Goal: Task Accomplishment & Management: Use online tool/utility

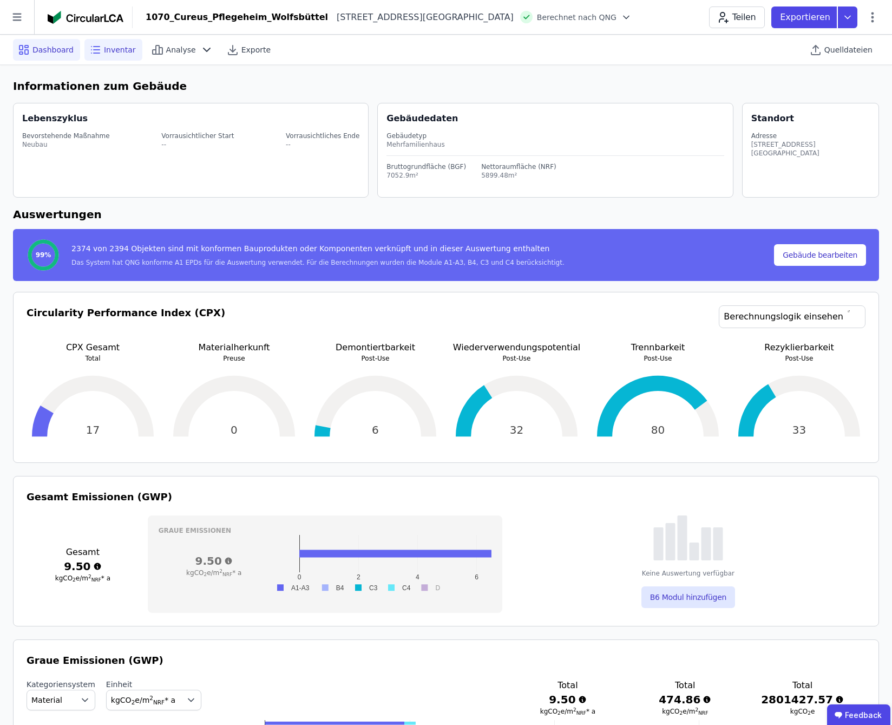
click at [108, 50] on span "Inventar" at bounding box center [120, 49] width 32 height 11
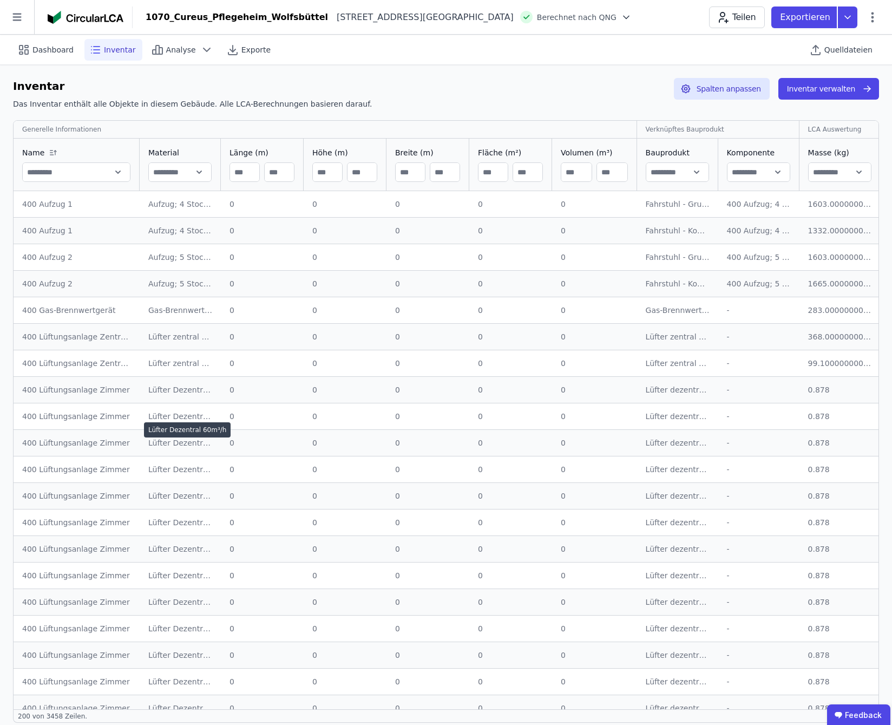
drag, startPoint x: 166, startPoint y: 445, endPoint x: 155, endPoint y: 448, distance: 10.6
click at [166, 445] on div "Lüfter Dezentral 60m³/h" at bounding box center [180, 442] width 64 height 11
click at [857, 49] on span "Quelldateien" at bounding box center [848, 49] width 48 height 11
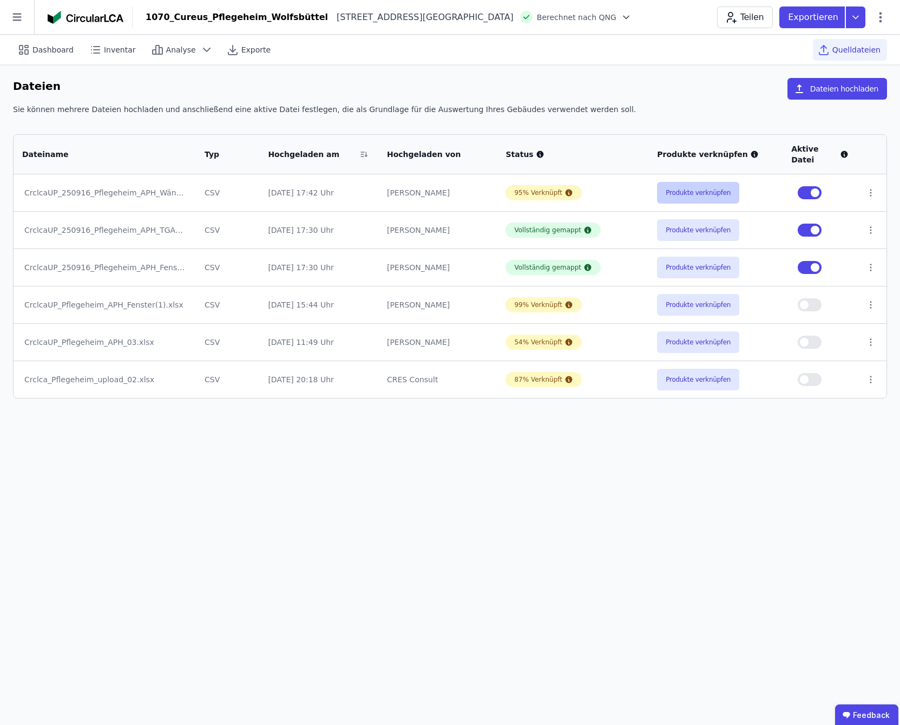
click at [712, 185] on button "Produkte verknüpfen" at bounding box center [698, 193] width 82 height 22
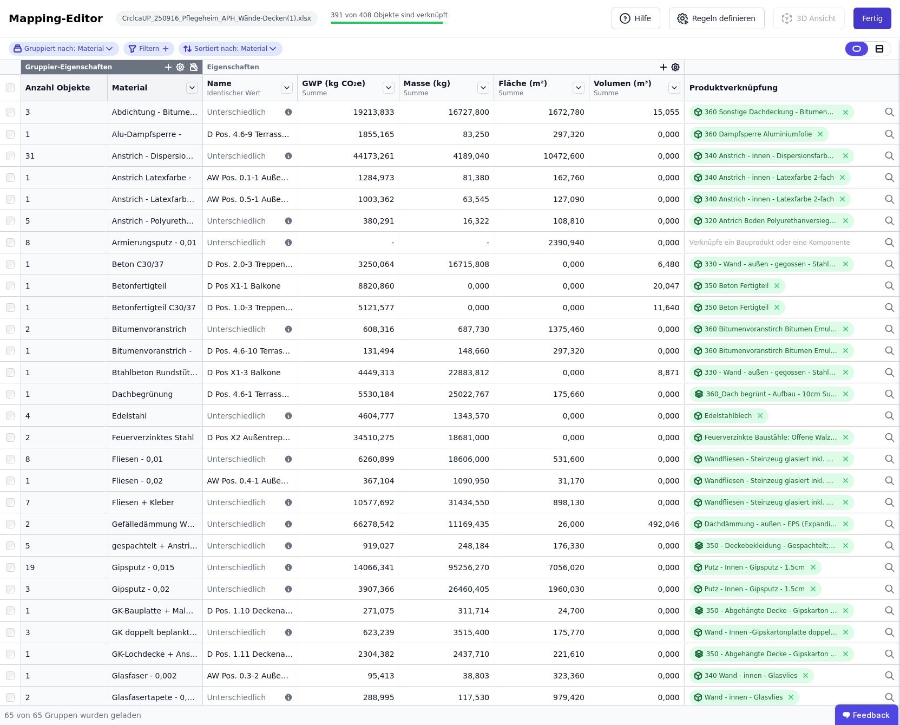
drag, startPoint x: 876, startPoint y: 21, endPoint x: 880, endPoint y: 25, distance: 5.8
click at [880, 25] on button "Fertig" at bounding box center [873, 19] width 38 height 22
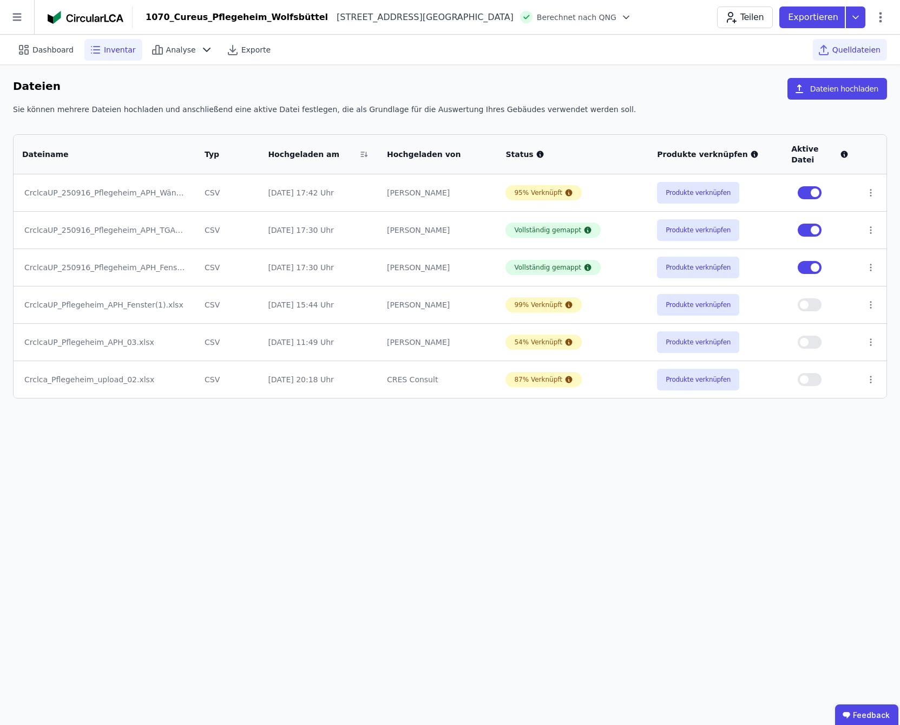
click at [108, 49] on span "Inventar" at bounding box center [120, 49] width 32 height 11
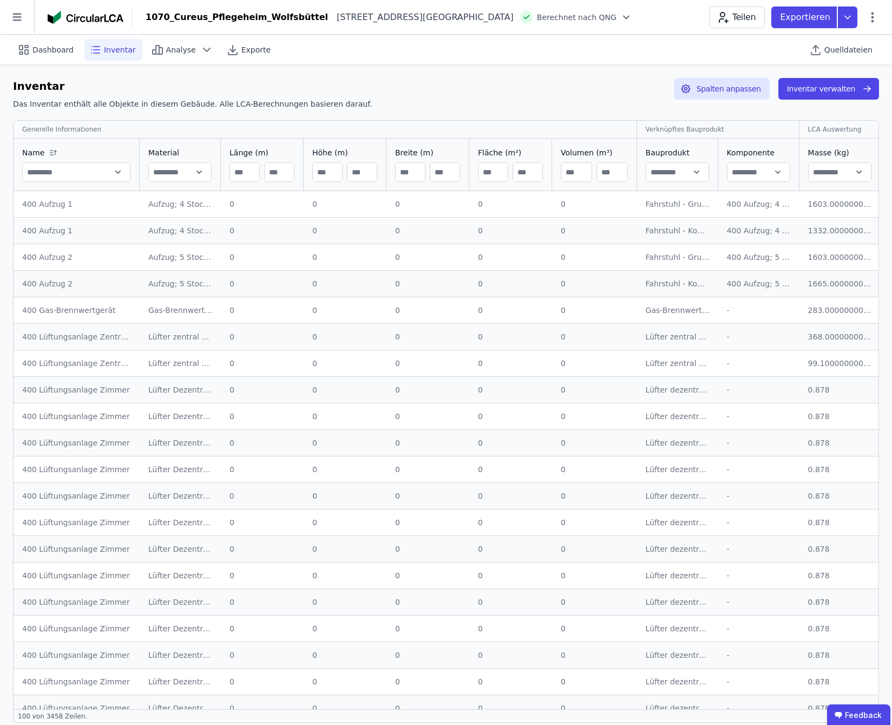
click at [56, 171] on input "text" at bounding box center [76, 171] width 107 height 19
click at [169, 169] on input "text" at bounding box center [180, 171] width 62 height 19
type input "*****"
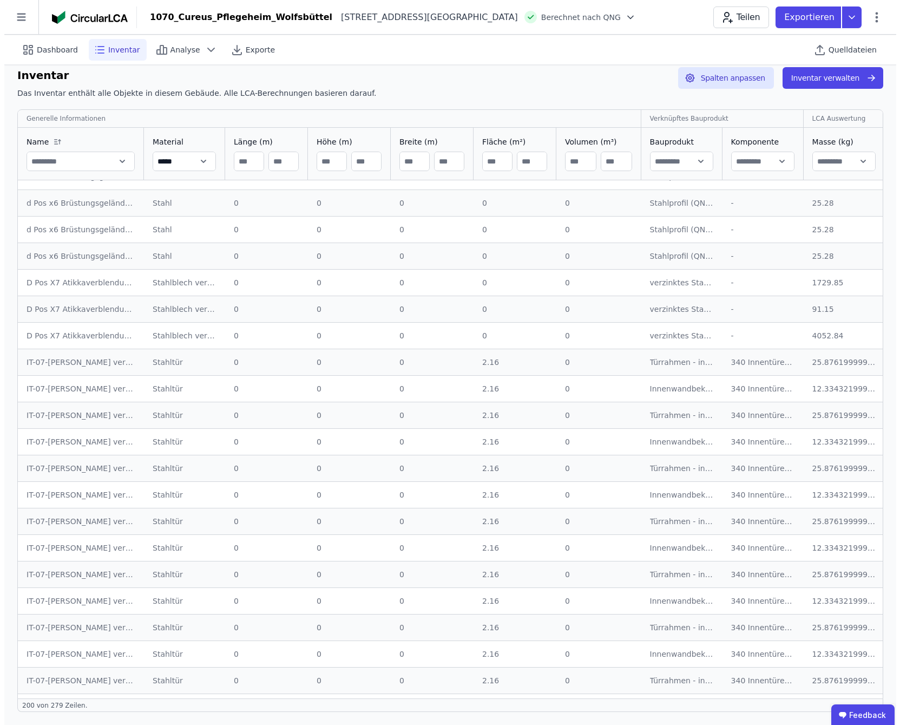
scroll to position [4790, 0]
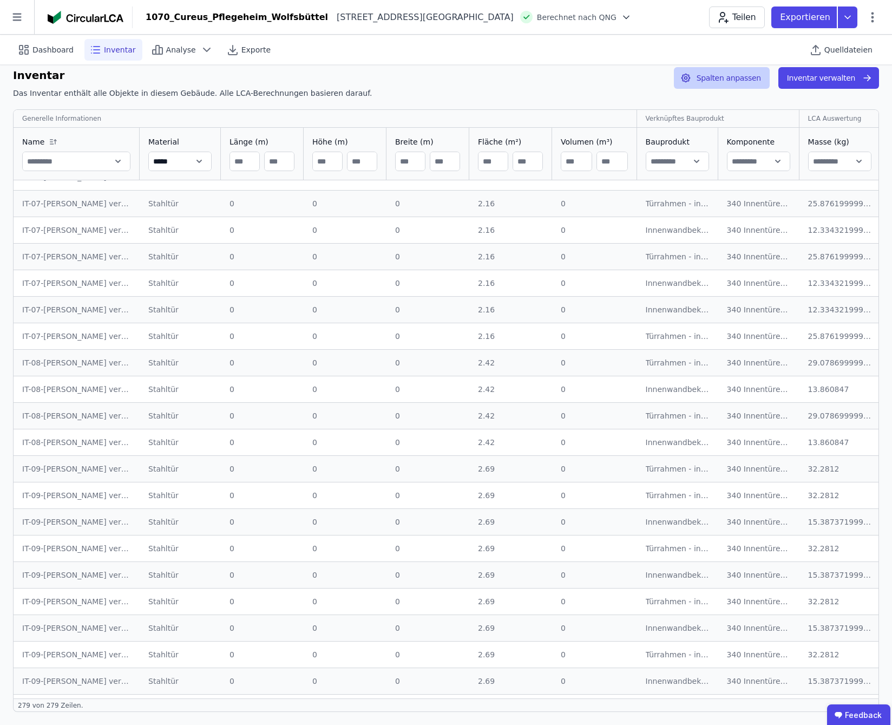
click at [725, 73] on button "Spalten anpassen" at bounding box center [722, 78] width 96 height 22
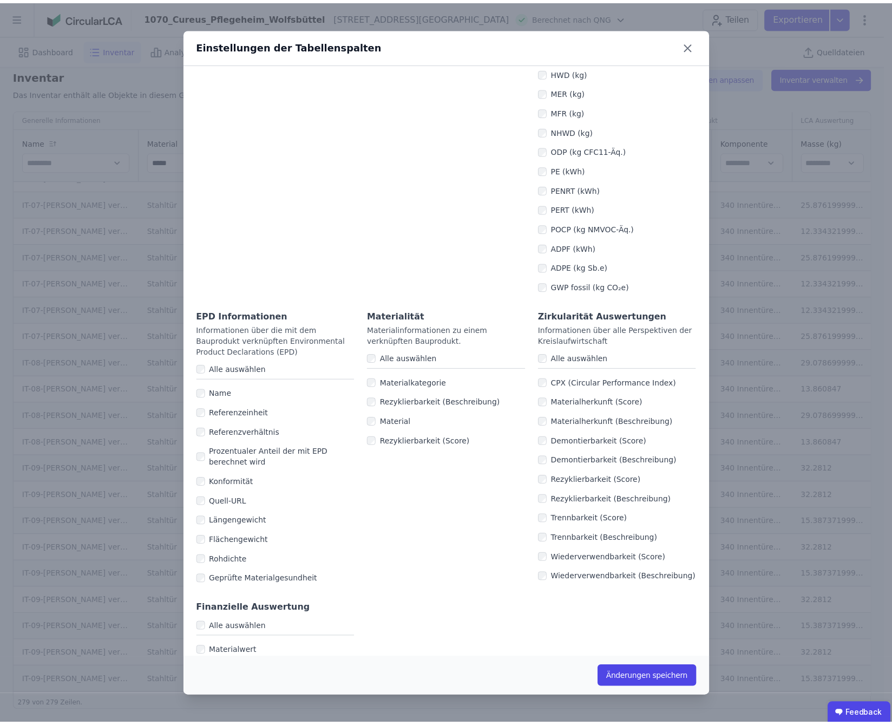
scroll to position [405, 0]
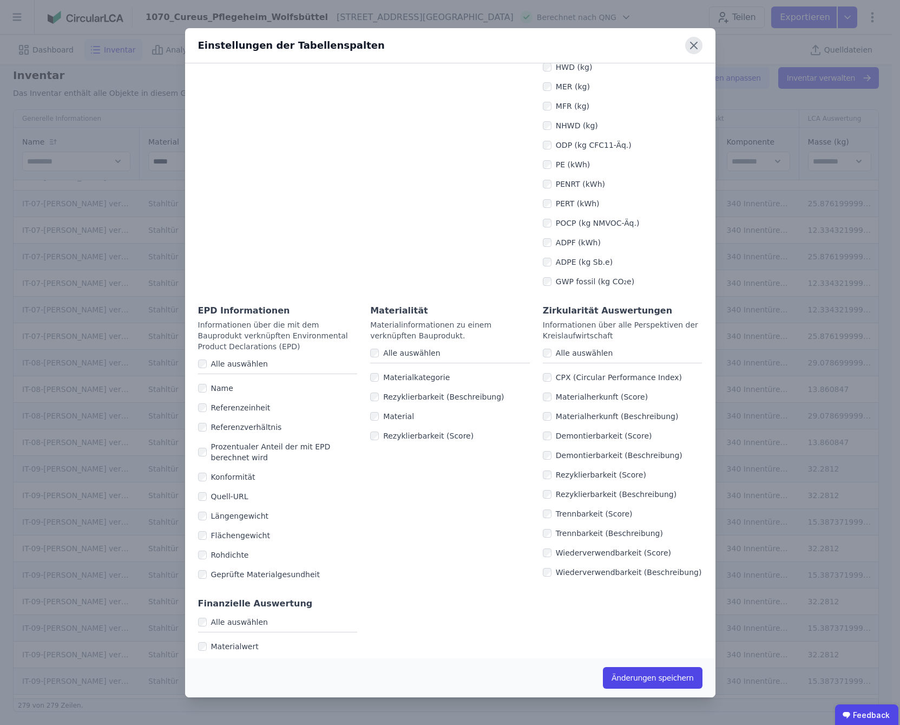
click at [697, 48] on icon at bounding box center [693, 45] width 17 height 17
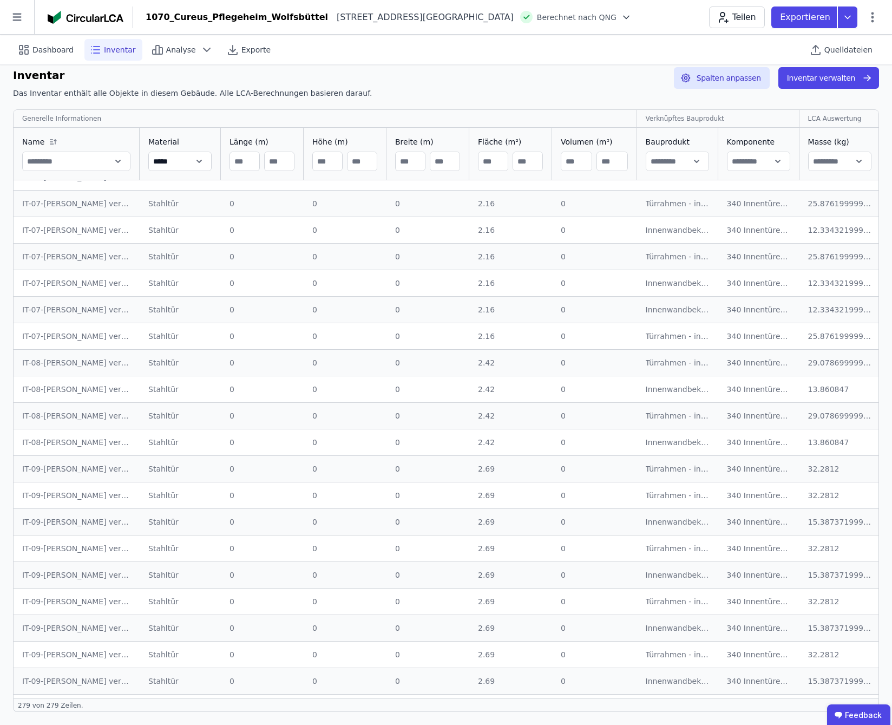
drag, startPoint x: 224, startPoint y: 693, endPoint x: 289, endPoint y: 695, distance: 65.5
click at [289, 695] on div "Generelle Informationen Verknüpftes Bauprodukt LCA Auswertung EPD Informationen…" at bounding box center [446, 403] width 866 height 589
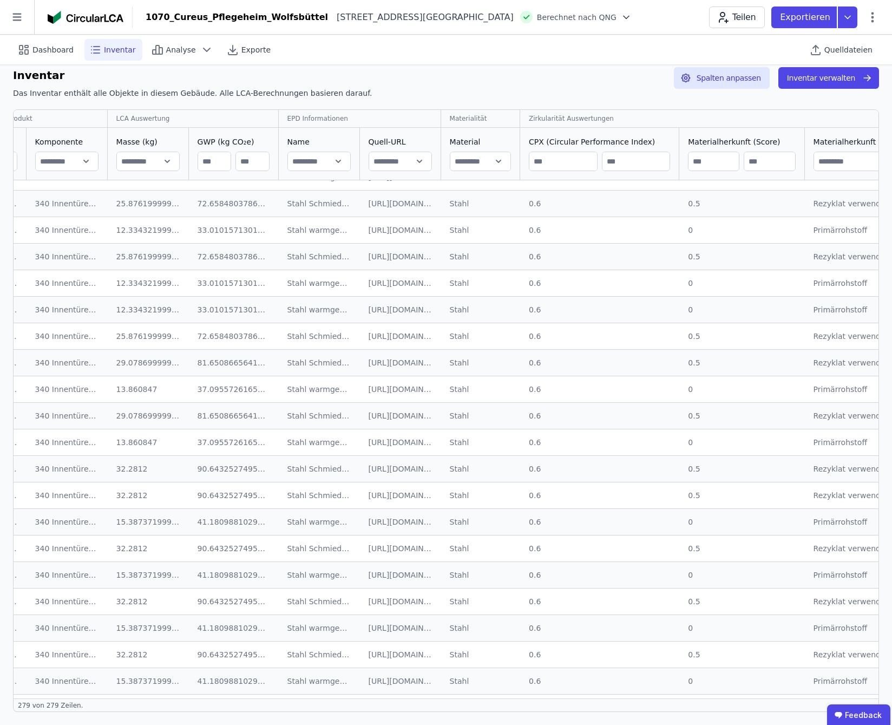
scroll to position [4790, 690]
click at [333, 161] on input "text" at bounding box center [321, 161] width 62 height 19
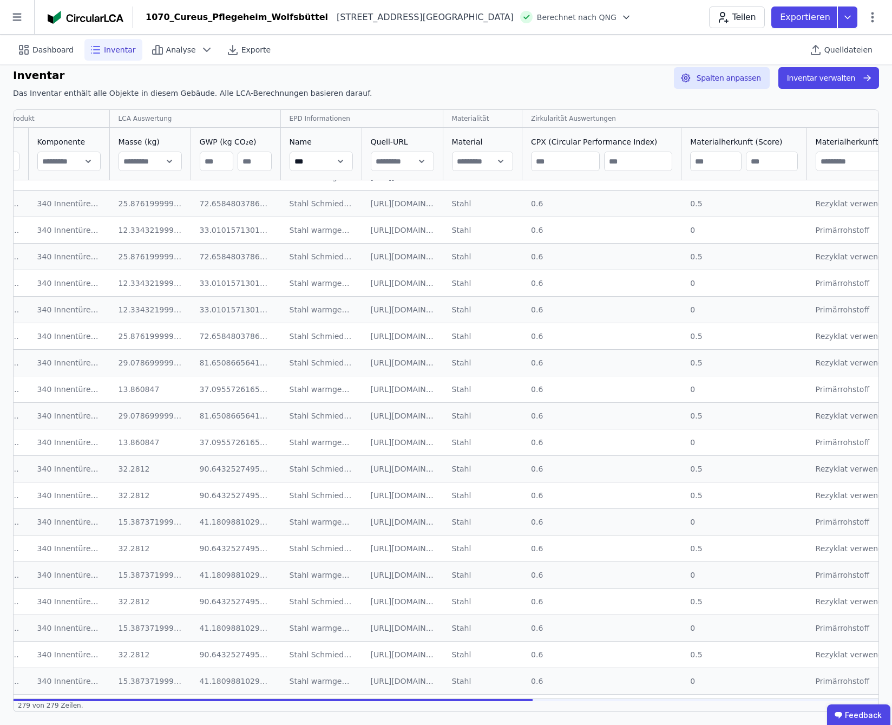
scroll to position [0, 690]
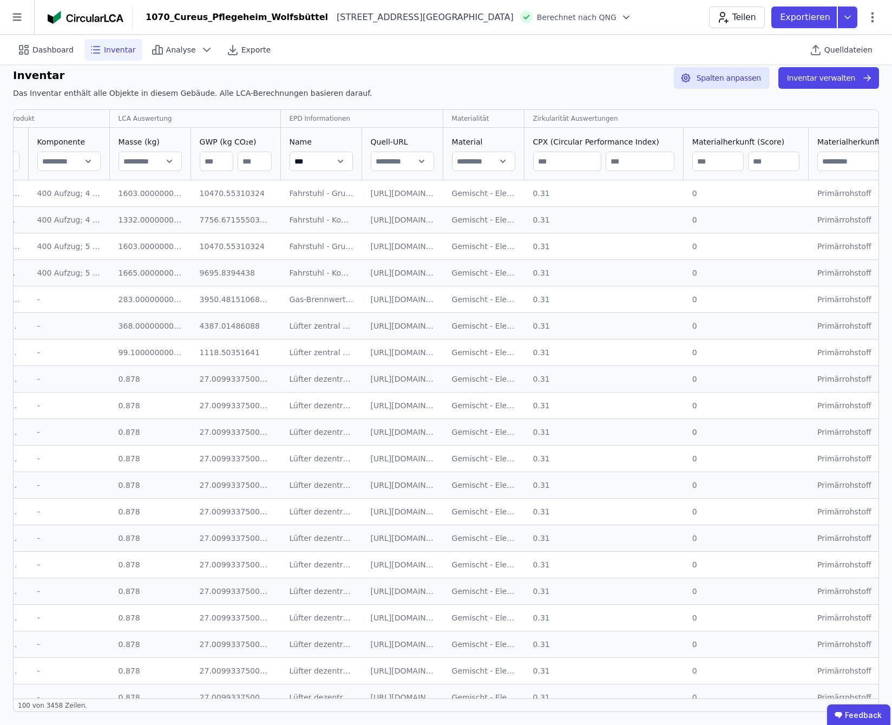
type input "**********"
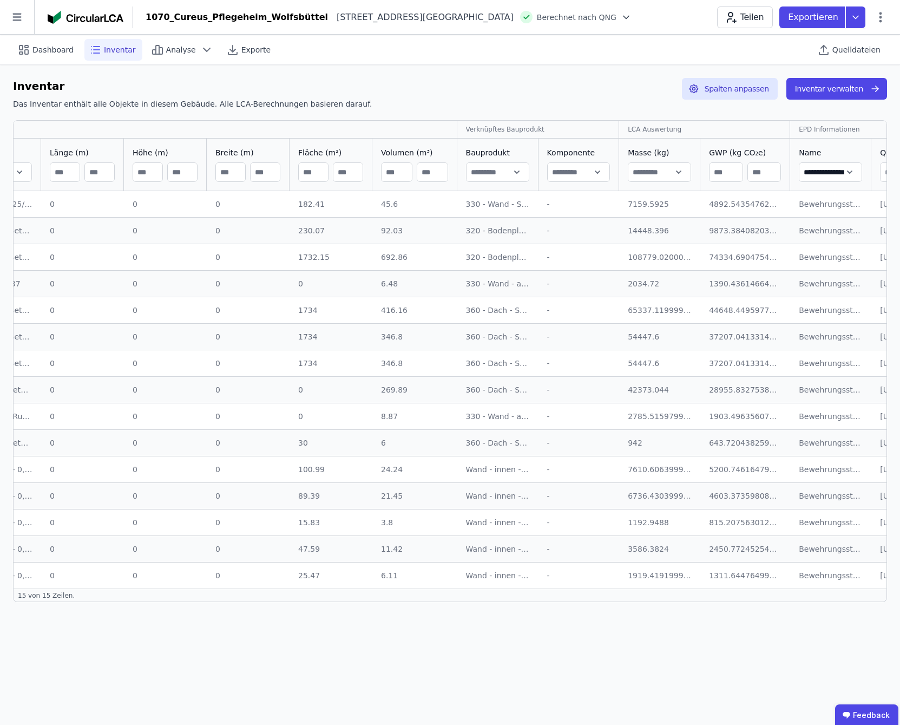
scroll to position [0, 187]
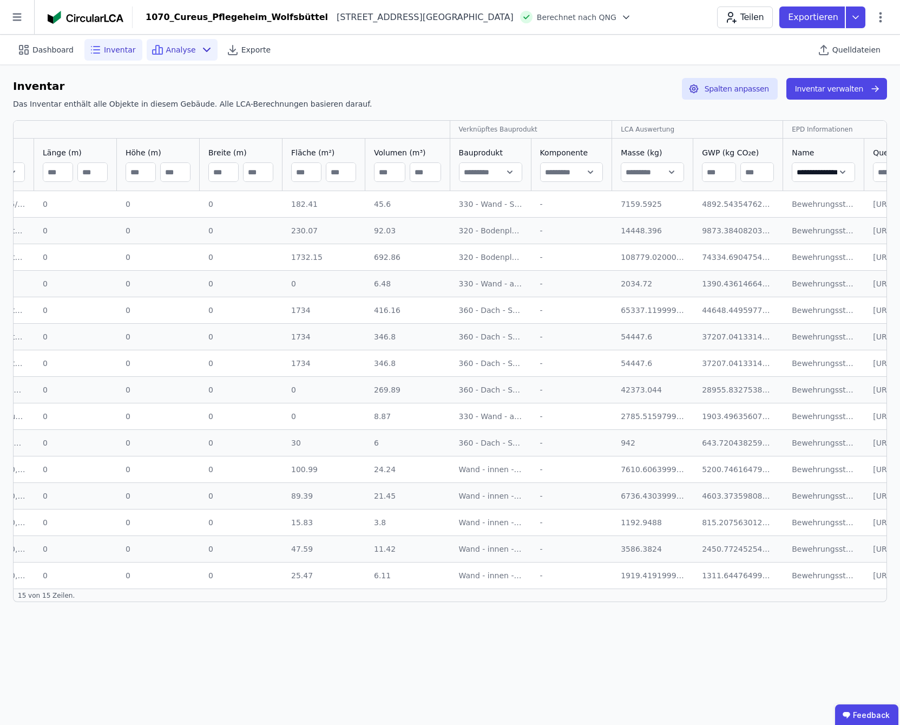
click at [204, 48] on icon at bounding box center [207, 49] width 6 height 3
click at [667, 172] on input "text" at bounding box center [652, 171] width 62 height 19
click at [630, 68] on div "**********" at bounding box center [450, 340] width 900 height 550
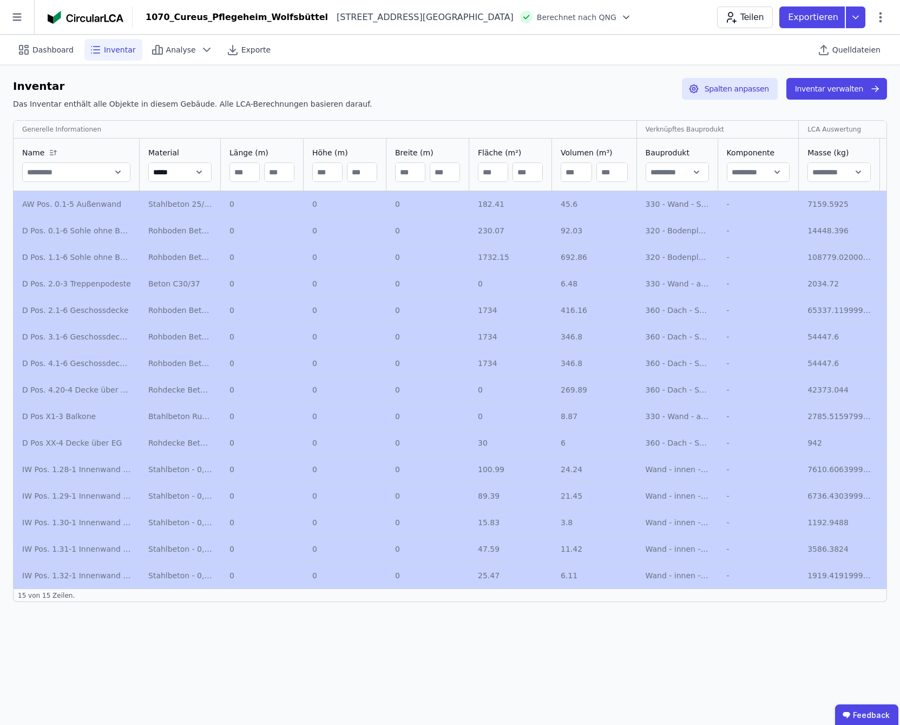
scroll to position [0, 187]
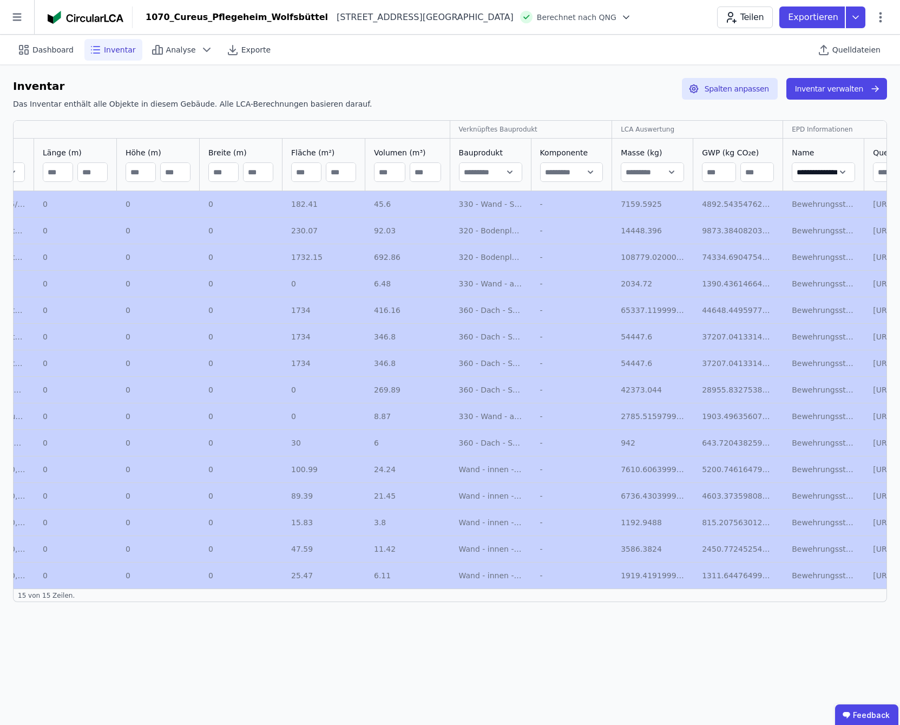
click at [659, 588] on div "**********" at bounding box center [450, 354] width 874 height 469
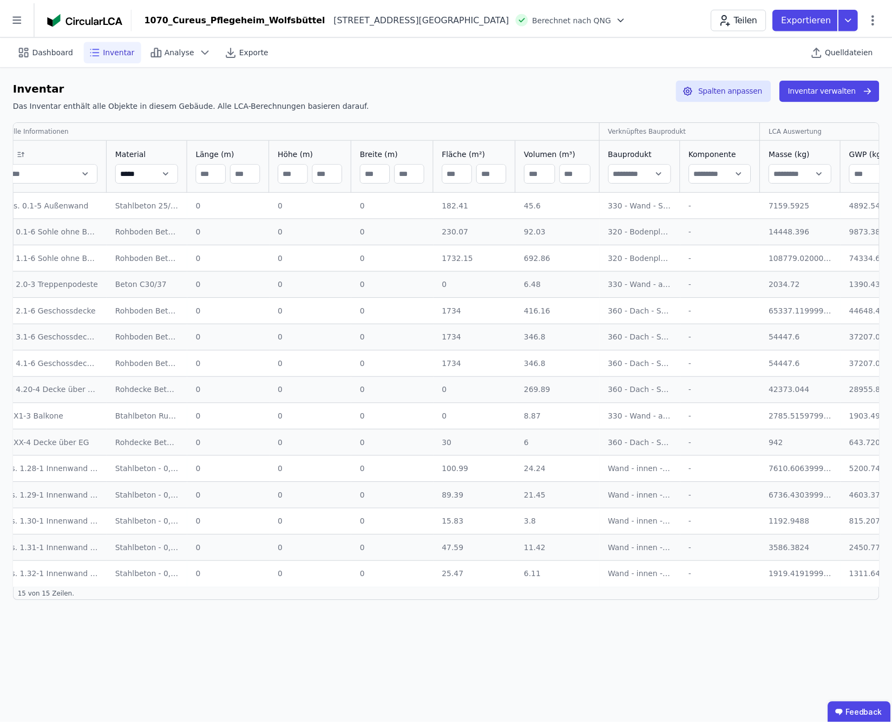
scroll to position [0, 0]
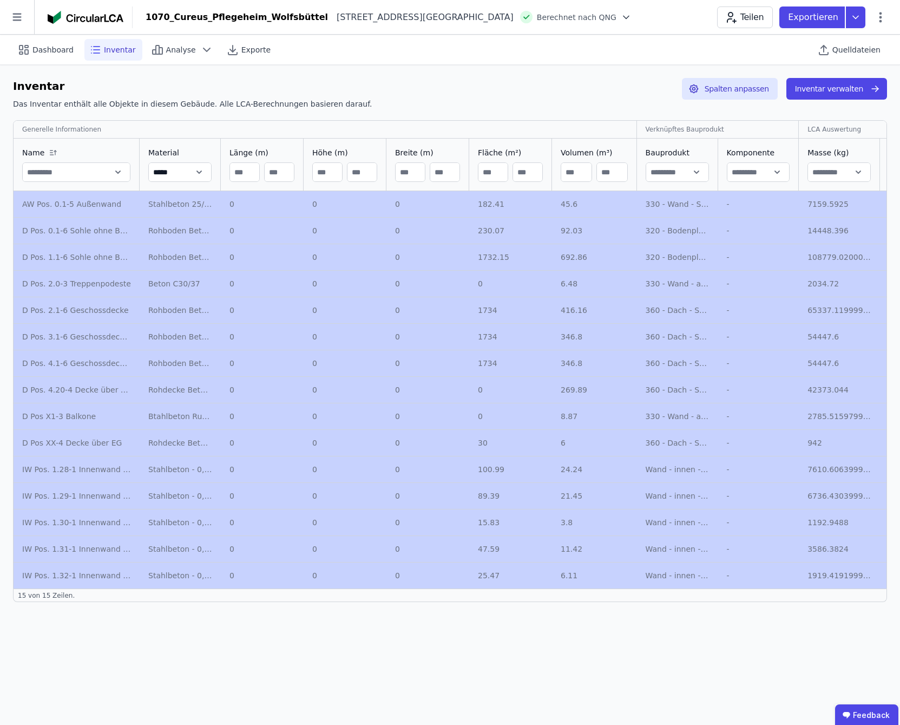
drag, startPoint x: 821, startPoint y: 577, endPoint x: 848, endPoint y: 200, distance: 378.2
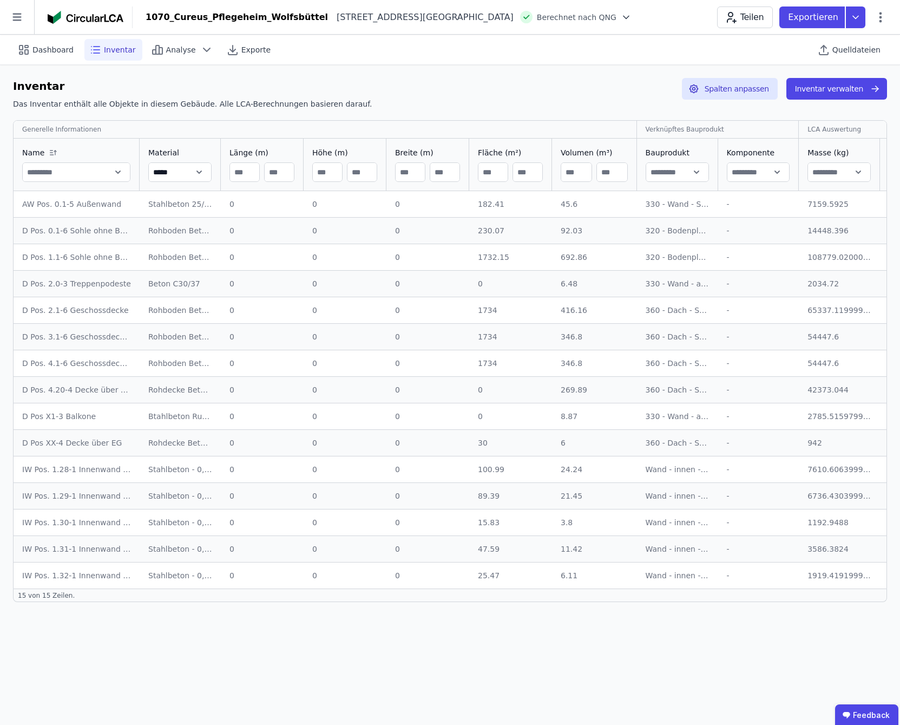
click at [357, 102] on div "Inventar Das Inventar enthält alle Objekte in diesem Gebäude. Alle LCA-Berechnu…" at bounding box center [450, 96] width 874 height 36
click at [200, 55] on icon at bounding box center [206, 49] width 13 height 13
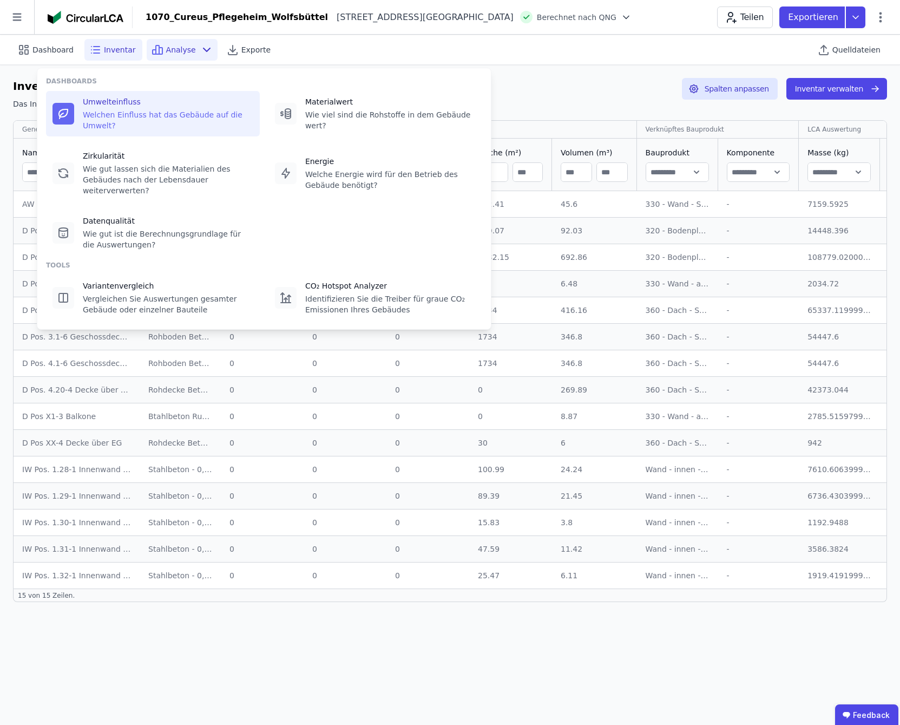
click at [114, 102] on div "Umwelteinfluss" at bounding box center [168, 101] width 170 height 11
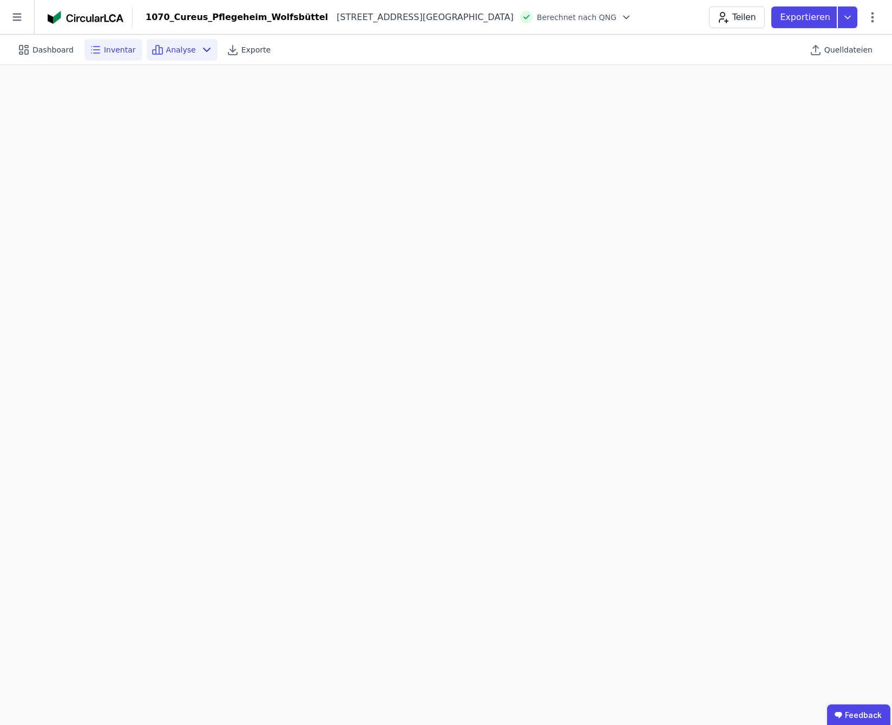
click at [94, 44] on icon at bounding box center [95, 49] width 13 height 13
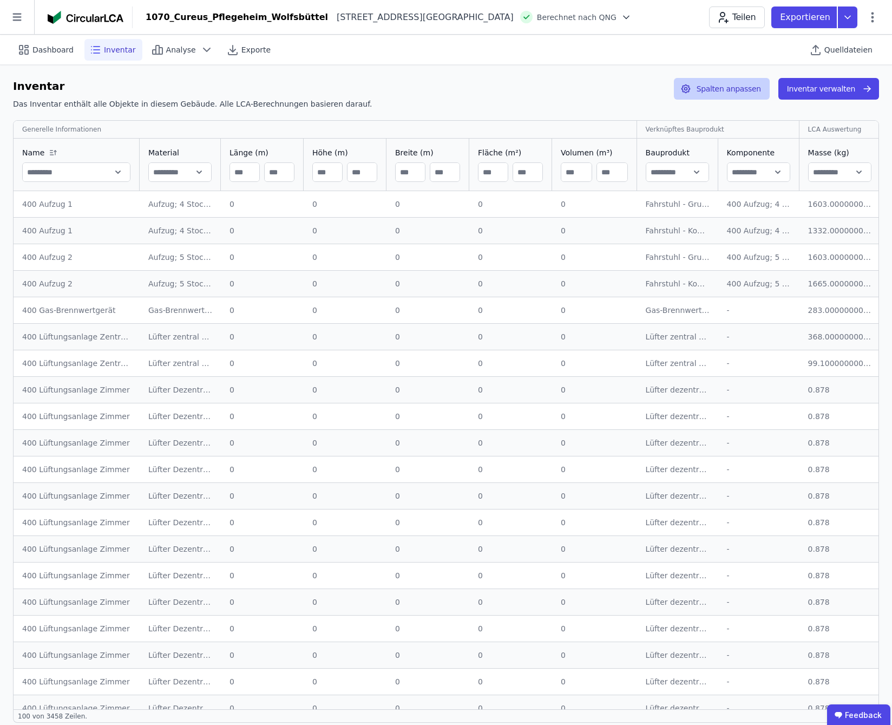
click at [734, 89] on button "Spalten anpassen" at bounding box center [722, 89] width 96 height 22
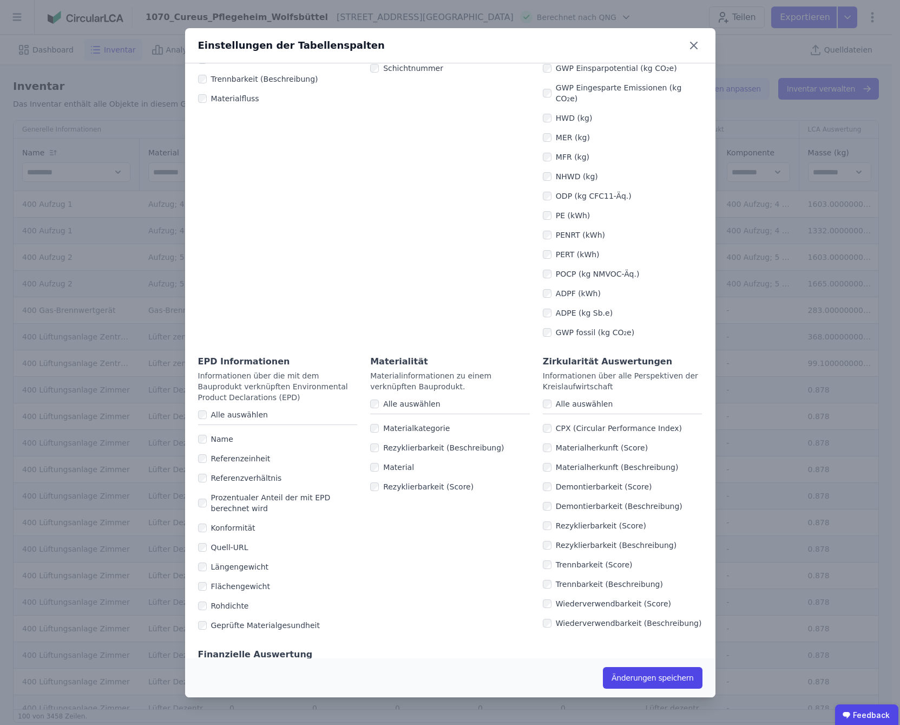
scroll to position [405, 0]
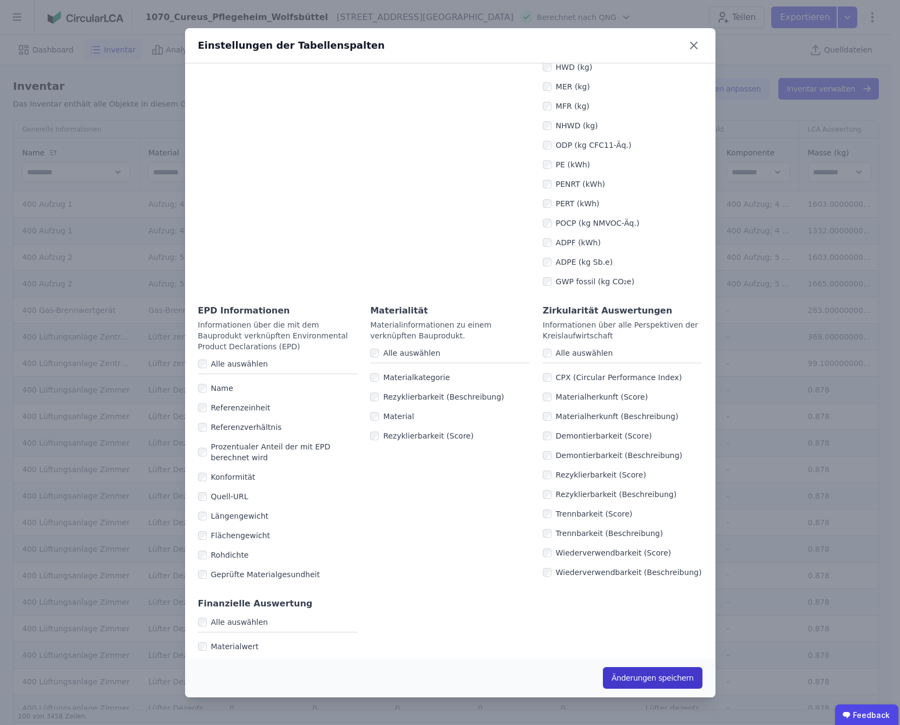
click at [662, 678] on button "Änderungen speichern" at bounding box center [653, 678] width 100 height 22
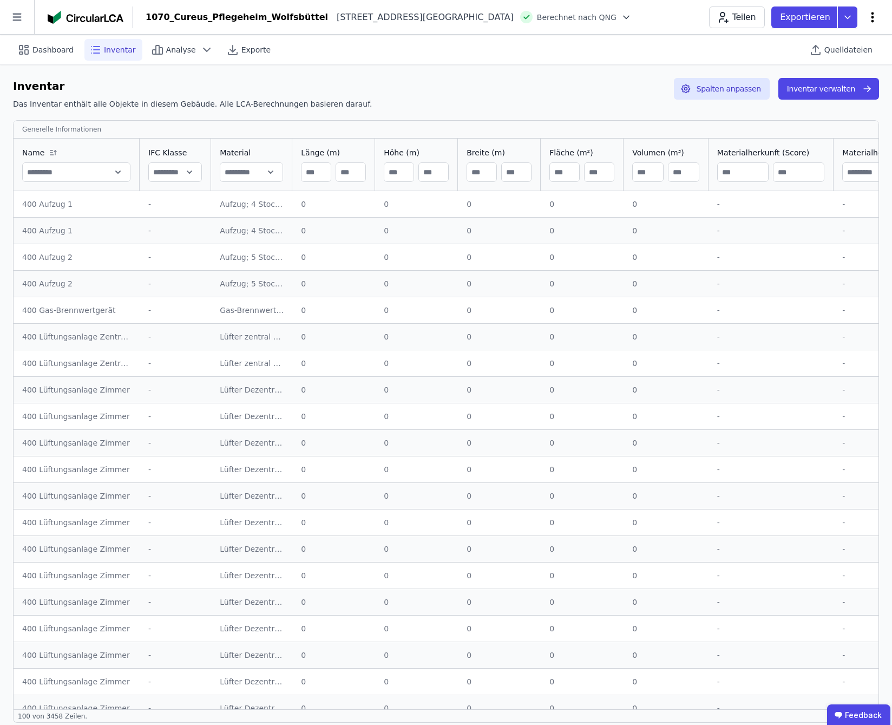
click at [873, 18] on icon at bounding box center [872, 17] width 3 height 10
click at [850, 17] on icon at bounding box center [847, 17] width 19 height 22
click at [848, 19] on icon at bounding box center [847, 17] width 19 height 22
click at [756, 63] on div "Inventar" at bounding box center [746, 62] width 32 height 11
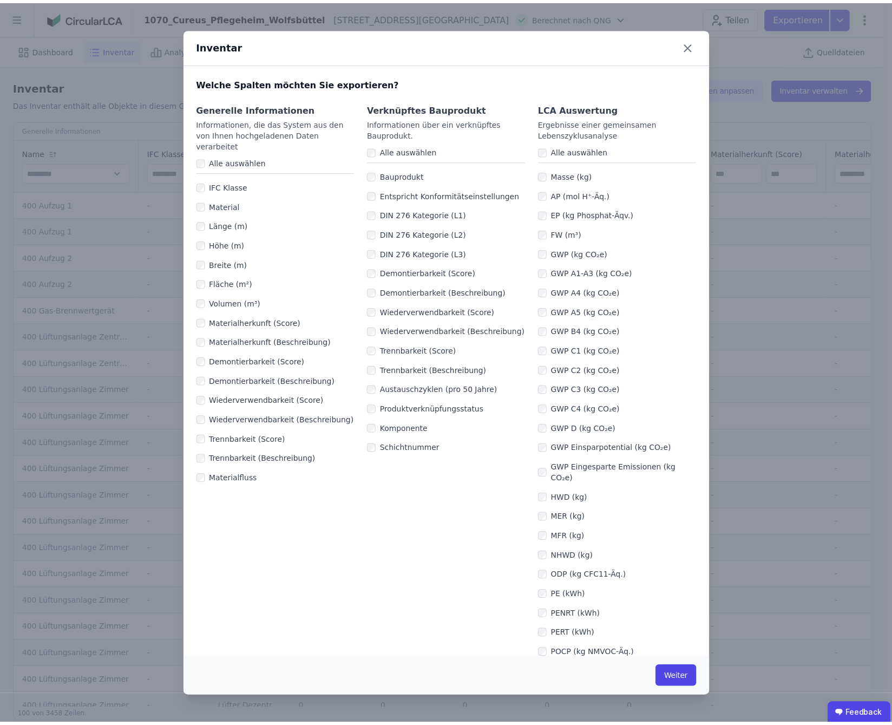
scroll to position [431, 0]
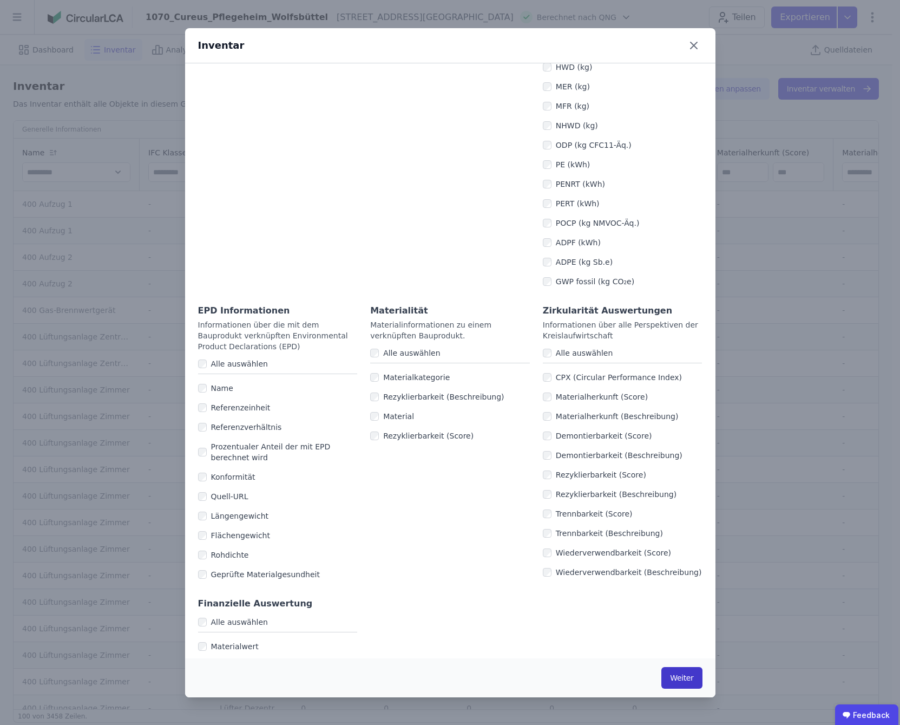
click at [681, 679] on button "Weiter" at bounding box center [681, 678] width 41 height 22
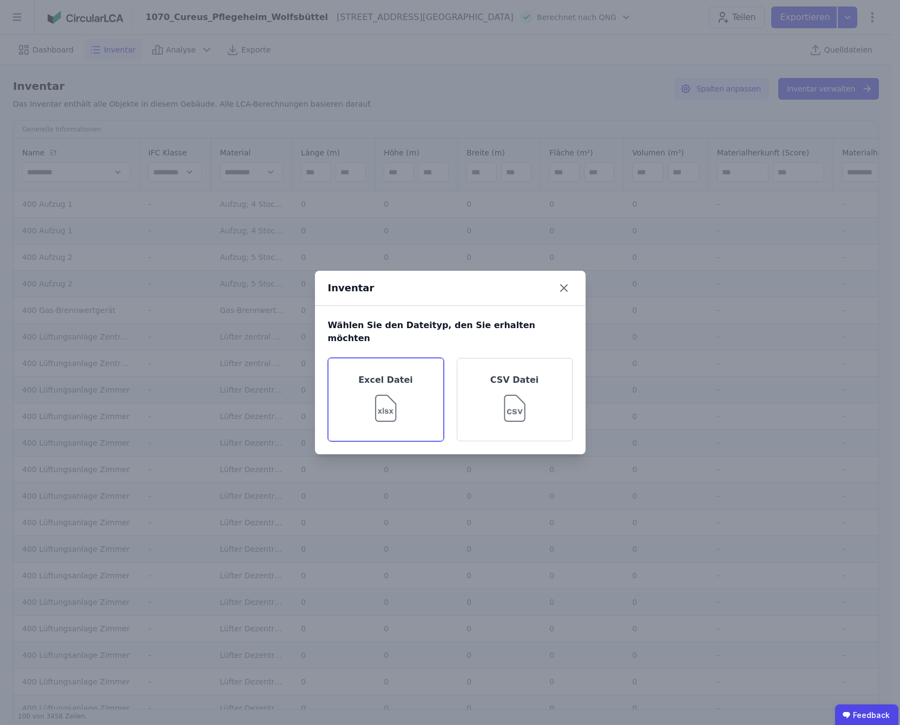
click at [359, 391] on div "Excel Datei" at bounding box center [386, 399] width 116 height 83
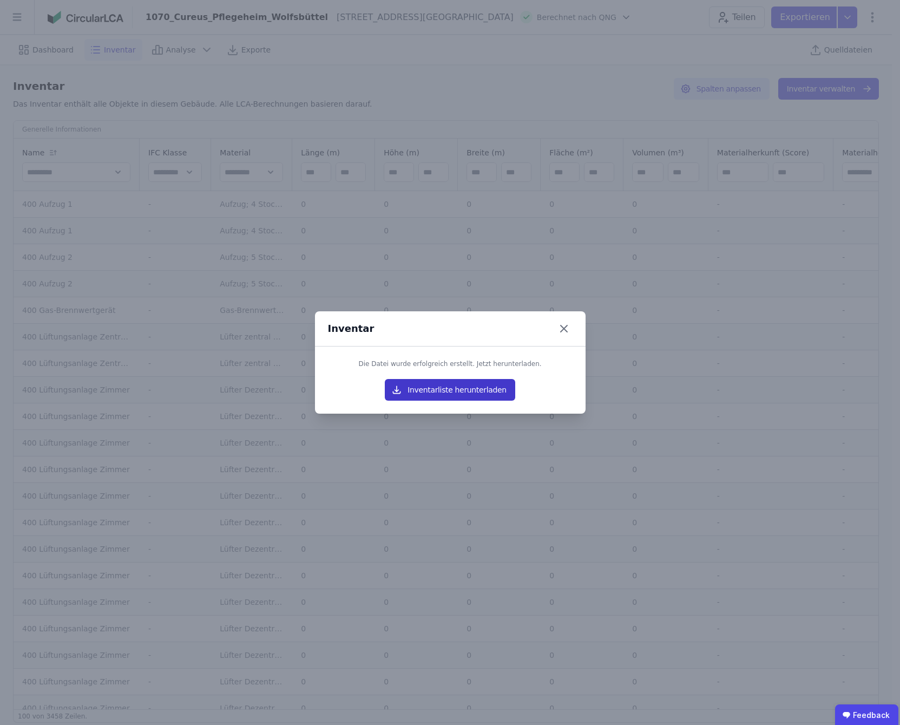
click at [481, 393] on button "Inventarliste herunterladen" at bounding box center [450, 390] width 130 height 22
drag, startPoint x: 435, startPoint y: 686, endPoint x: 383, endPoint y: 163, distance: 525.9
click at [435, 686] on div "Inventar Die Datei wurde erfolgreich erstellt. Jetzt herunterladen. Inventarlis…" at bounding box center [450, 362] width 900 height 725
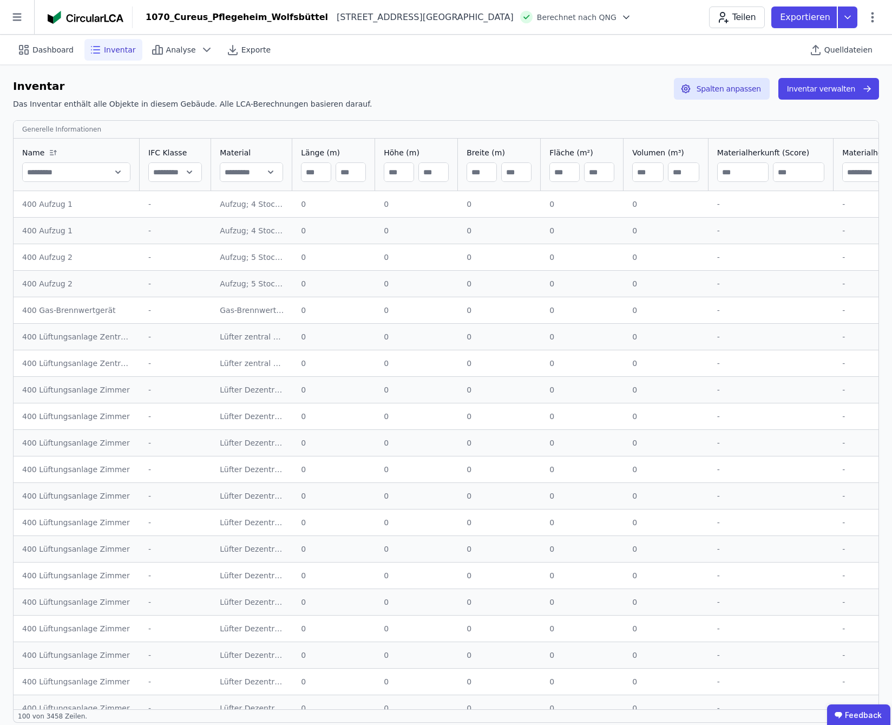
click at [624, 17] on icon at bounding box center [626, 17] width 5 height 3
click at [623, 37] on icon at bounding box center [627, 36] width 8 height 9
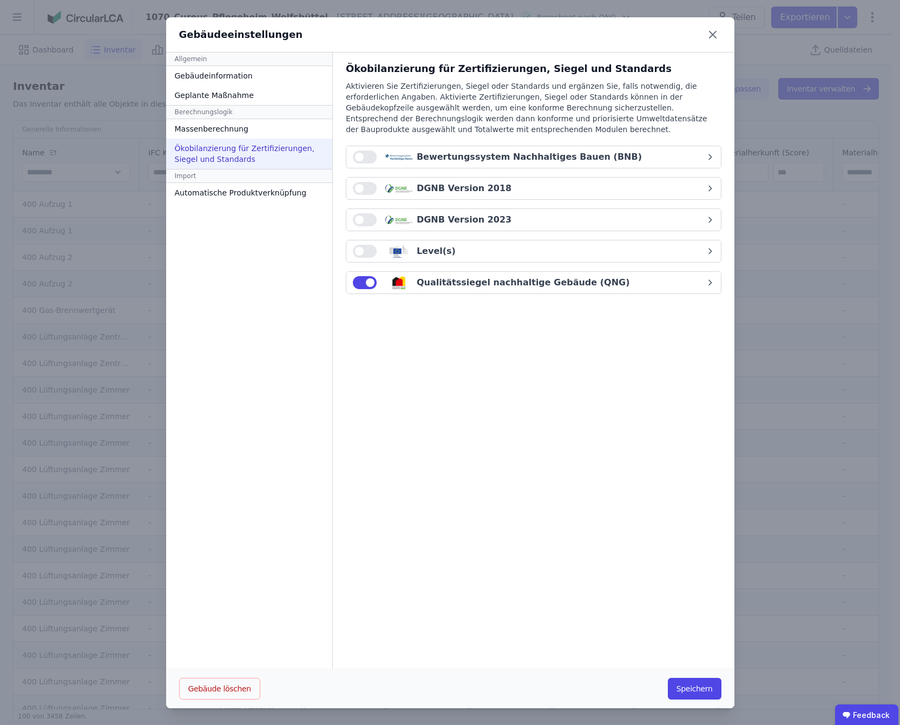
click at [541, 188] on div "DGNB Version 2018" at bounding box center [529, 188] width 353 height 13
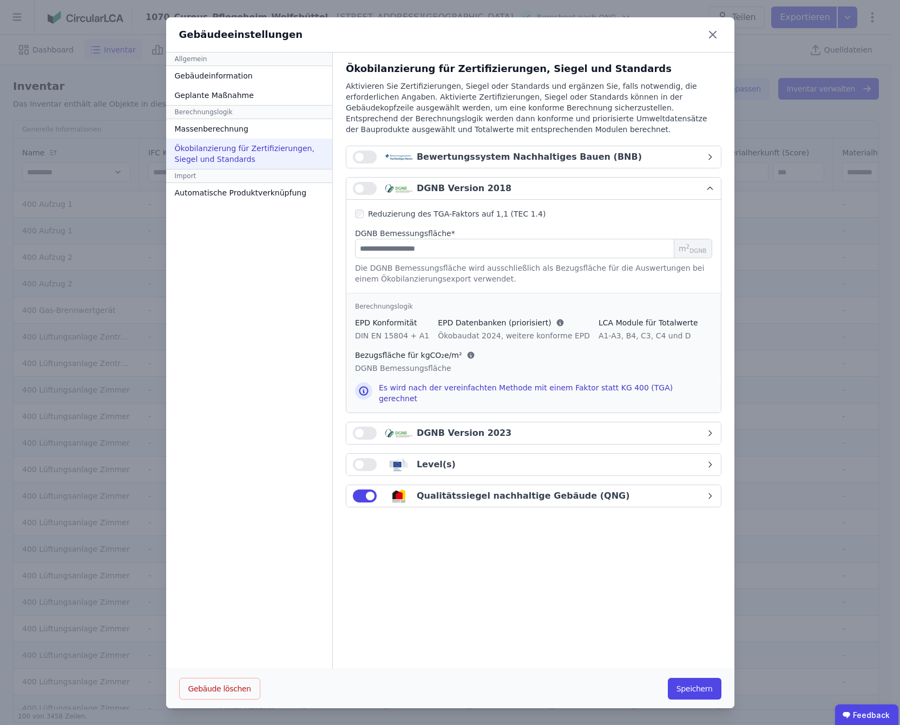
click at [358, 191] on button "button" at bounding box center [365, 188] width 24 height 13
click at [406, 246] on input "number" at bounding box center [533, 248] width 357 height 19
drag, startPoint x: 347, startPoint y: 232, endPoint x: 462, endPoint y: 232, distance: 114.7
click at [462, 232] on div "DGNB Bemessungsfläche *" at bounding box center [533, 233] width 357 height 11
drag, startPoint x: 633, startPoint y: 25, endPoint x: 599, endPoint y: 54, distance: 45.0
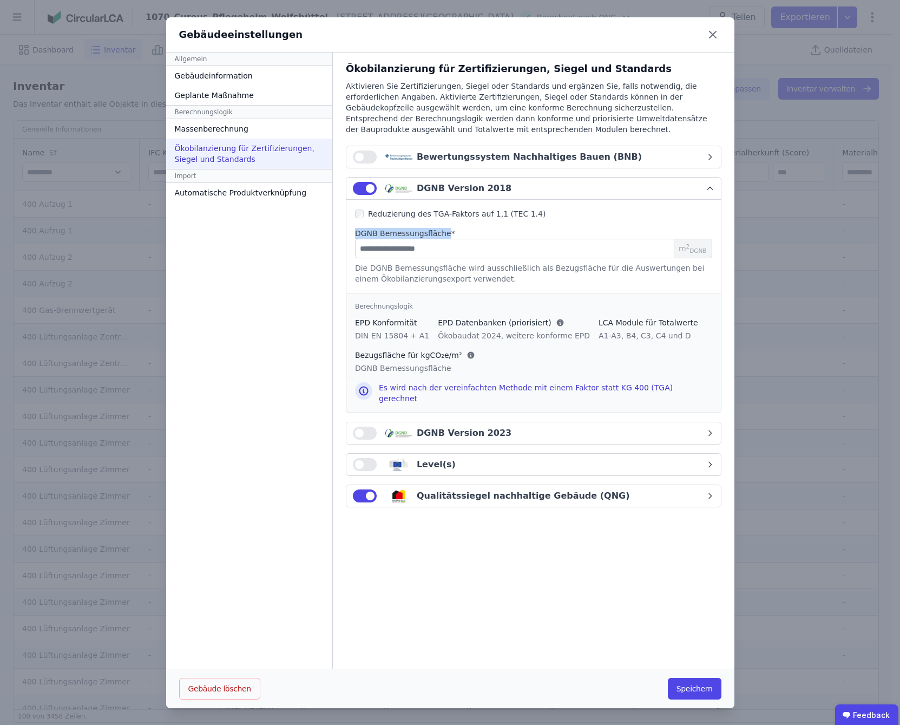
click at [633, 25] on div "Gebäudeeinstellungen" at bounding box center [450, 34] width 568 height 35
click at [412, 249] on input "number" at bounding box center [533, 248] width 357 height 19
type input "****"
type input "*******"
click at [569, 213] on div "Reduzierung des TGA-Faktors auf 1,1 (TEC 1.4)" at bounding box center [533, 213] width 357 height 11
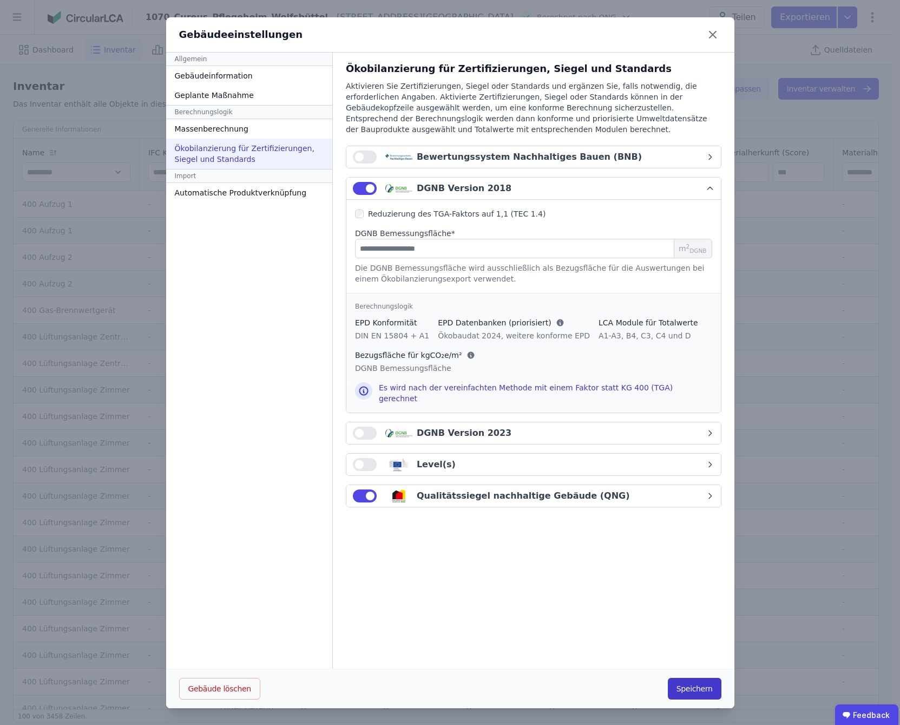
click at [680, 692] on button "Speichern" at bounding box center [695, 689] width 54 height 22
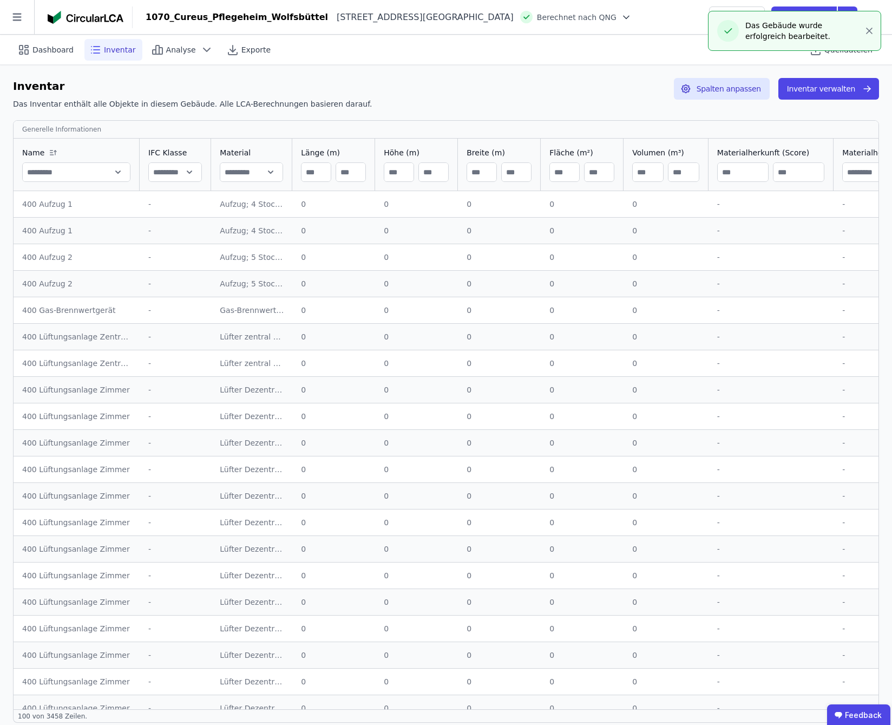
click at [621, 17] on icon at bounding box center [626, 17] width 11 height 11
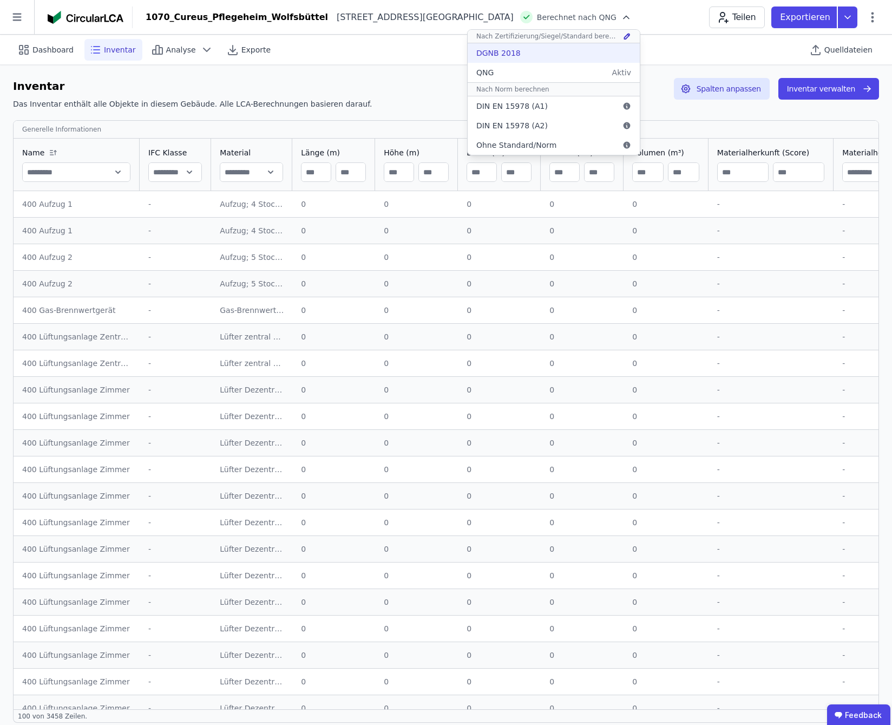
click at [491, 58] on div "DGNB 2018" at bounding box center [554, 52] width 172 height 19
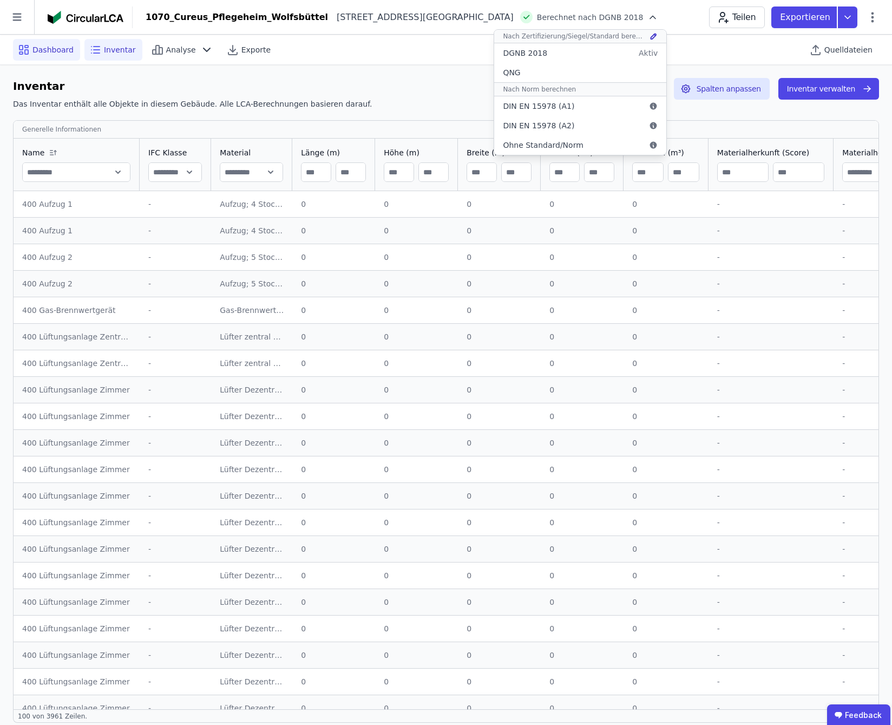
click at [40, 48] on span "Dashboard" at bounding box center [52, 49] width 41 height 11
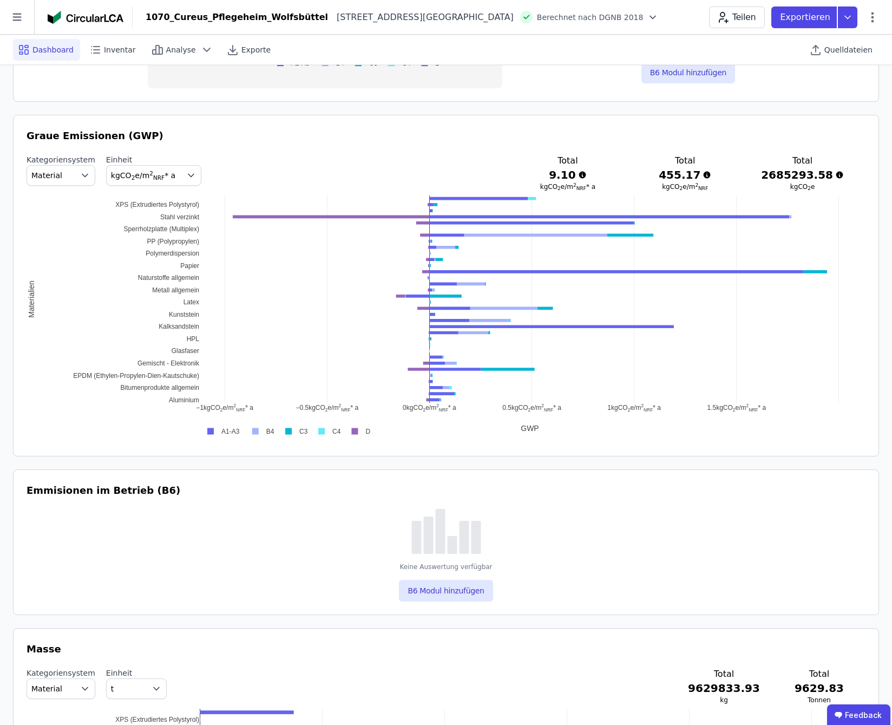
scroll to position [361, 0]
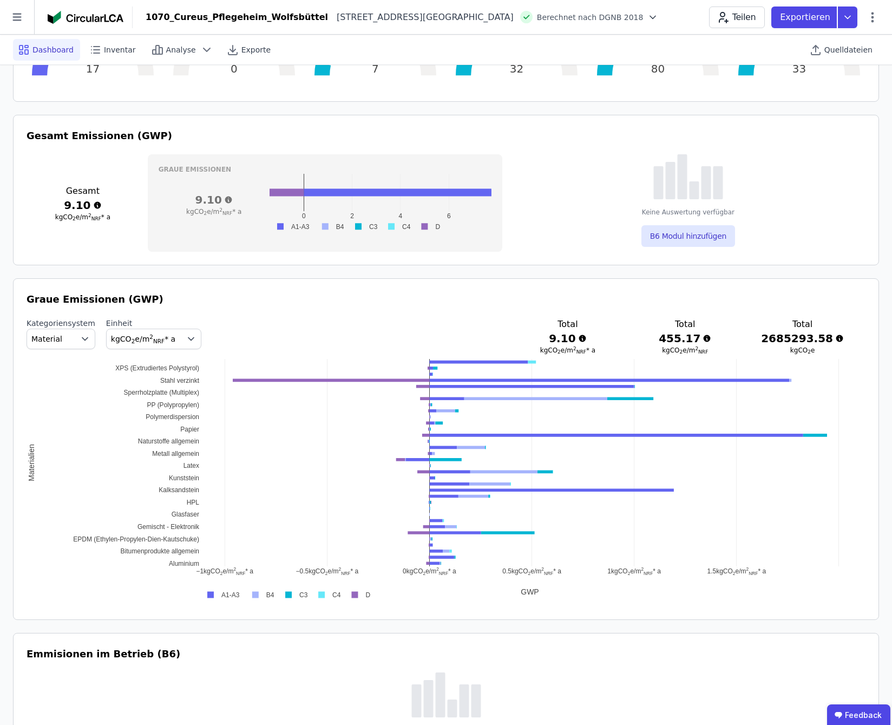
click at [61, 342] on span "Material" at bounding box center [52, 338] width 42 height 11
click at [170, 340] on span "kgCO 2 e/m 2 NRF * a" at bounding box center [145, 338] width 68 height 11
click at [175, 342] on button "kgCO 2 e/m 2 NRF * a" at bounding box center [153, 339] width 95 height 21
click at [206, 309] on div "Graue Emissionen (GWP) Kategoriensystem Material Einheit kgCO 2 e/m 2 NRF * a T…" at bounding box center [446, 449] width 839 height 314
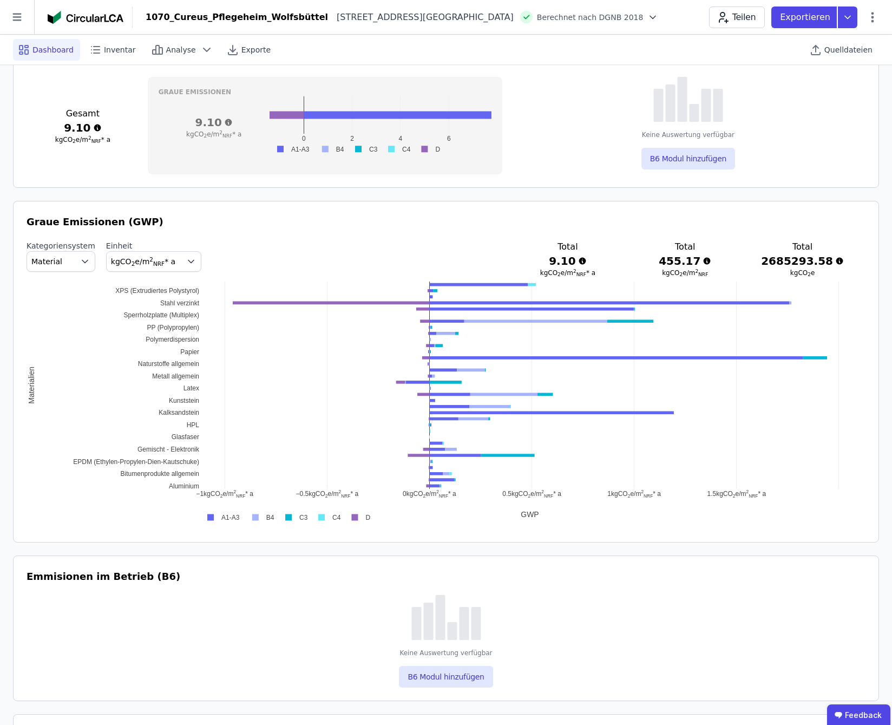
scroll to position [0, 0]
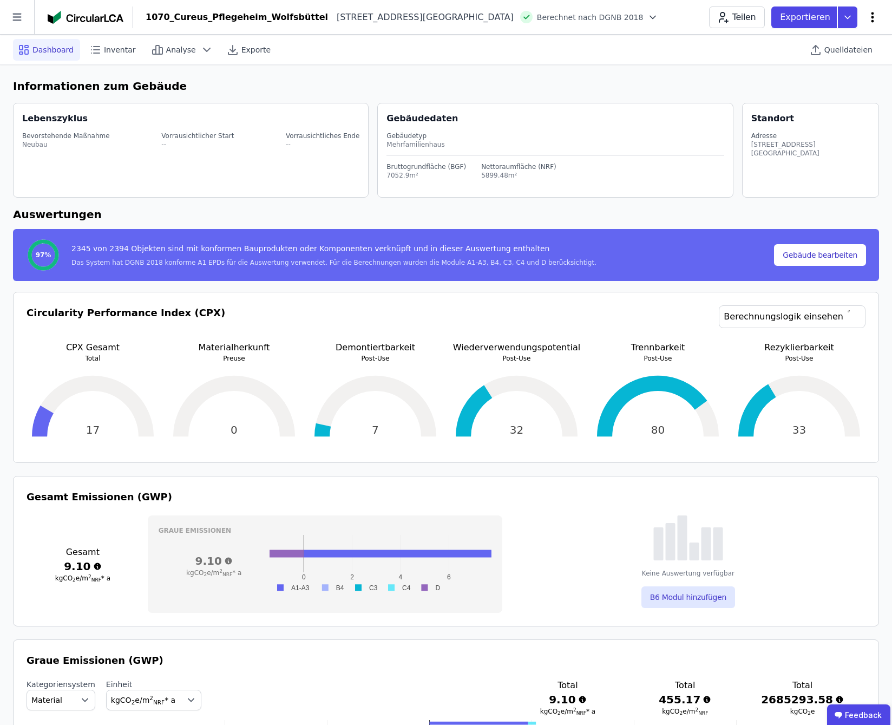
click at [871, 22] on icon at bounding box center [872, 17] width 3 height 10
click at [822, 82] on span "Energie im Betrieb (B6)" at bounding box center [826, 87] width 87 height 22
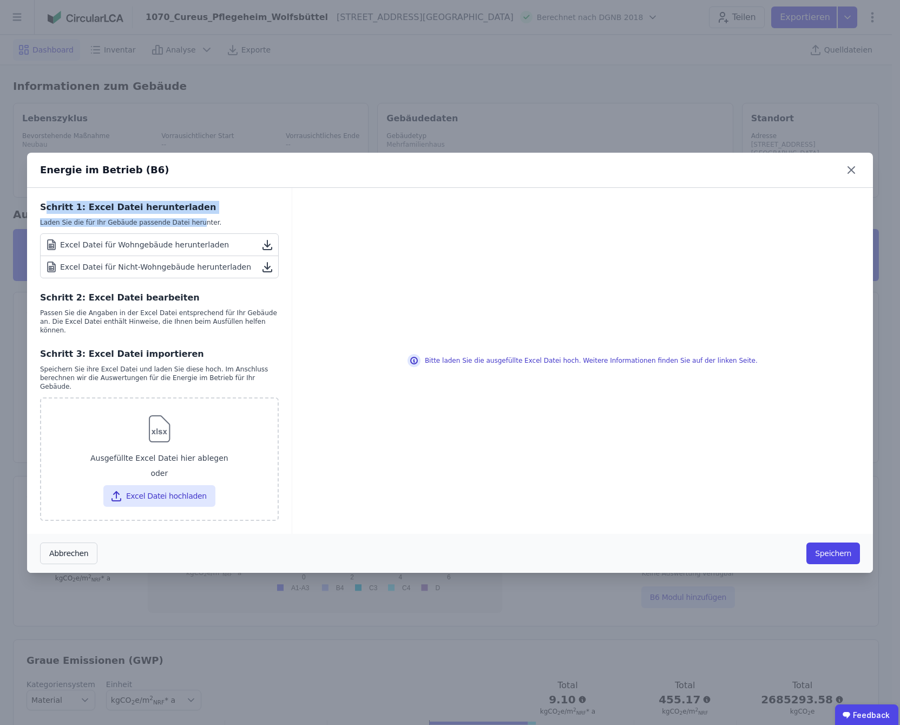
drag, startPoint x: 45, startPoint y: 218, endPoint x: 186, endPoint y: 223, distance: 140.3
click at [186, 223] on div "Schritt 1: Excel Datei herunterladen Laden Sie die für Ihr Gebäude passende Dat…" at bounding box center [159, 239] width 239 height 77
drag, startPoint x: 58, startPoint y: 218, endPoint x: 75, endPoint y: 226, distance: 18.2
click at [59, 214] on div "Schritt 1: Excel Datei herunterladen" at bounding box center [159, 207] width 239 height 13
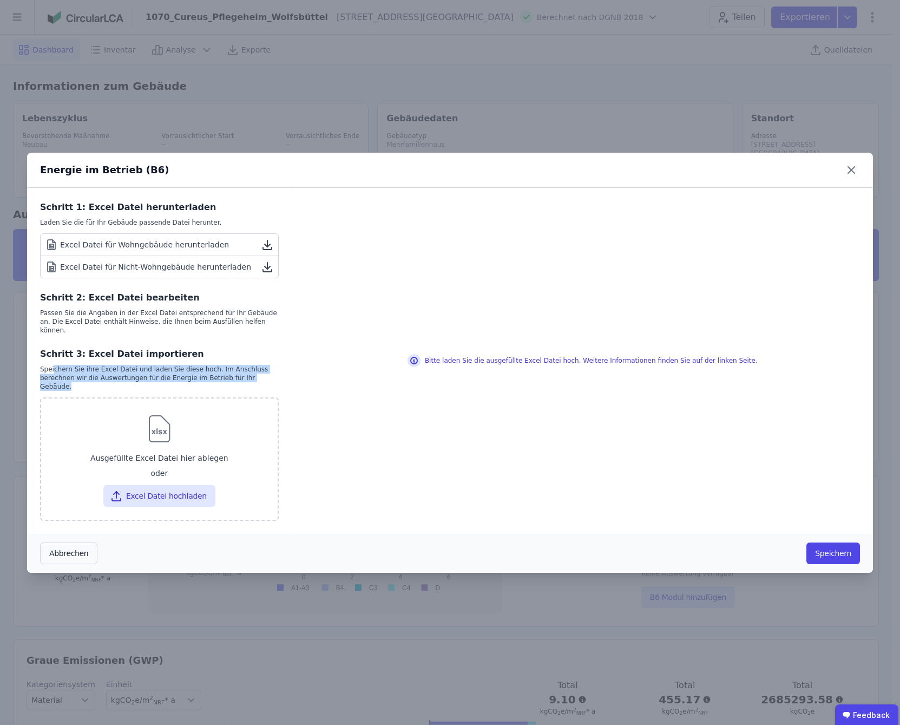
drag, startPoint x: 52, startPoint y: 367, endPoint x: 266, endPoint y: 373, distance: 214.4
click at [266, 373] on div "Speichern Sie ihre Excel Datei und laden Sie diese hoch. Im Anschluss berechnen…" at bounding box center [159, 378] width 239 height 26
drag, startPoint x: 266, startPoint y: 373, endPoint x: 235, endPoint y: 381, distance: 32.2
click at [235, 381] on div "Speichern Sie ihre Excel Datei und laden Sie diese hoch. Im Anschluss berechnen…" at bounding box center [159, 378] width 239 height 26
click at [6, 147] on div "Energie im Betrieb (B6) Schritt 1: Excel Datei herunterladen Laden Sie die für …" at bounding box center [450, 362] width 900 height 725
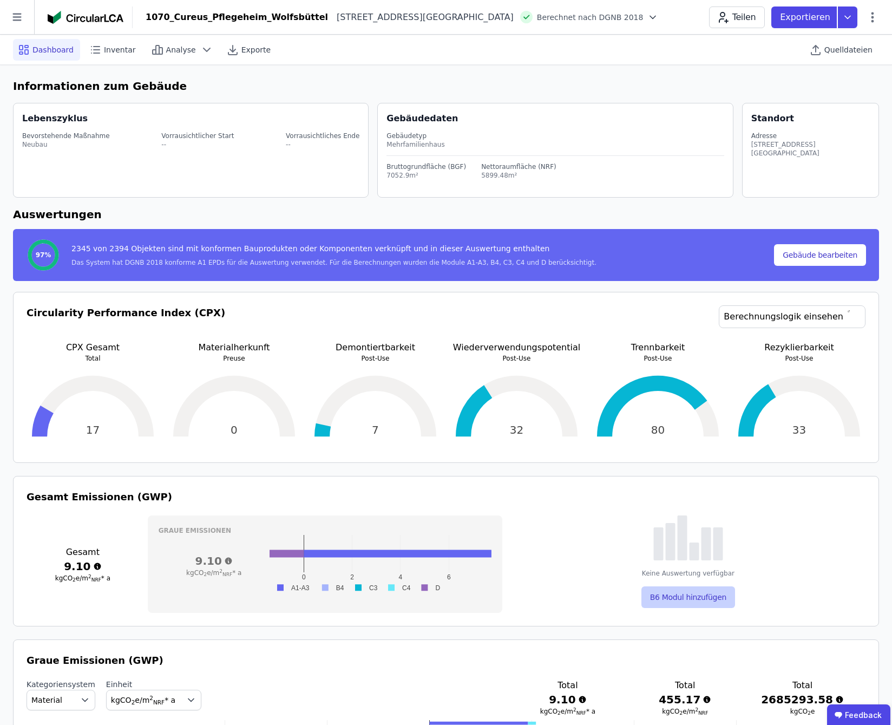
click at [684, 601] on button "B6 Modul hinzufügen" at bounding box center [688, 597] width 94 height 22
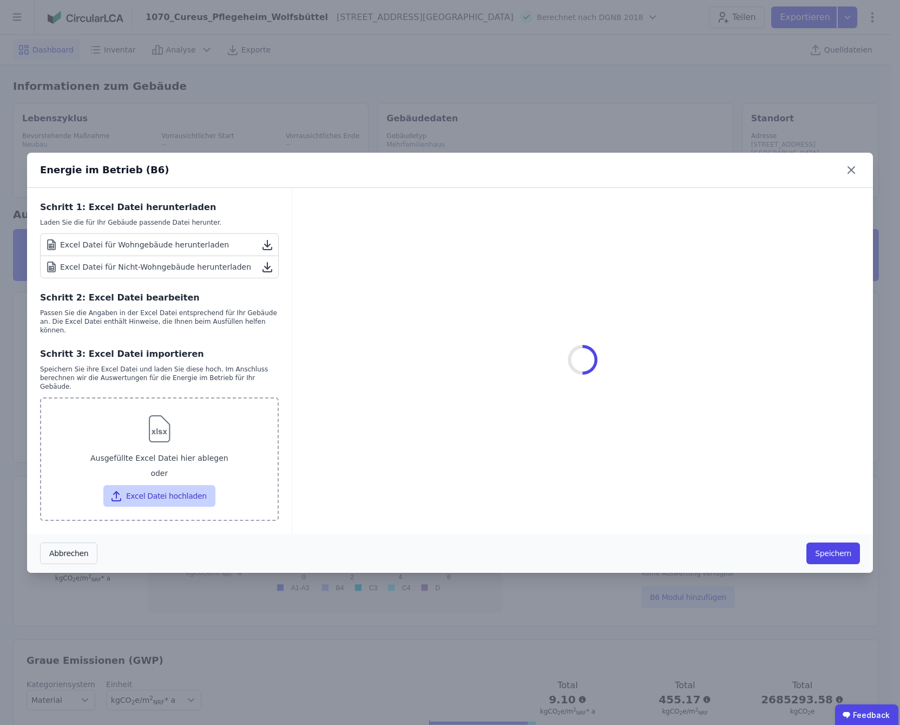
click at [180, 489] on button "Excel Datei hochladen" at bounding box center [159, 496] width 112 height 22
click at [831, 542] on button "Speichern" at bounding box center [833, 553] width 54 height 22
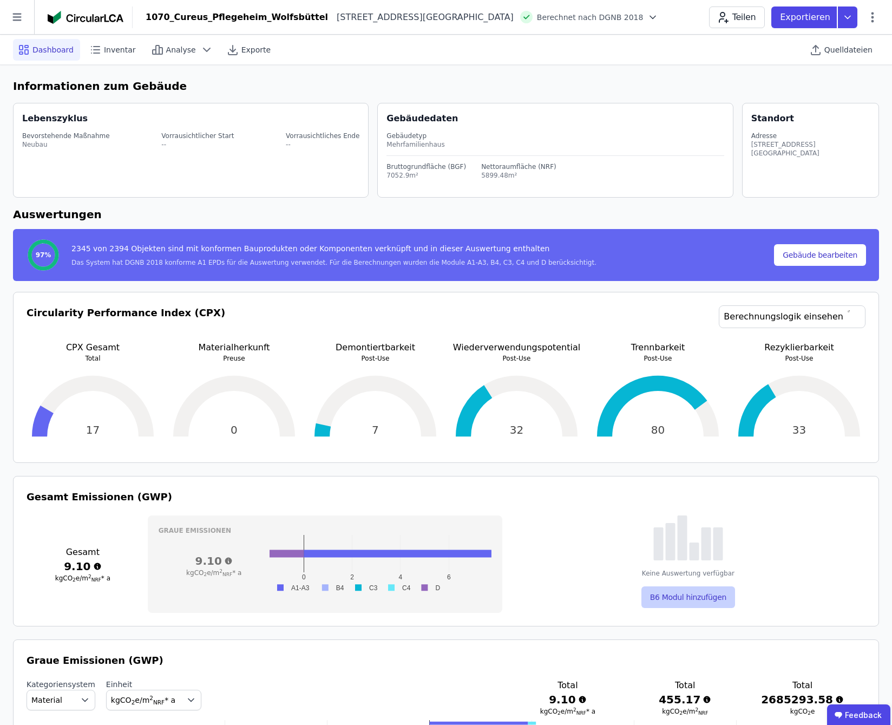
click at [679, 597] on button "B6 Modul hinzufügen" at bounding box center [688, 597] width 94 height 22
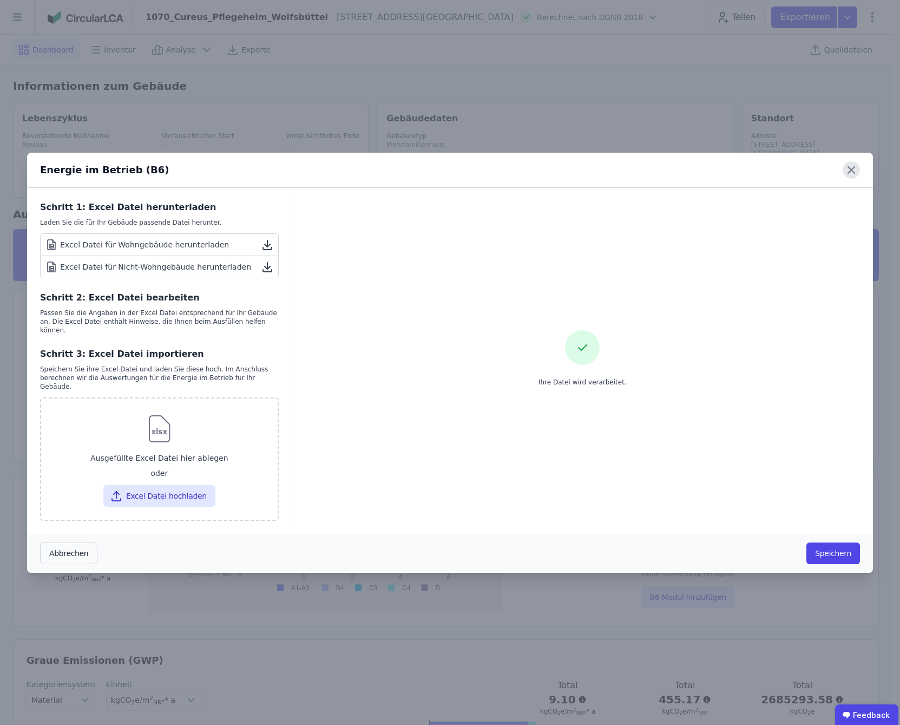
click at [850, 178] on icon at bounding box center [851, 169] width 17 height 17
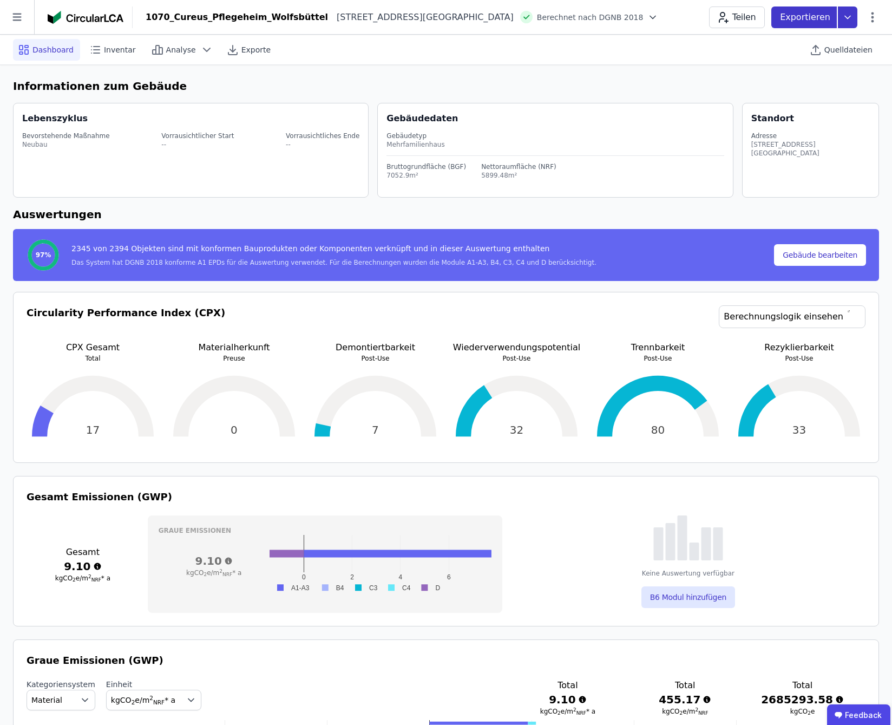
click at [851, 20] on icon at bounding box center [847, 17] width 19 height 22
click at [776, 80] on div "Ökobilanzierung" at bounding box center [761, 81] width 62 height 11
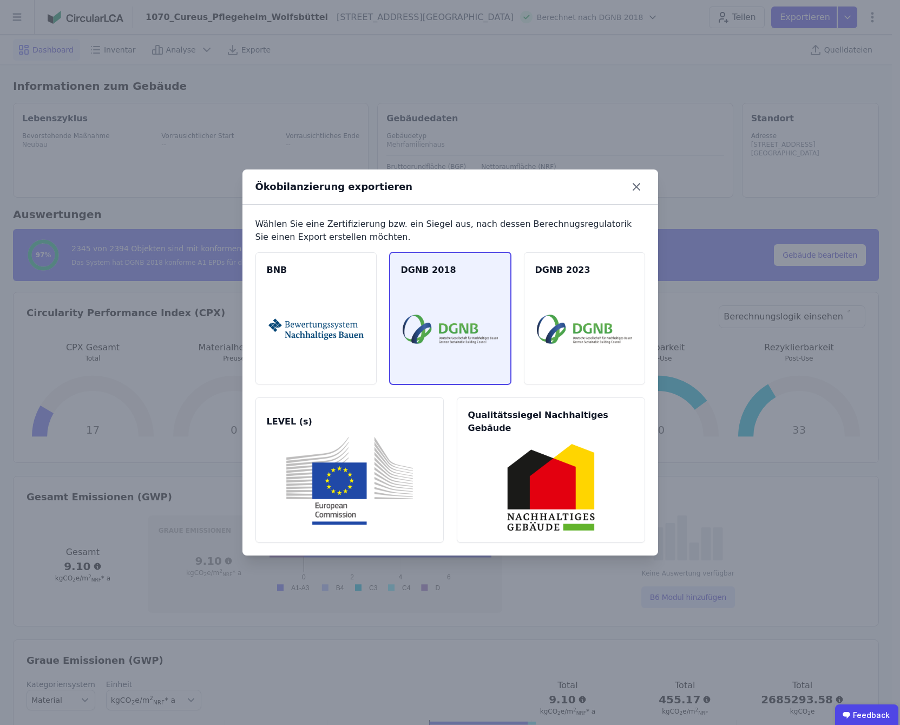
click at [461, 322] on img at bounding box center [450, 329] width 95 height 88
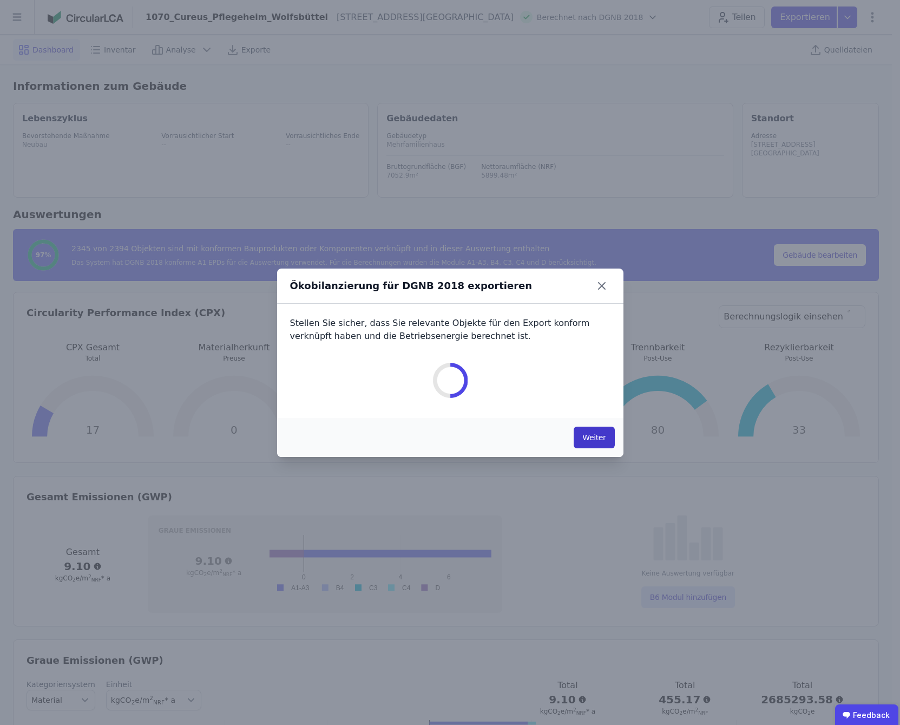
click at [596, 439] on button "Weiter" at bounding box center [594, 438] width 41 height 22
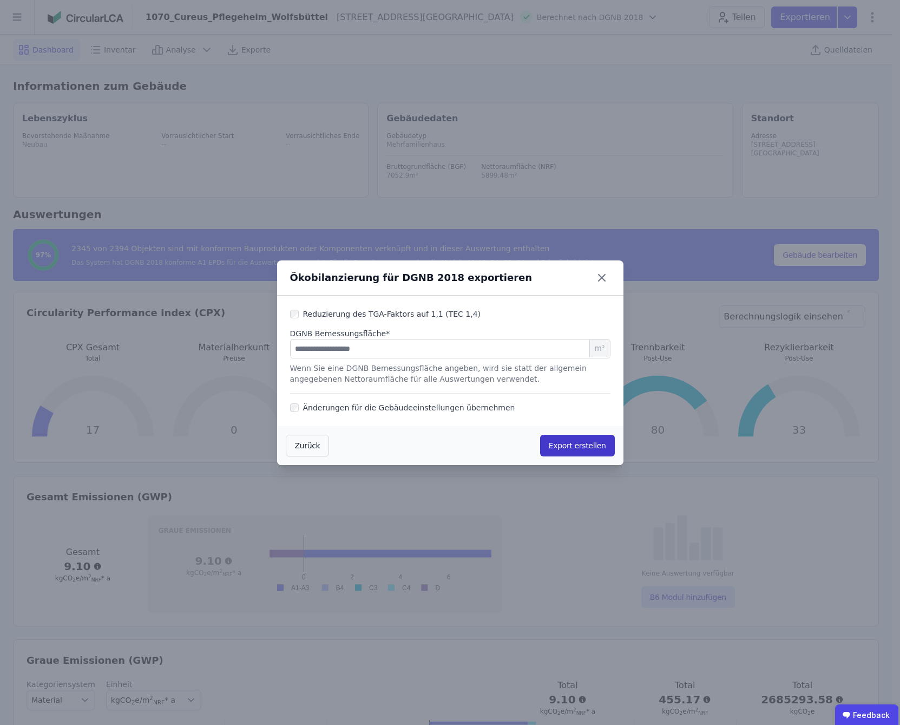
click at [567, 444] on button "Export erstellen" at bounding box center [577, 446] width 75 height 22
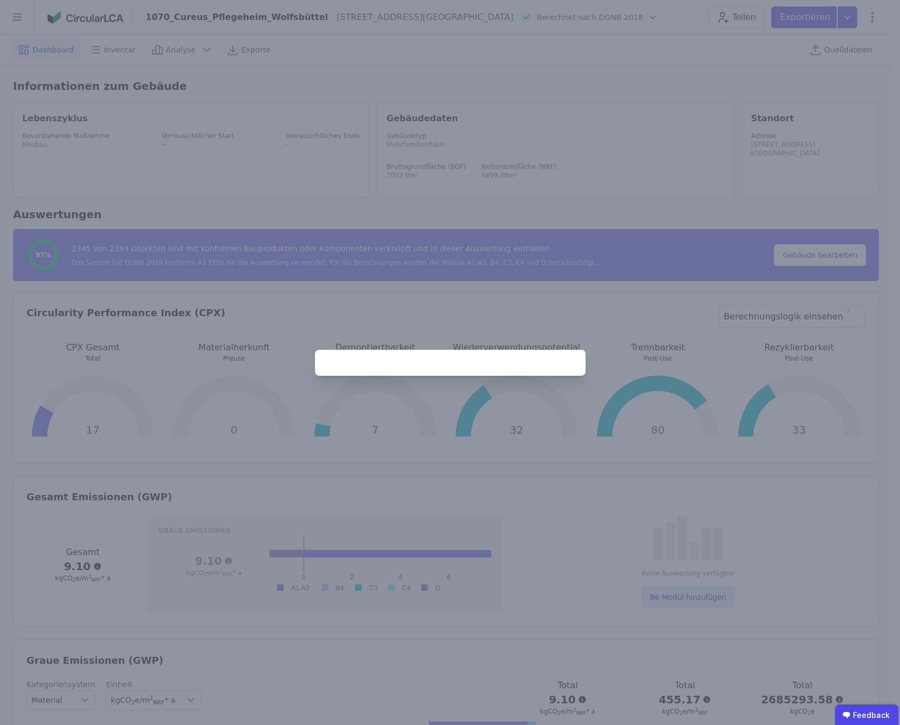
click at [737, 178] on div at bounding box center [450, 362] width 900 height 725
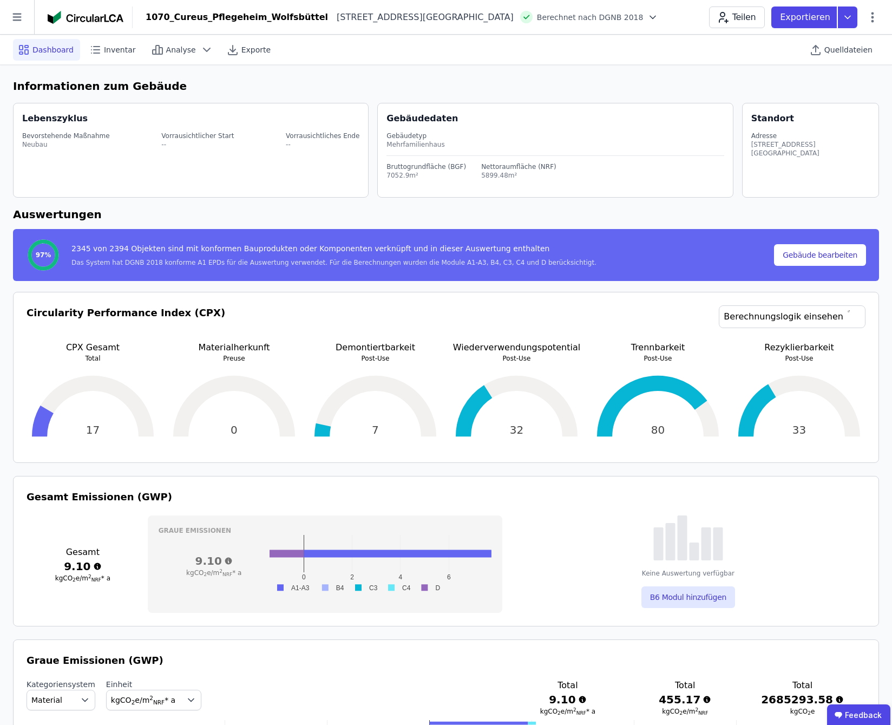
click at [650, 18] on icon at bounding box center [652, 17] width 5 height 3
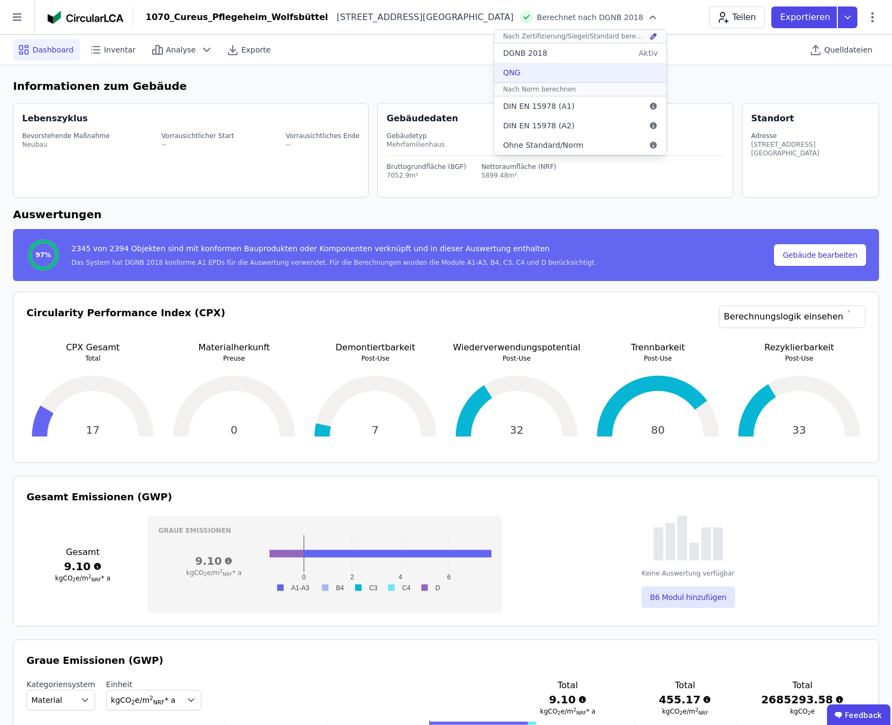
click at [495, 70] on div "QNG" at bounding box center [580, 72] width 172 height 19
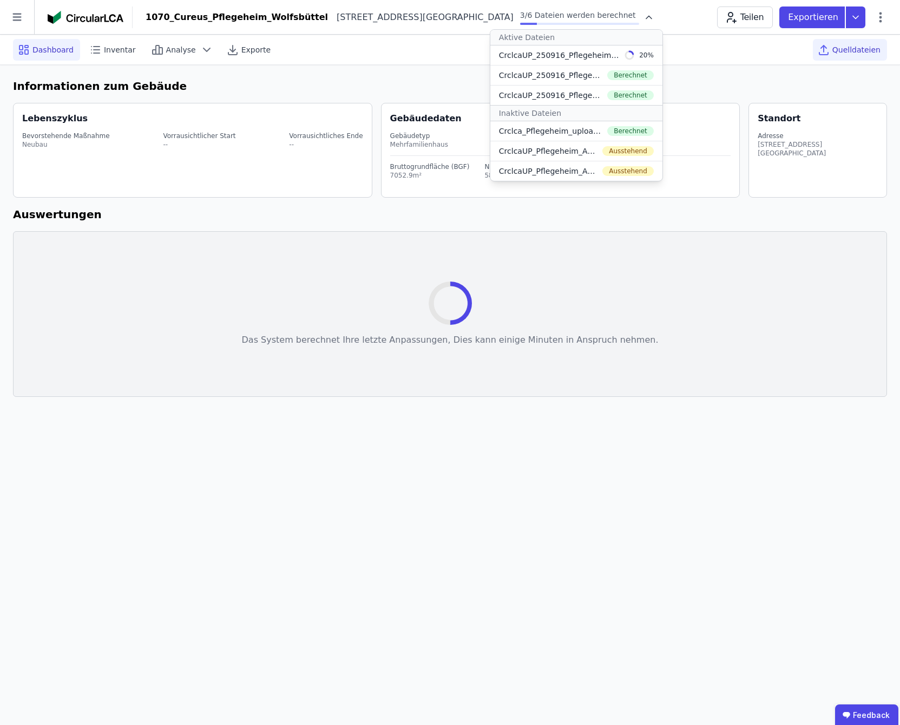
click at [869, 52] on span "Quelldateien" at bounding box center [856, 49] width 48 height 11
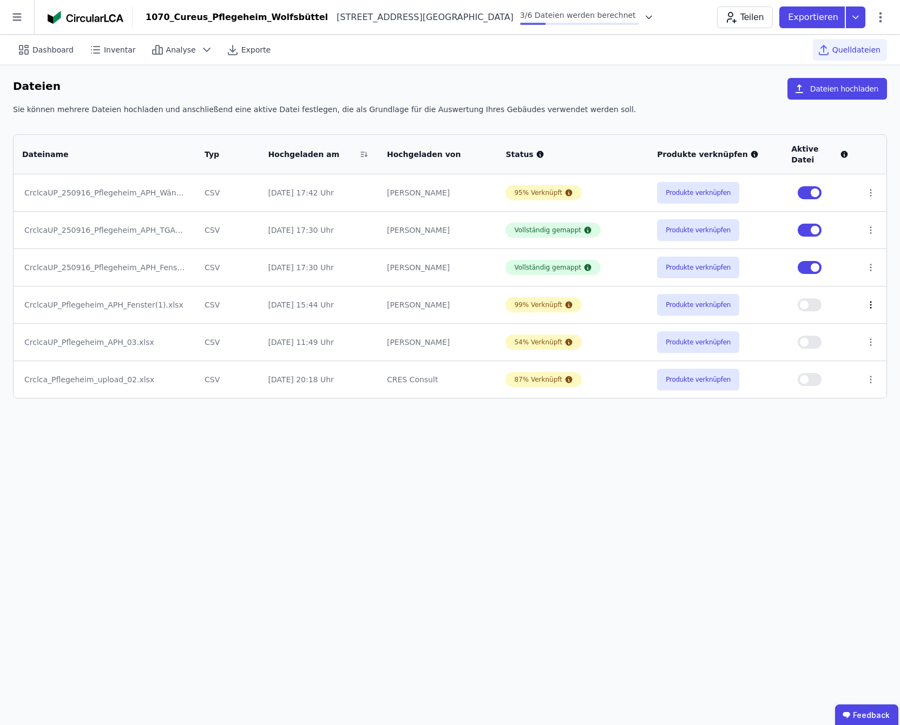
click at [868, 300] on icon at bounding box center [871, 305] width 10 height 10
click at [807, 294] on div "Löschen" at bounding box center [814, 302] width 108 height 17
click at [870, 301] on icon at bounding box center [870, 304] width 1 height 6
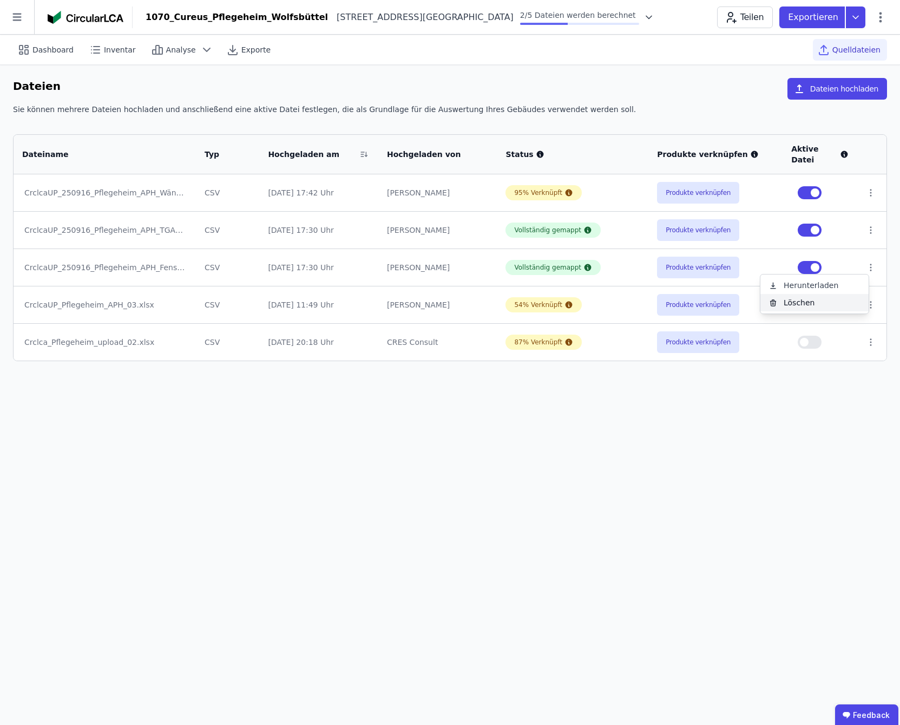
click at [827, 294] on div "Löschen" at bounding box center [814, 302] width 108 height 17
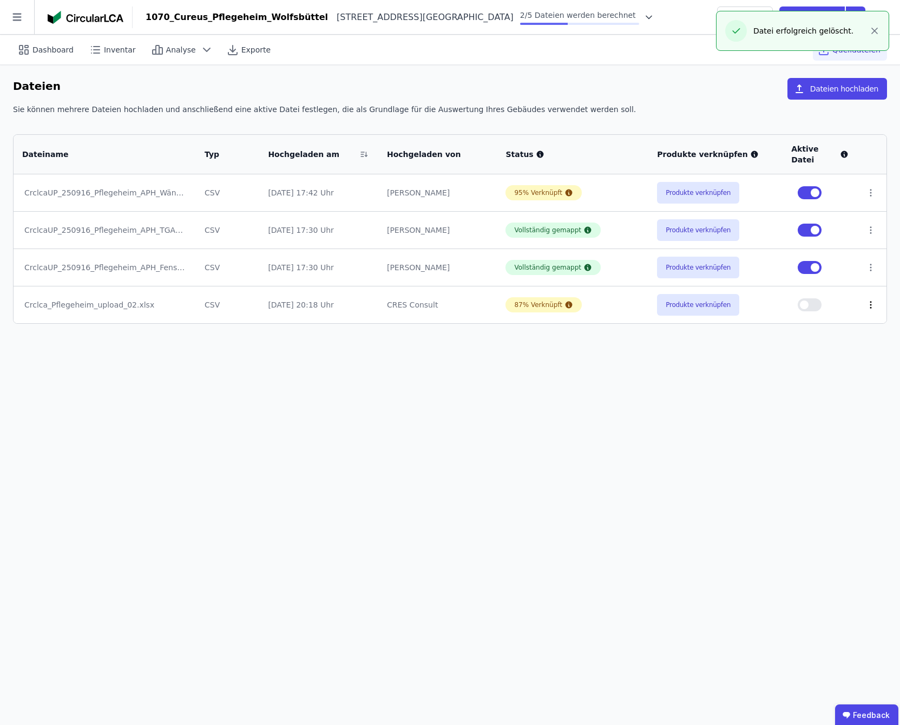
click at [866, 300] on icon at bounding box center [871, 305] width 10 height 10
click at [834, 294] on div "Löschen" at bounding box center [814, 302] width 108 height 17
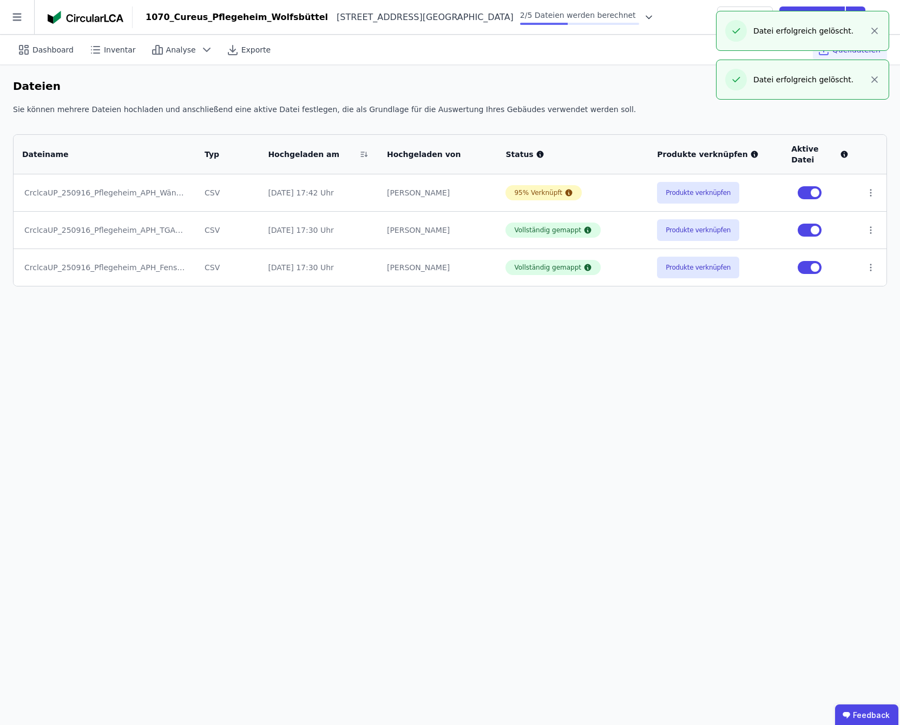
click at [582, 507] on div "Dashboard Inventar Analyse Exporte Quelldateien Dateien Dateien hochladen Sie k…" at bounding box center [450, 380] width 900 height 690
click at [67, 50] on span "Dashboard" at bounding box center [52, 49] width 41 height 11
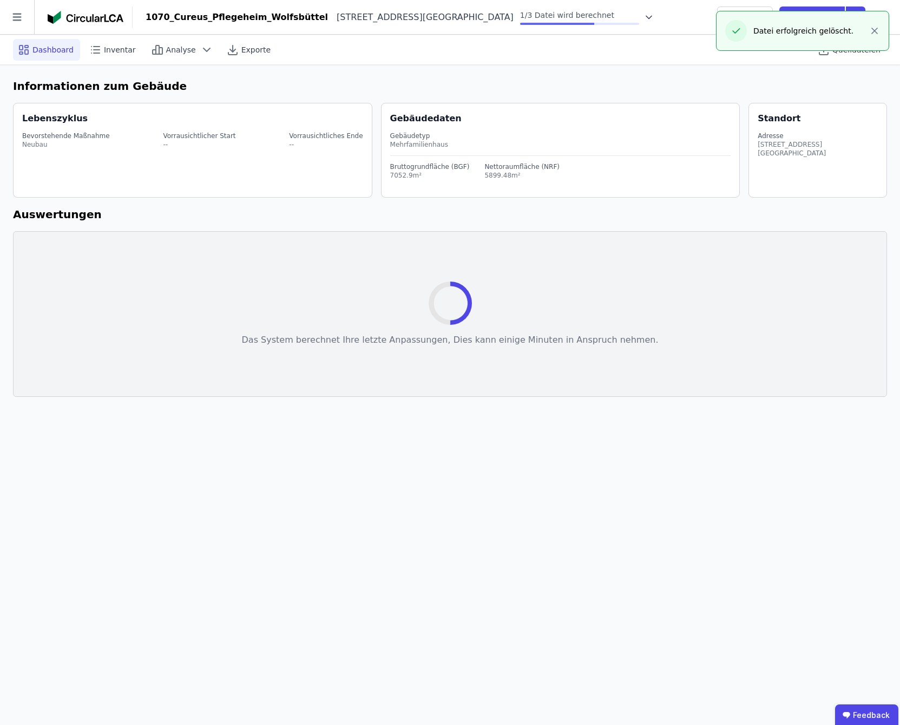
click at [644, 17] on icon at bounding box center [649, 17] width 11 height 11
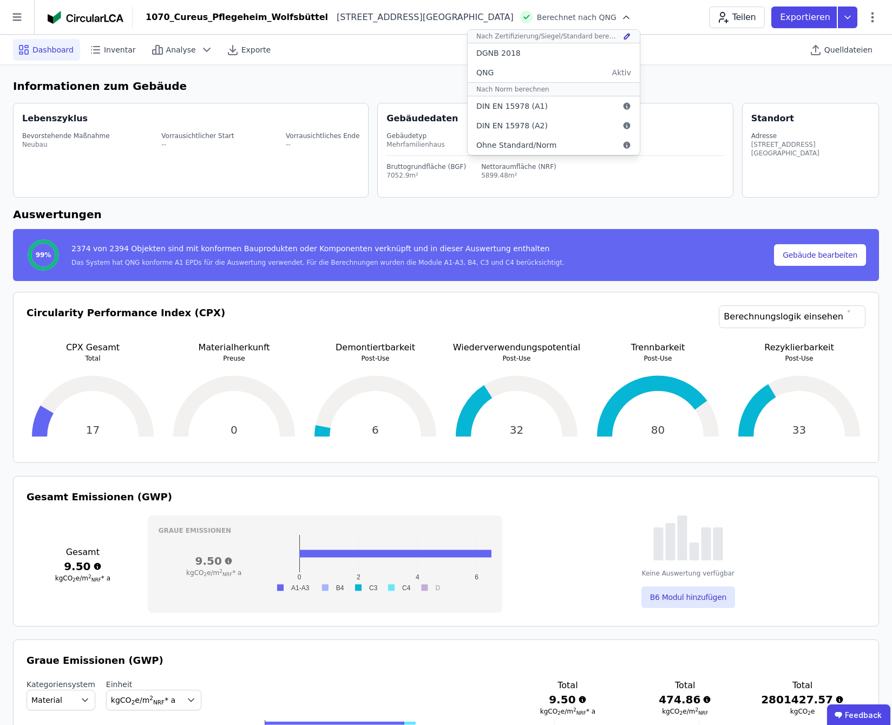
click at [690, 92] on h6 "Informationen zum Gebäude" at bounding box center [446, 86] width 866 height 16
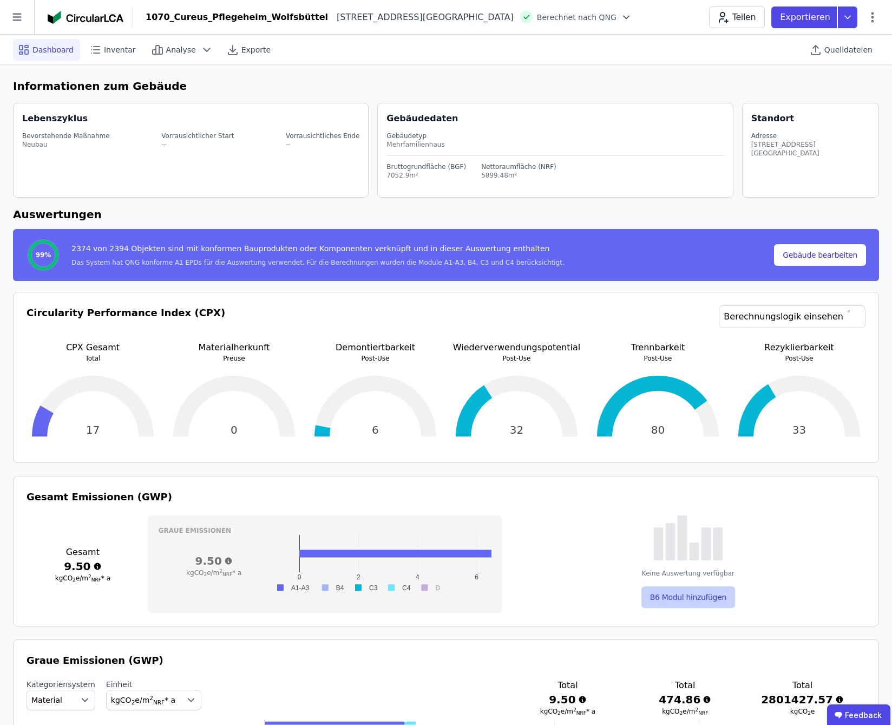
click at [703, 595] on button "B6 Modul hinzufügen" at bounding box center [688, 597] width 94 height 22
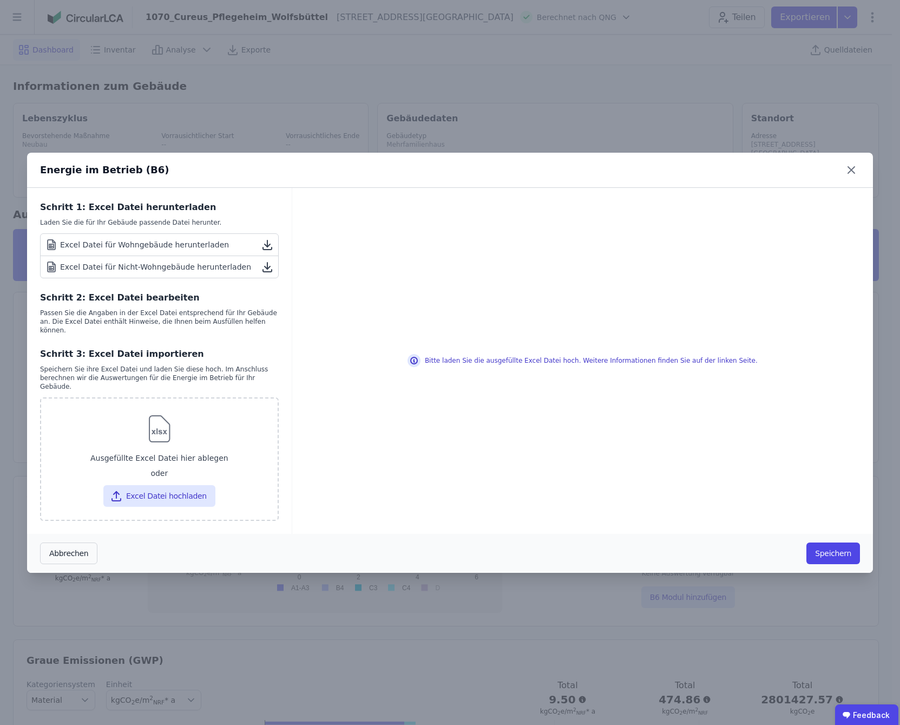
drag, startPoint x: 14, startPoint y: 502, endPoint x: 17, endPoint y: 515, distance: 13.8
click at [17, 515] on div "Energie im Betrieb (B6) Schritt 1: Excel Datei herunterladen Laden Sie die für …" at bounding box center [450, 362] width 900 height 725
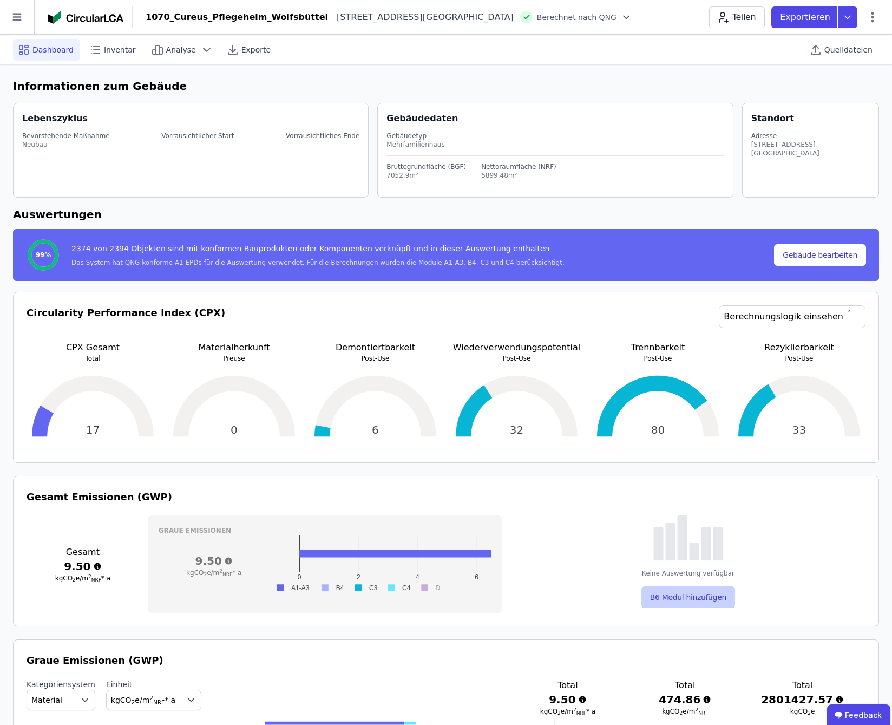
click at [664, 601] on button "B6 Modul hinzufügen" at bounding box center [688, 597] width 94 height 22
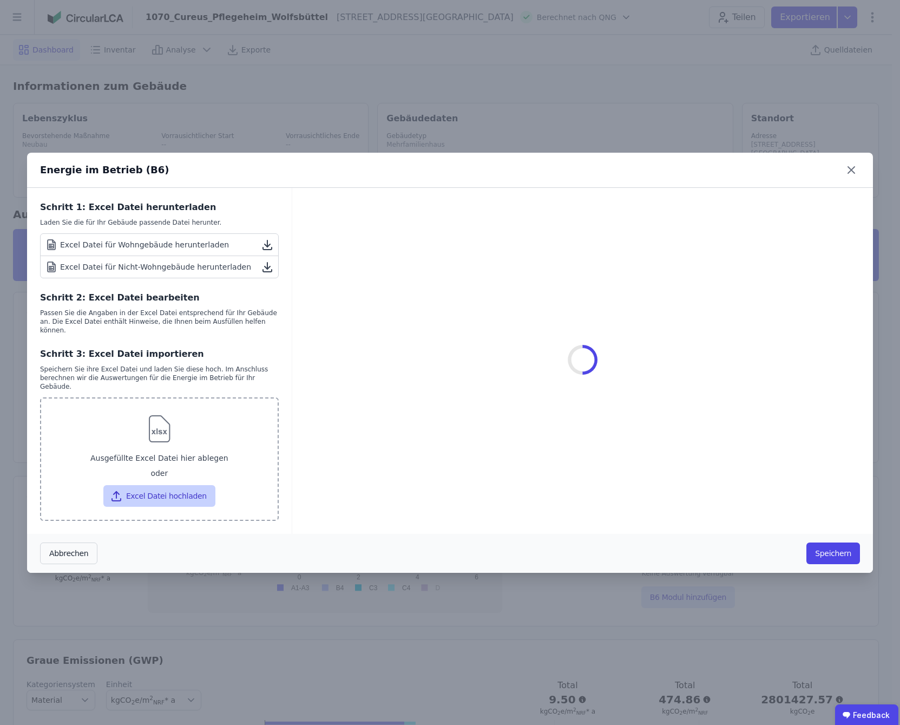
click at [160, 489] on button "Excel Datei hochladen" at bounding box center [159, 496] width 112 height 22
type input "**********"
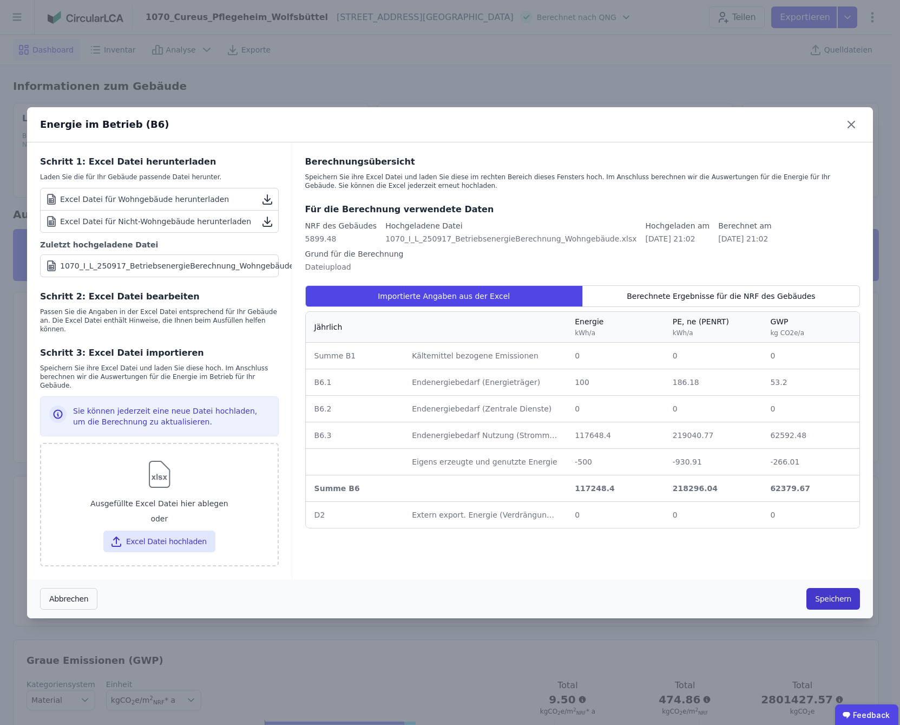
click at [836, 592] on button "Speichern" at bounding box center [833, 599] width 54 height 22
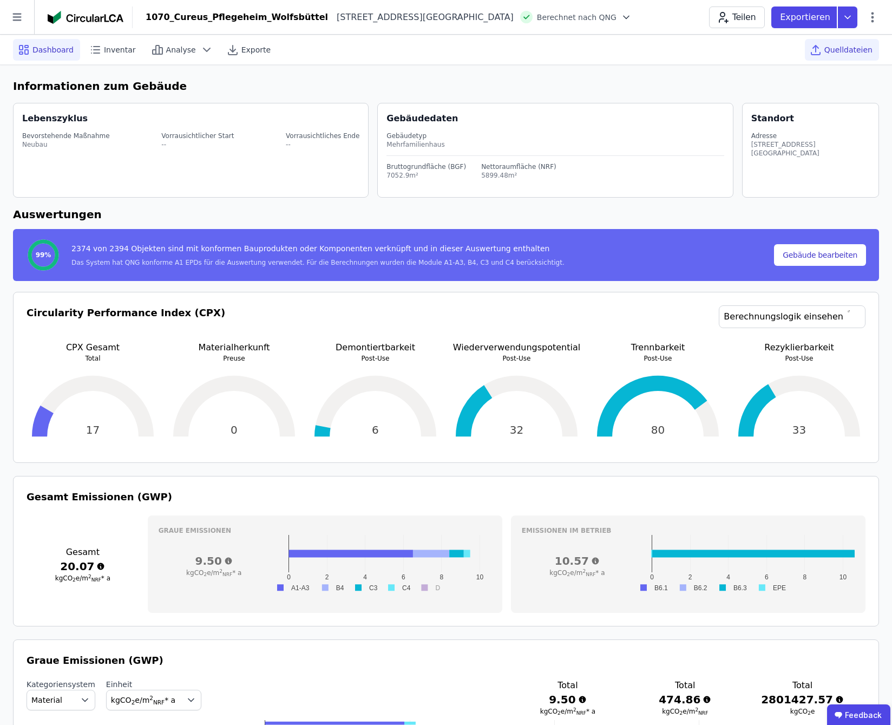
click at [844, 51] on span "Quelldateien" at bounding box center [848, 49] width 48 height 11
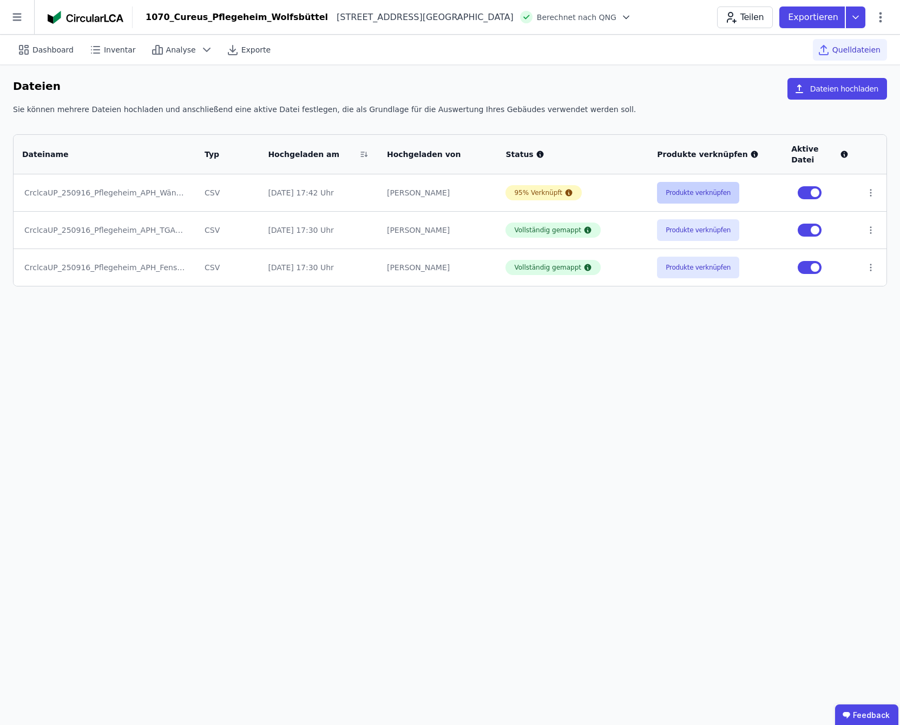
click at [703, 185] on button "Produkte verknüpfen" at bounding box center [698, 193] width 82 height 22
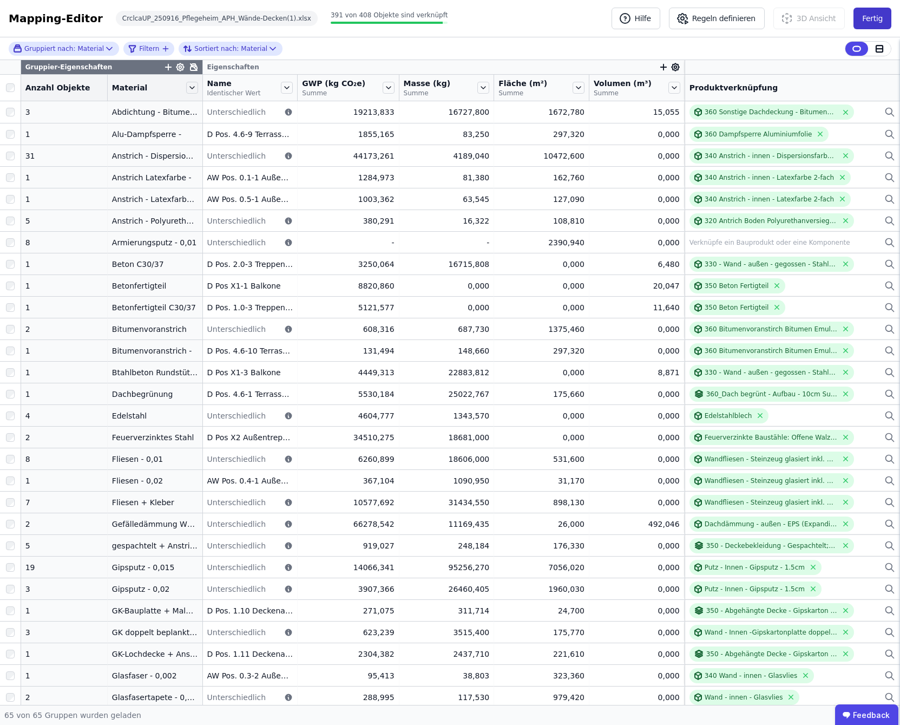
click at [877, 20] on button "Fertig" at bounding box center [873, 19] width 38 height 22
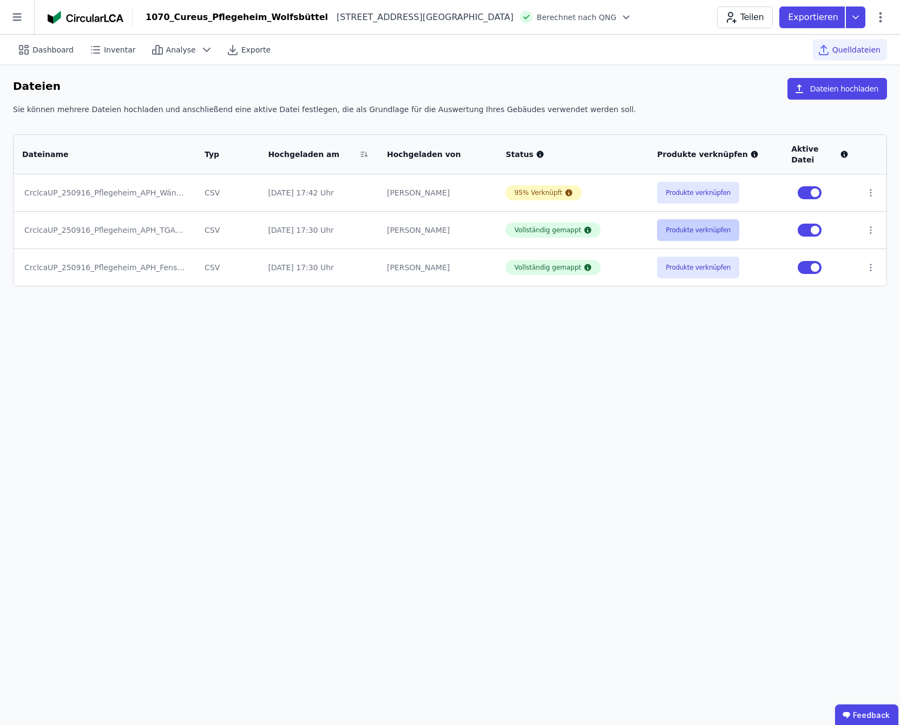
click at [703, 222] on button "Produkte verknüpfen" at bounding box center [698, 230] width 82 height 22
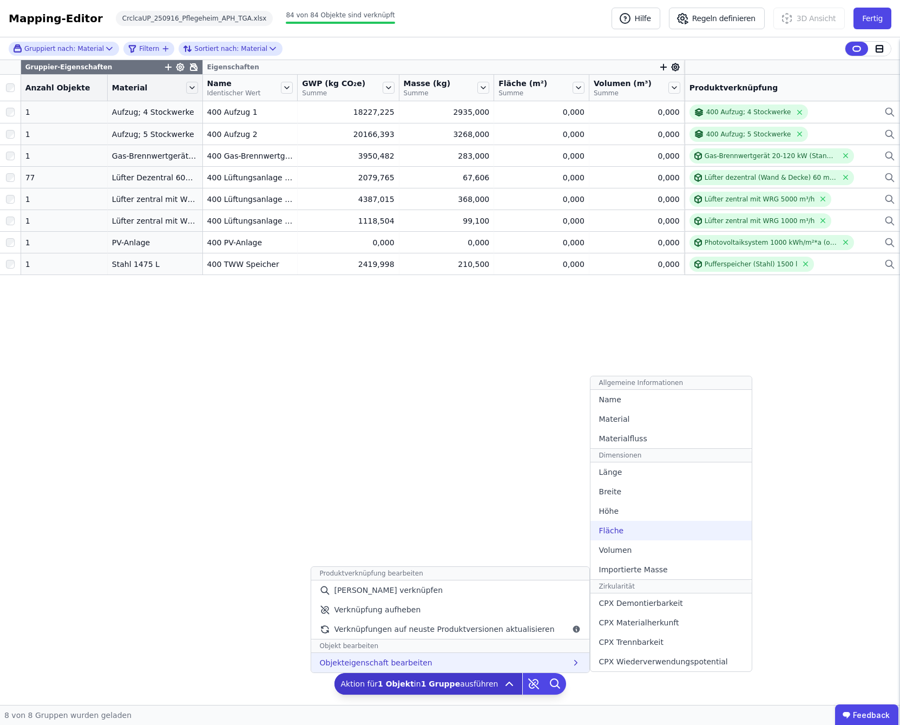
click at [624, 532] on div "Fläche" at bounding box center [671, 530] width 161 height 19
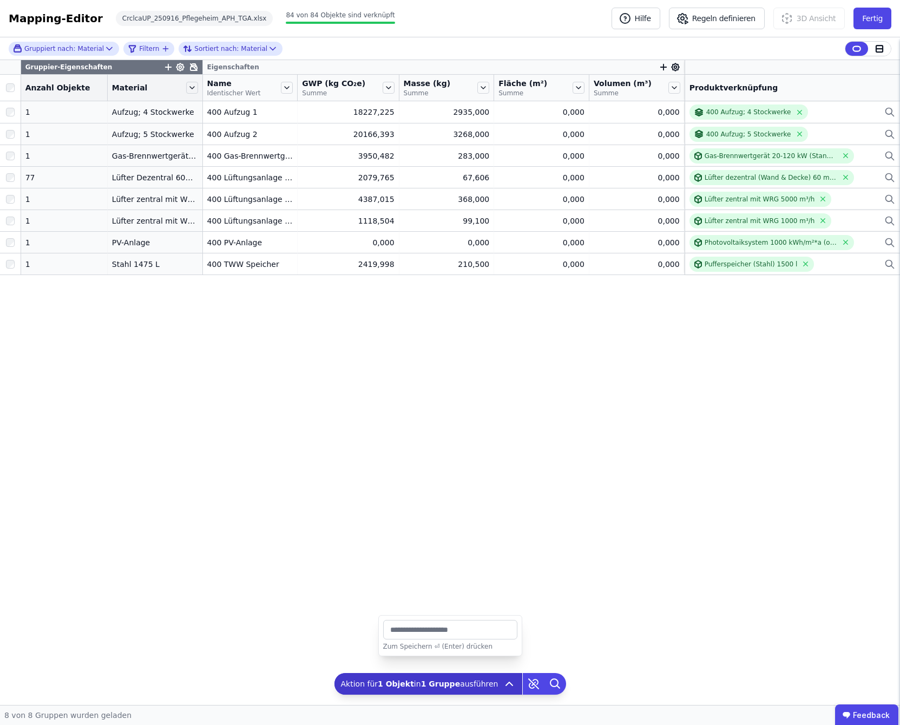
type input "****"
type input "*******"
click at [878, 17] on button "Fertig" at bounding box center [873, 19] width 38 height 22
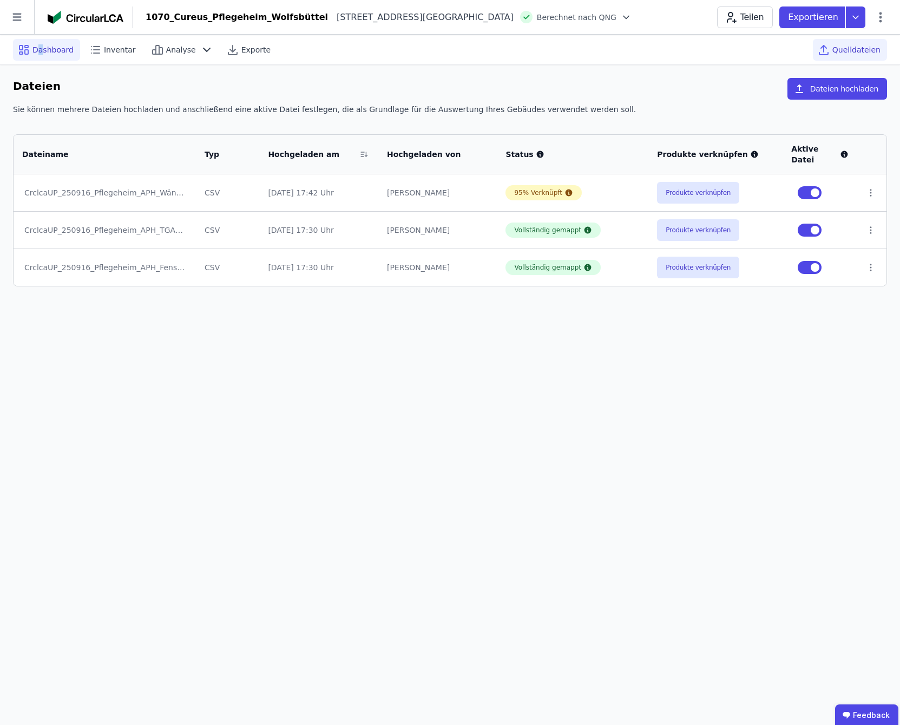
click at [40, 50] on span "Dashboard" at bounding box center [52, 49] width 41 height 11
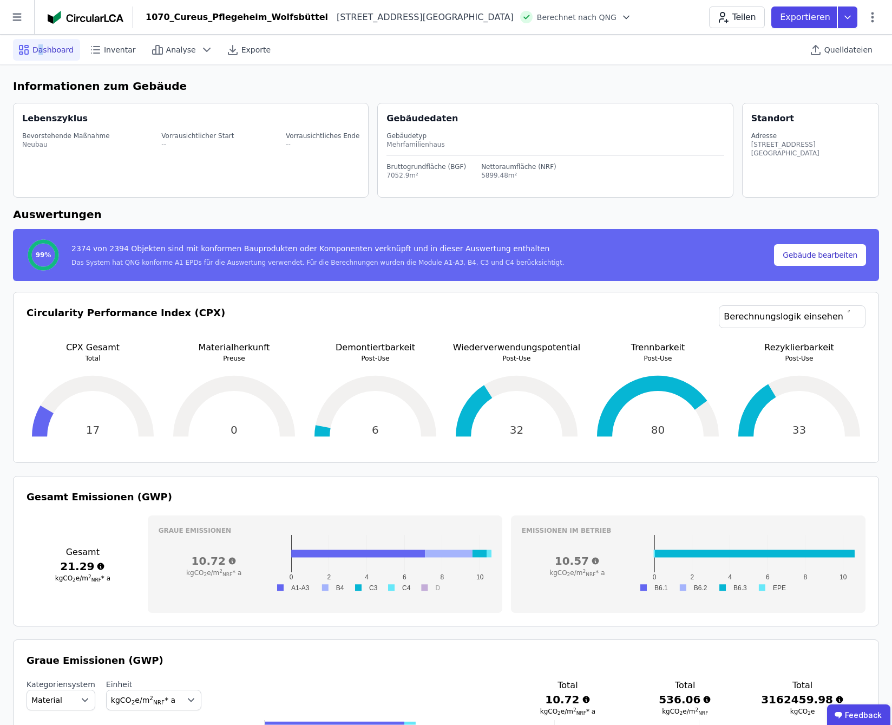
click at [502, 484] on div "Gesamt Emissionen (GWP) Gesamt 21.29 kgCO 2 e/m 2 NRF * a Graue Emissionen 10.7…" at bounding box center [446, 551] width 866 height 150
click at [157, 47] on div "Analyse" at bounding box center [182, 50] width 71 height 22
click at [875, 16] on icon at bounding box center [872, 17] width 13 height 13
click at [814, 82] on span "Energie im Betrieb (B6)" at bounding box center [826, 87] width 87 height 22
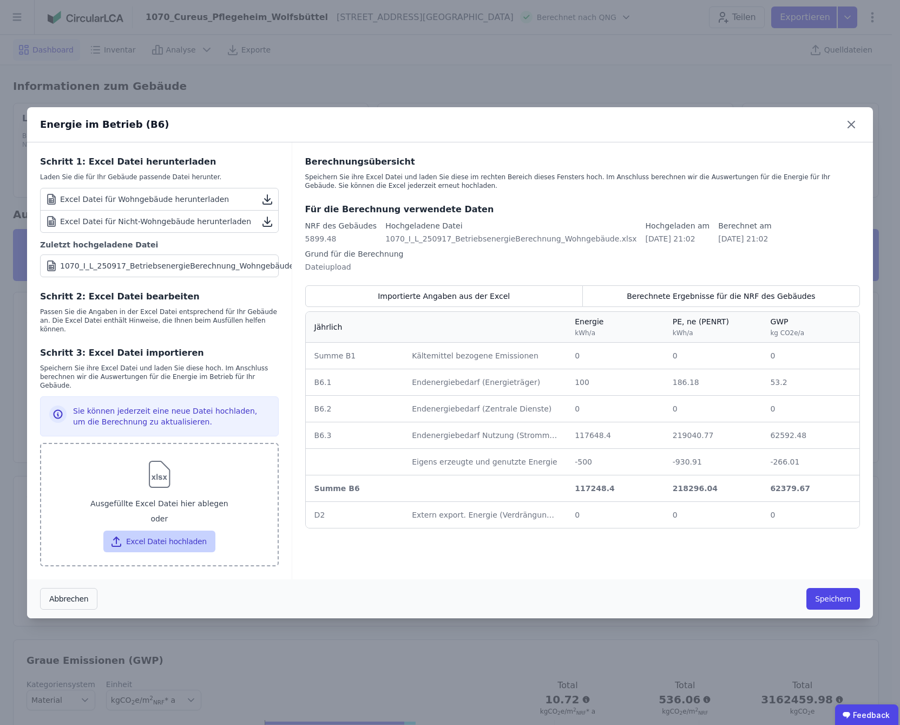
click at [167, 530] on button "Excel Datei hochladen" at bounding box center [159, 541] width 112 height 22
type input "**********"
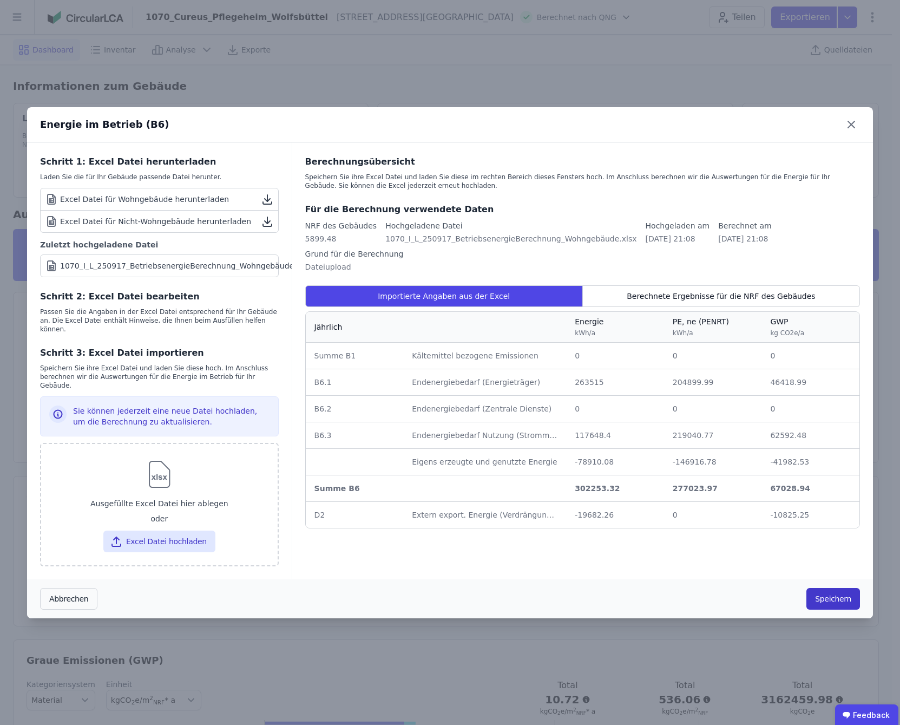
click at [832, 591] on button "Speichern" at bounding box center [833, 599] width 54 height 22
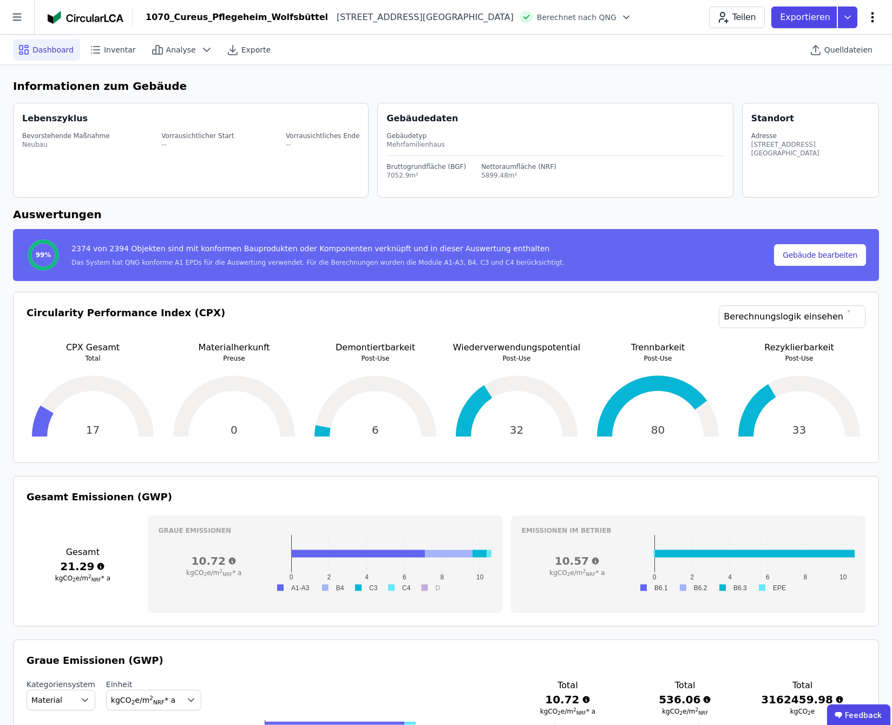
click at [874, 19] on icon at bounding box center [872, 17] width 13 height 13
click at [845, 83] on span "Energie im Betrieb (B6)" at bounding box center [826, 87] width 87 height 22
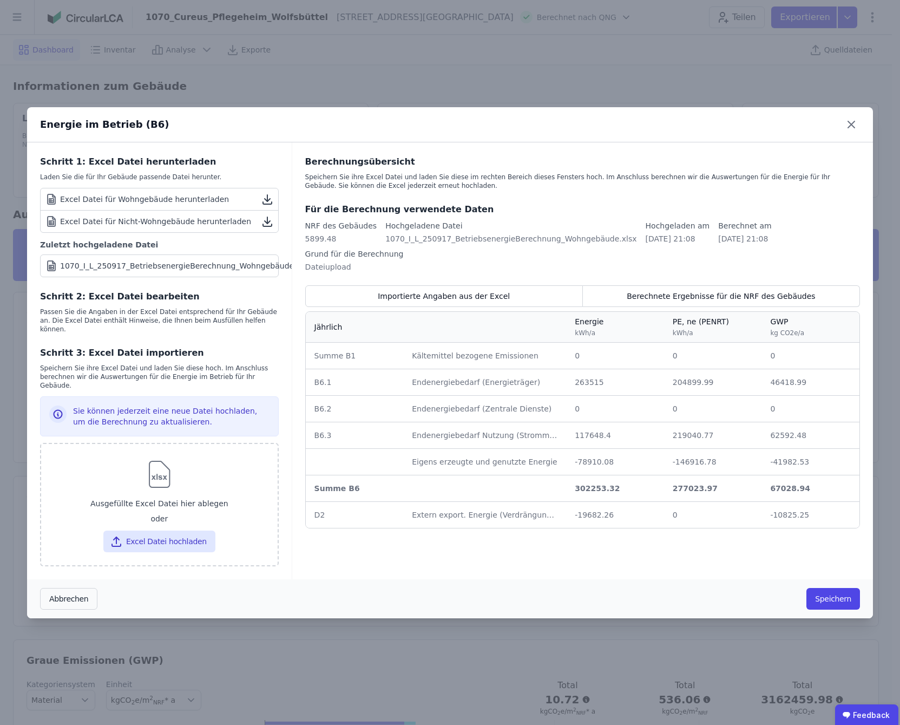
click at [621, 87] on div "Energie im Betrieb (B6) Schritt 1: Excel Datei herunterladen Laden Sie die für …" at bounding box center [450, 362] width 900 height 725
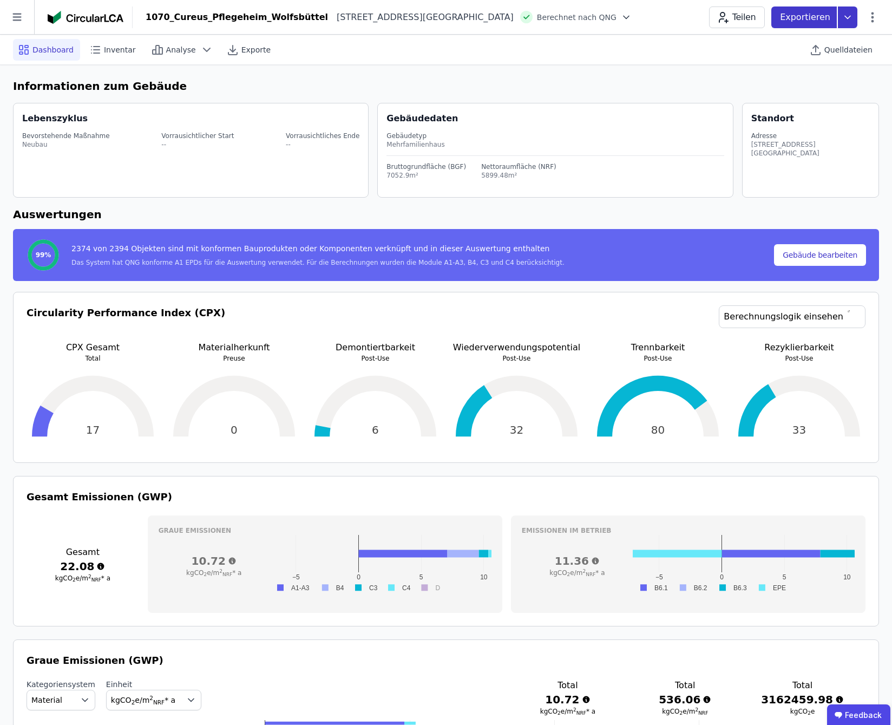
click at [849, 18] on icon at bounding box center [847, 17] width 19 height 22
click at [801, 84] on div "Ökobilanzierung" at bounding box center [789, 81] width 135 height 19
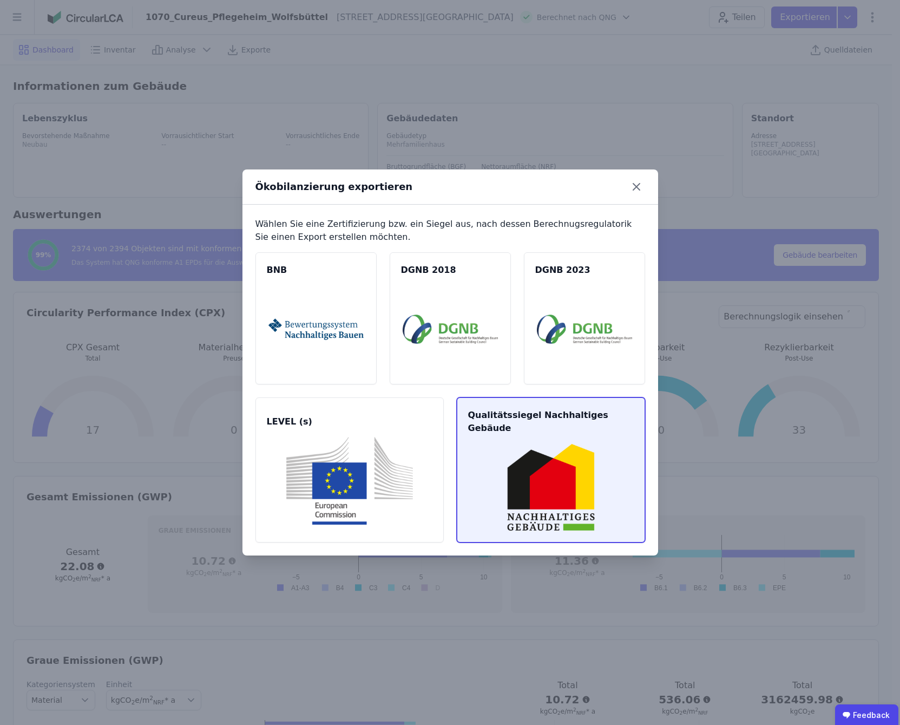
click at [470, 427] on span "Qualitätssiegel Nachhaltiges Gebäude" at bounding box center [551, 422] width 166 height 26
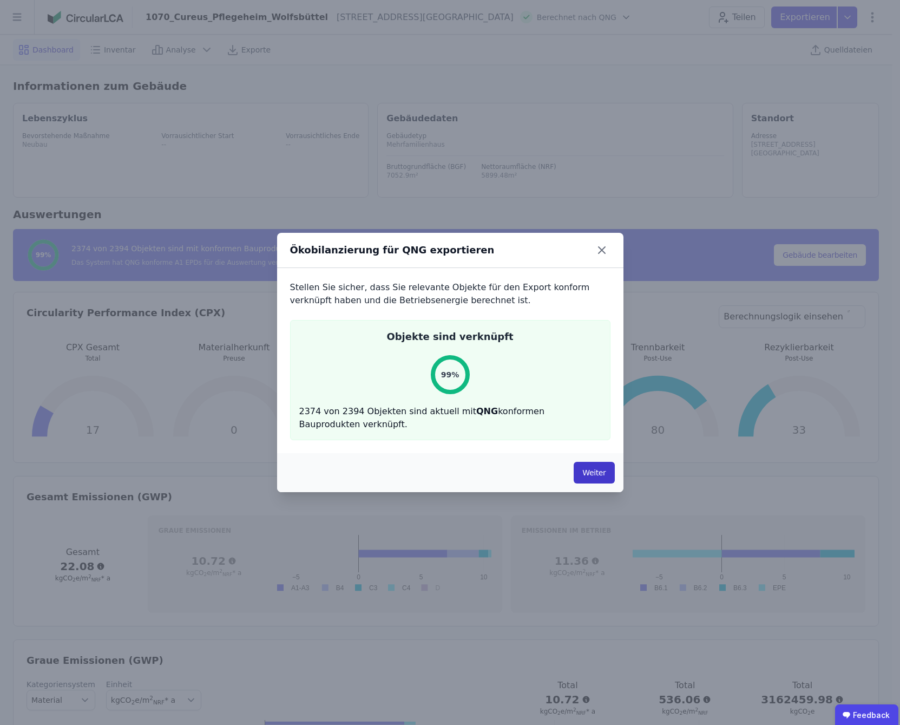
click at [589, 471] on button "Weiter" at bounding box center [594, 473] width 41 height 22
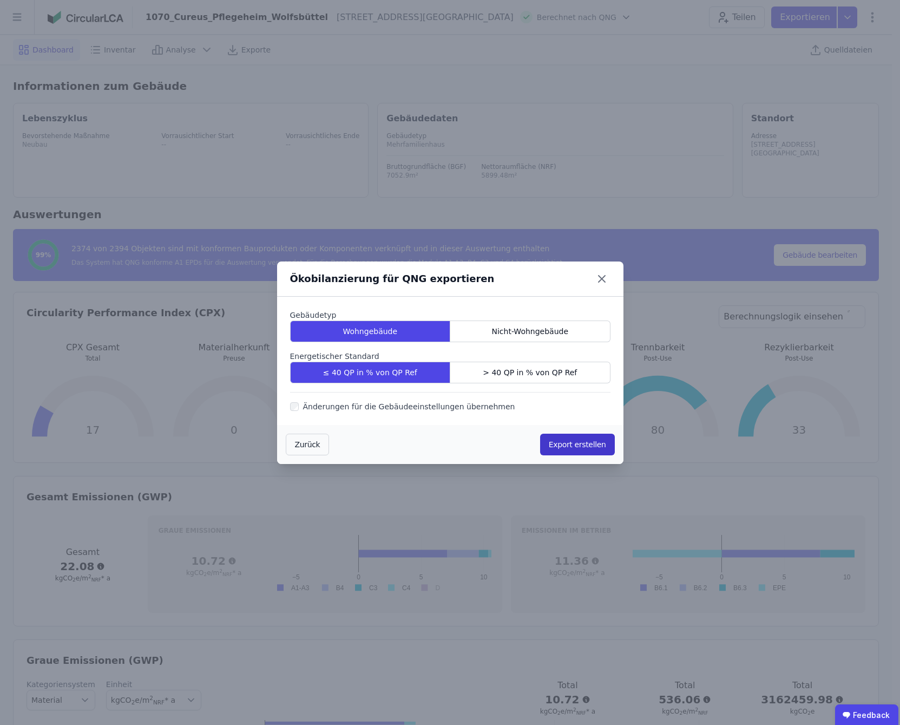
click at [573, 445] on button "Export erstellen" at bounding box center [577, 445] width 75 height 22
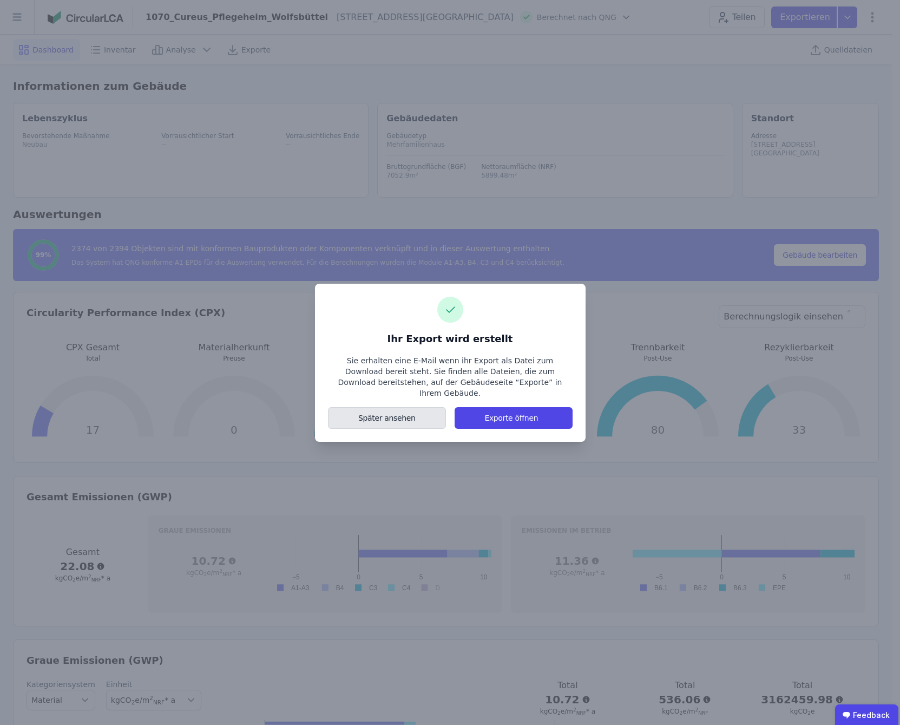
click at [375, 410] on button "Später ansehen" at bounding box center [387, 418] width 119 height 22
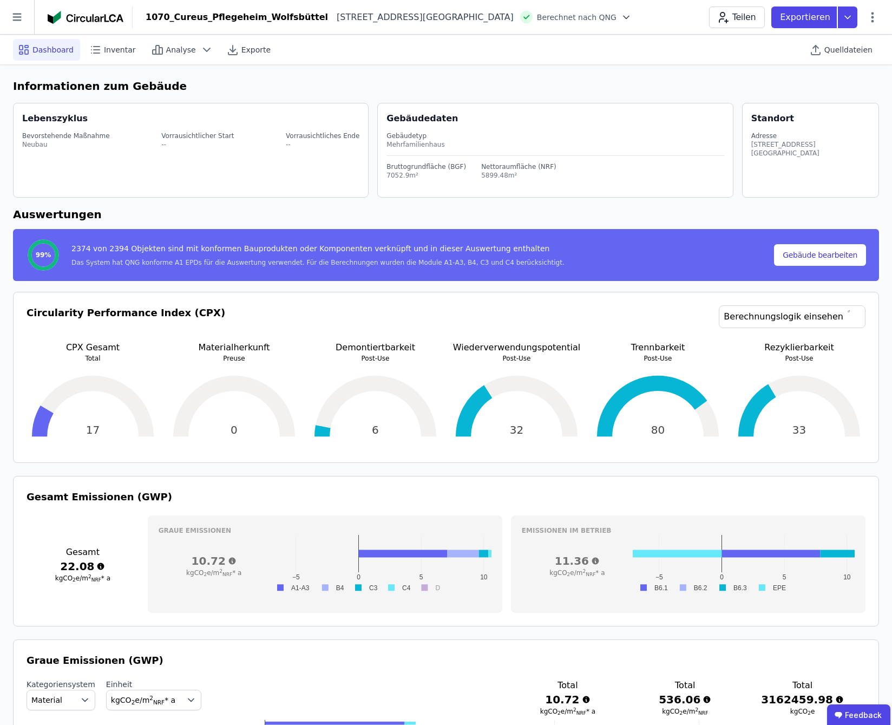
click at [621, 19] on icon at bounding box center [626, 17] width 11 height 11
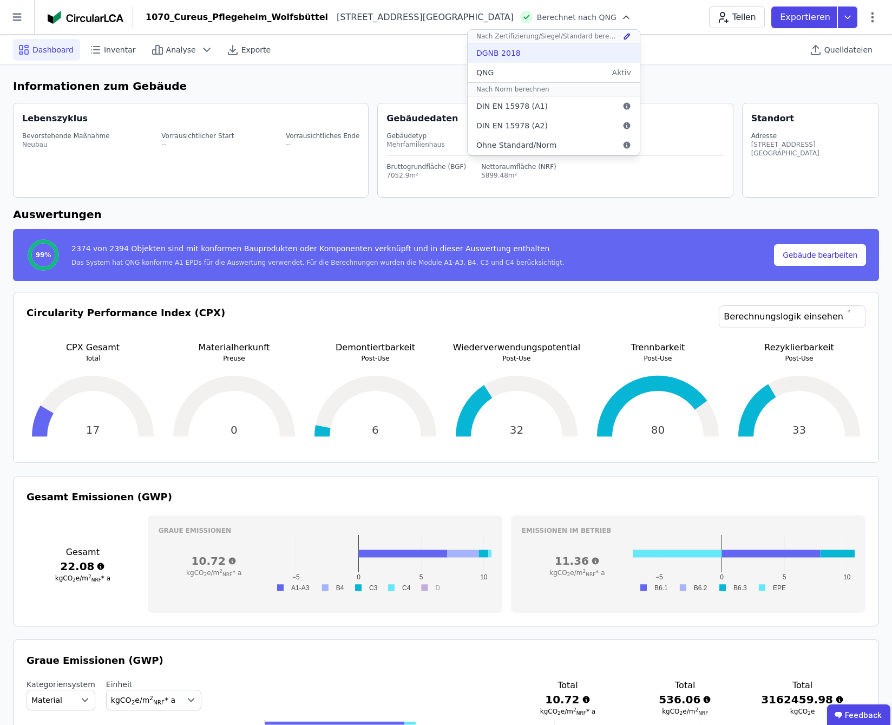
click at [511, 55] on div "DGNB 2018" at bounding box center [554, 52] width 172 height 19
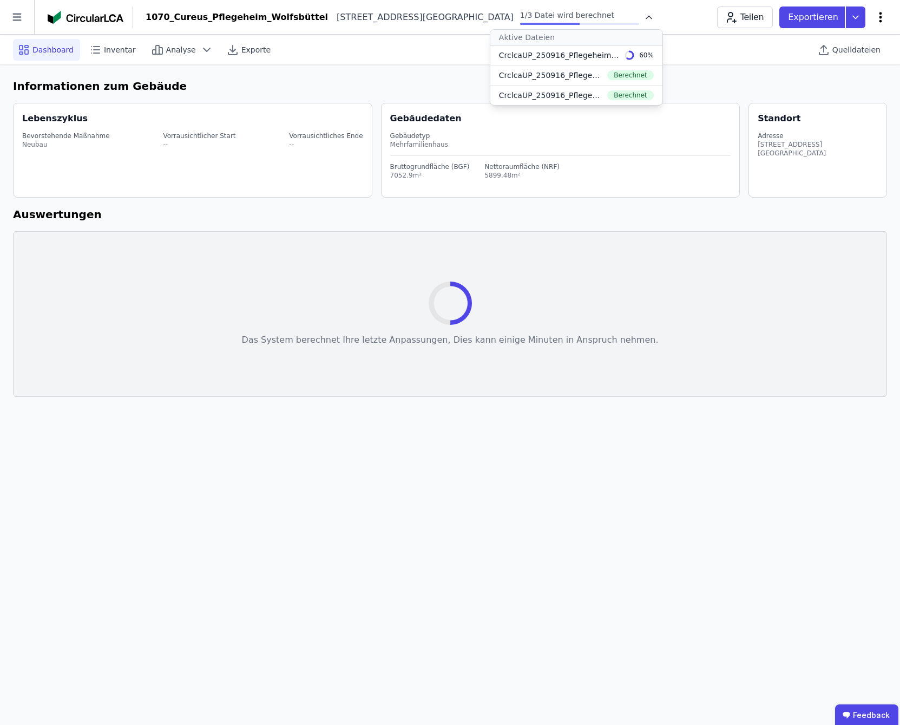
click at [882, 19] on icon at bounding box center [880, 17] width 13 height 13
click at [880, 19] on icon at bounding box center [880, 17] width 13 height 13
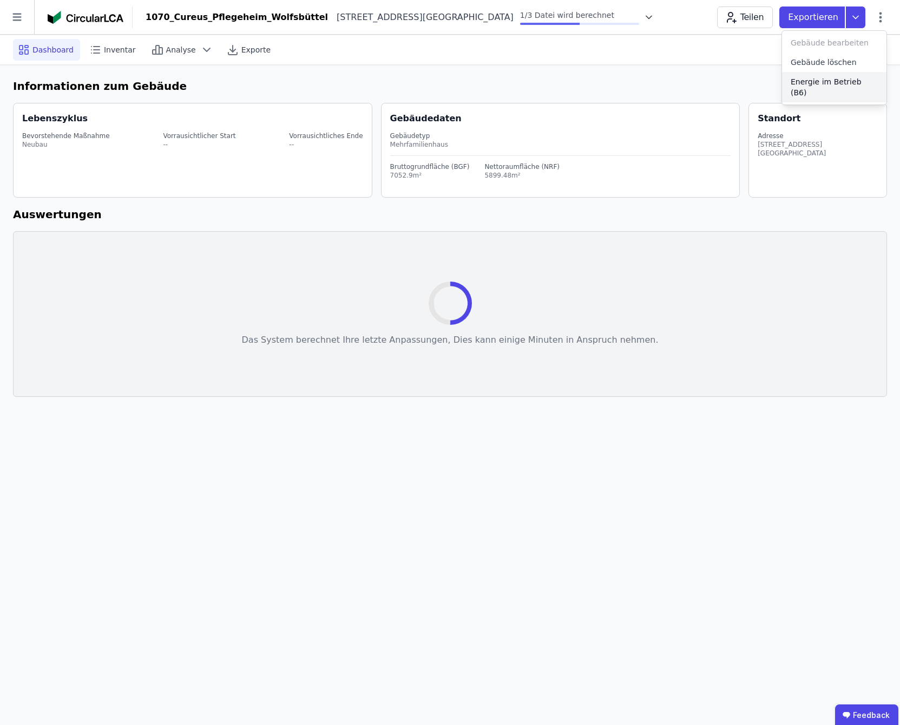
click at [839, 80] on span "Energie im Betrieb (B6)" at bounding box center [834, 87] width 87 height 22
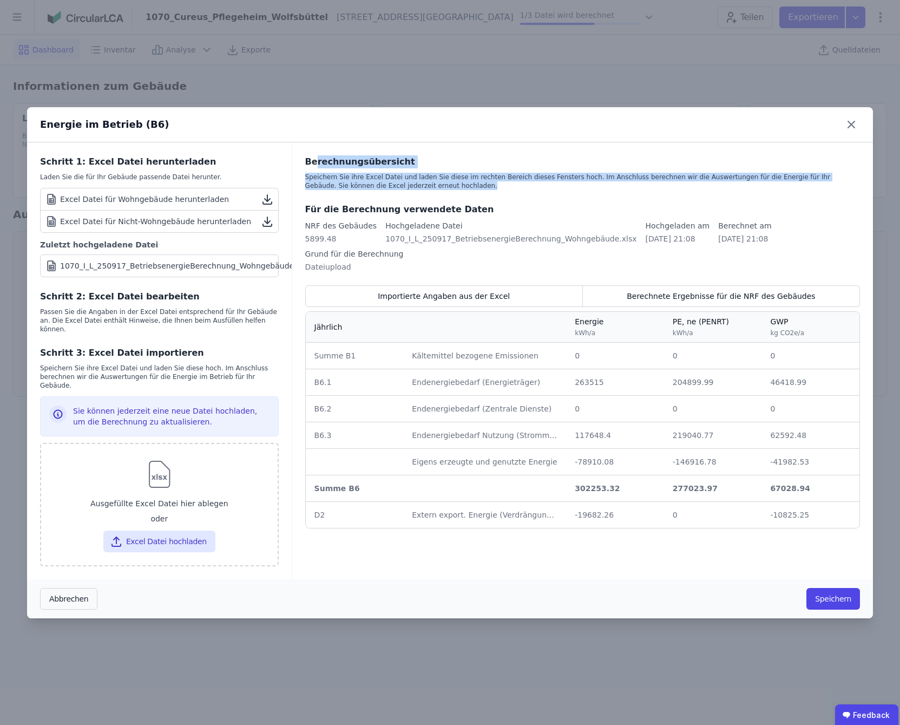
drag, startPoint x: 315, startPoint y: 169, endPoint x: 414, endPoint y: 196, distance: 102.2
click at [414, 190] on div "Berechnungsübersicht Speichern Sie ihre Excel Datei und laden Sie diese im rech…" at bounding box center [582, 172] width 555 height 35
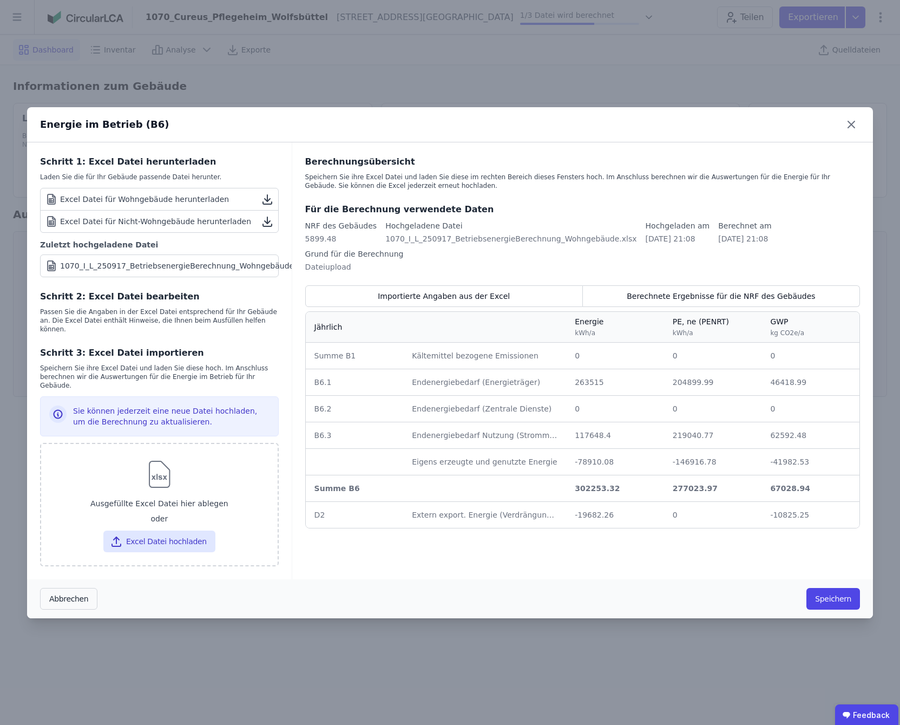
drag, startPoint x: 414, startPoint y: 196, endPoint x: 604, endPoint y: 143, distance: 197.3
click at [604, 142] on div "Energie im Betrieb (B6)" at bounding box center [450, 124] width 846 height 35
click at [851, 128] on icon at bounding box center [851, 124] width 6 height 6
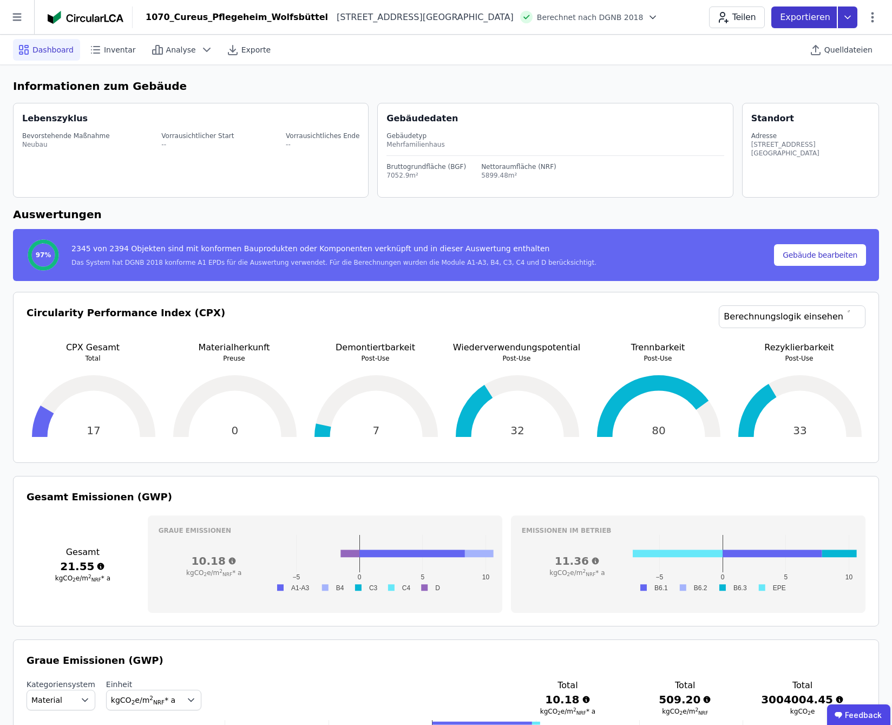
click at [850, 18] on icon at bounding box center [847, 17] width 19 height 22
click at [784, 84] on div "Ökobilanzierung" at bounding box center [761, 81] width 62 height 11
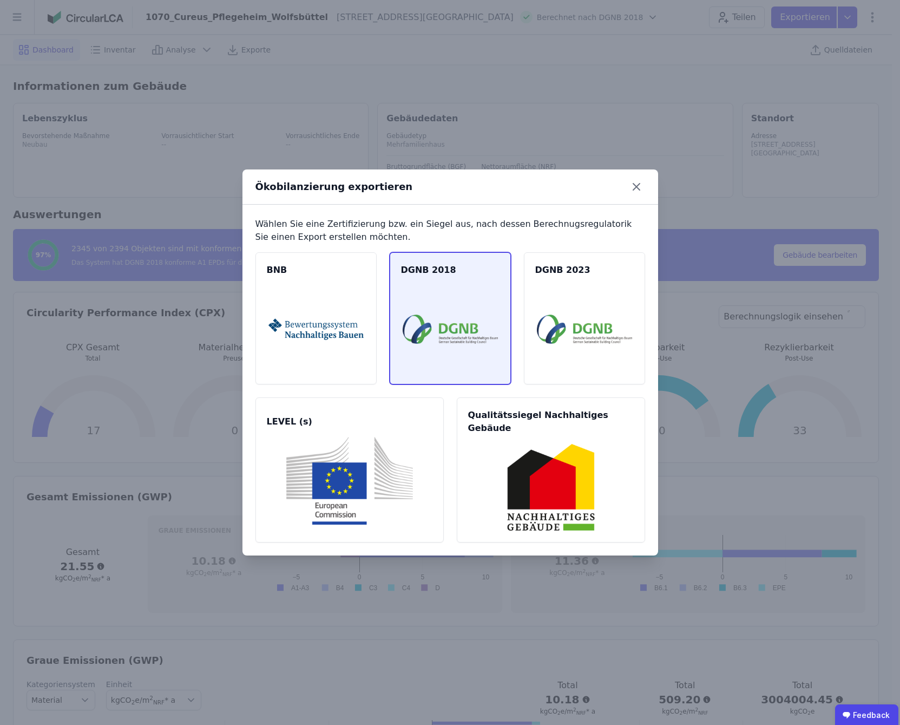
click at [474, 325] on img at bounding box center [450, 329] width 95 height 88
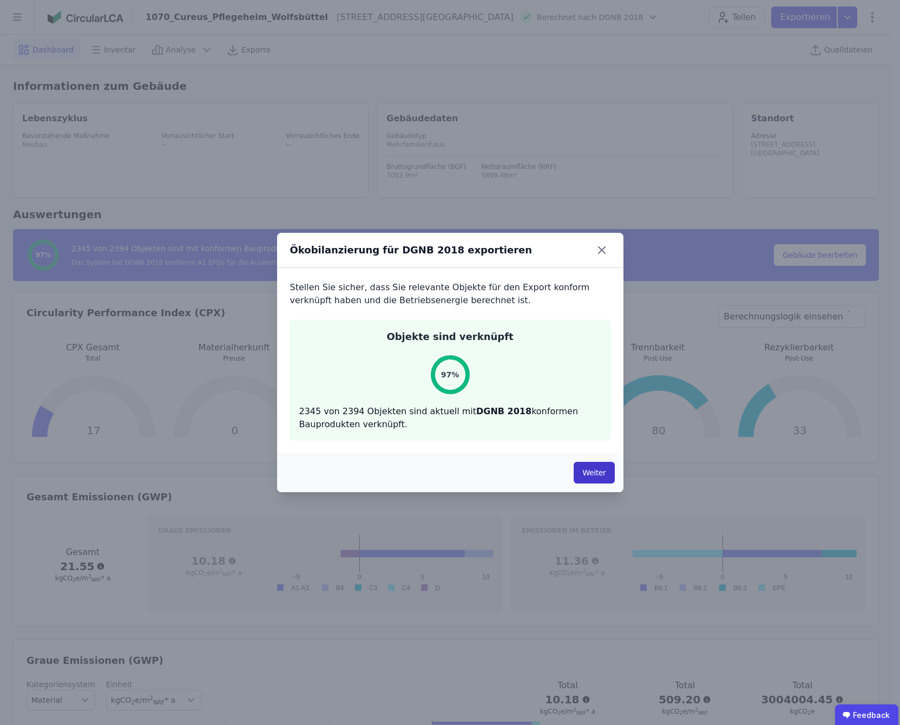
click at [597, 474] on button "Weiter" at bounding box center [594, 473] width 41 height 22
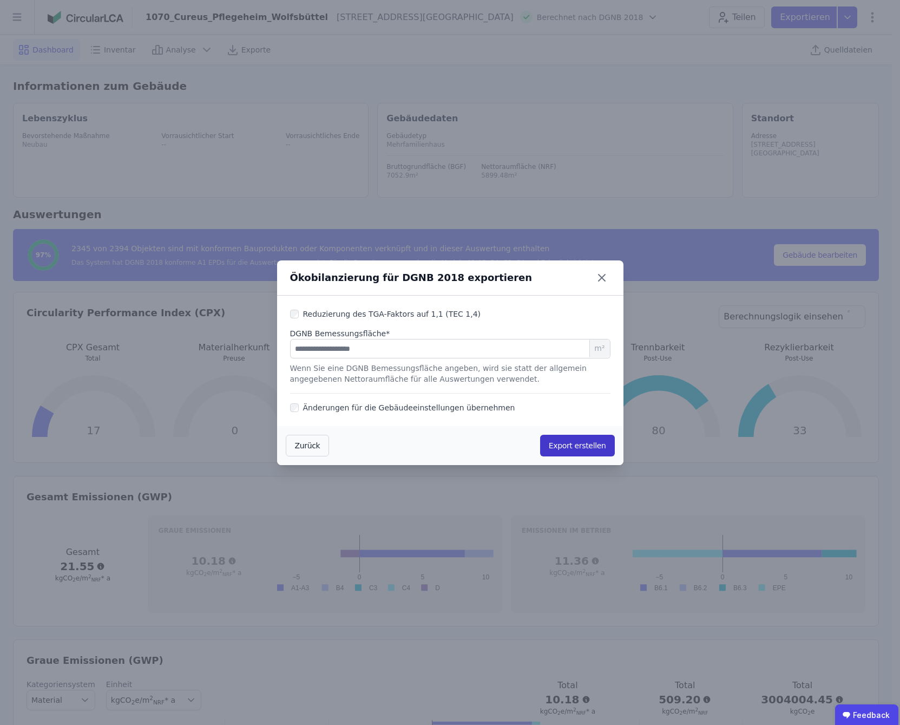
click at [574, 445] on button "Export erstellen" at bounding box center [577, 446] width 75 height 22
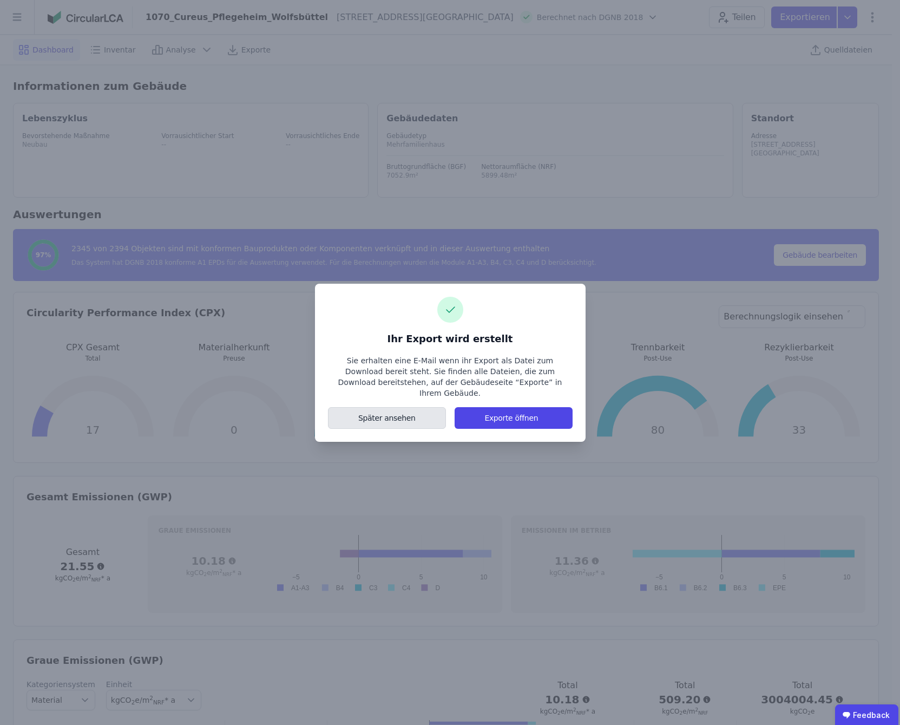
click at [394, 414] on button "Später ansehen" at bounding box center [387, 418] width 119 height 22
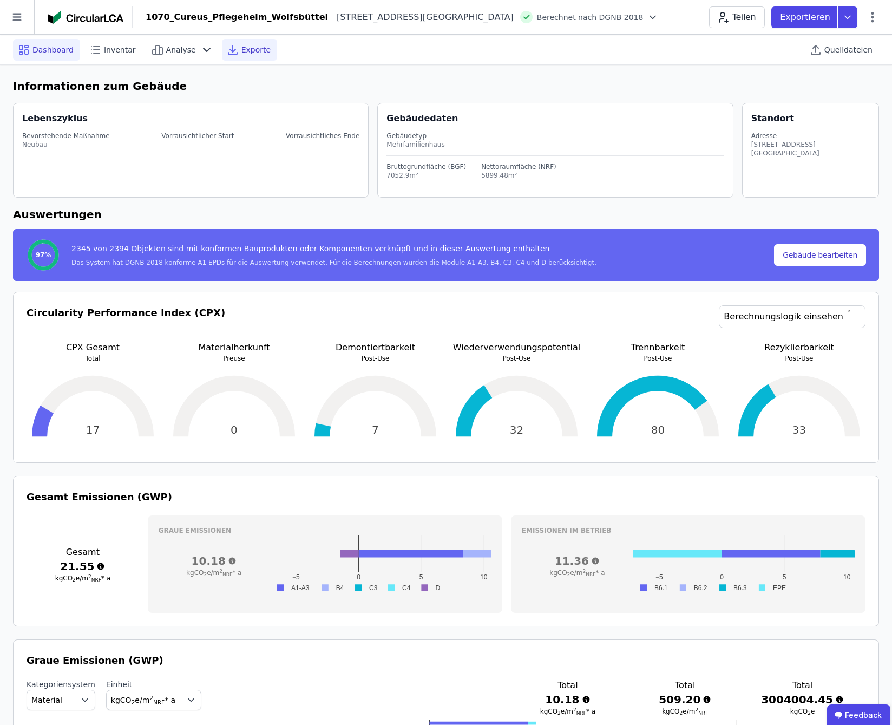
click at [254, 50] on span "Exporte" at bounding box center [255, 49] width 29 height 11
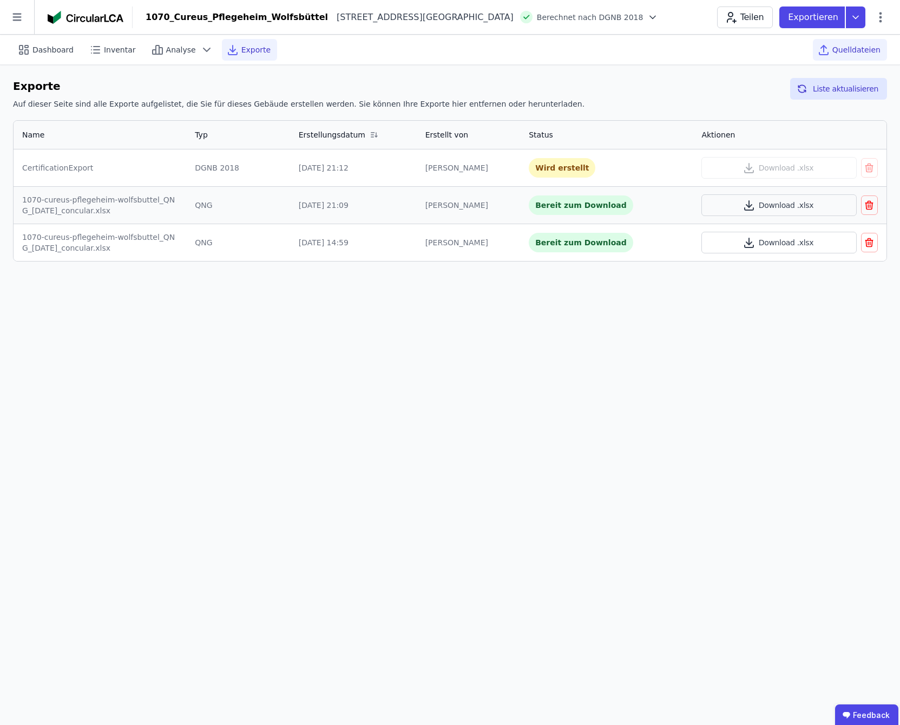
drag, startPoint x: 862, startPoint y: 46, endPoint x: 855, endPoint y: 58, distance: 14.3
click at [862, 46] on span "Quelldateien" at bounding box center [856, 49] width 48 height 11
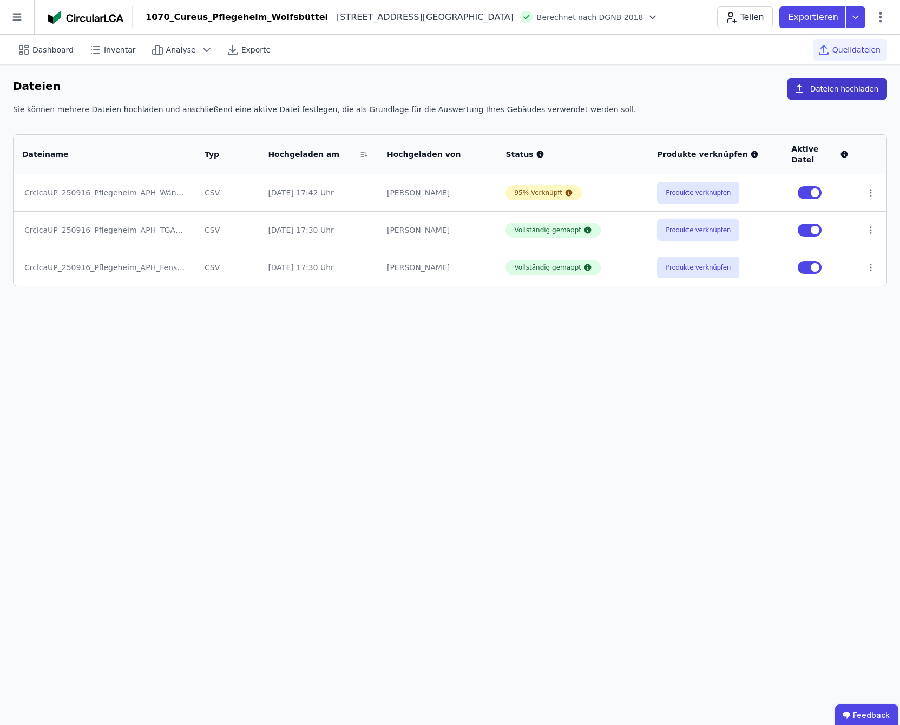
click at [855, 89] on button "Dateien hochladen" at bounding box center [838, 89] width 100 height 22
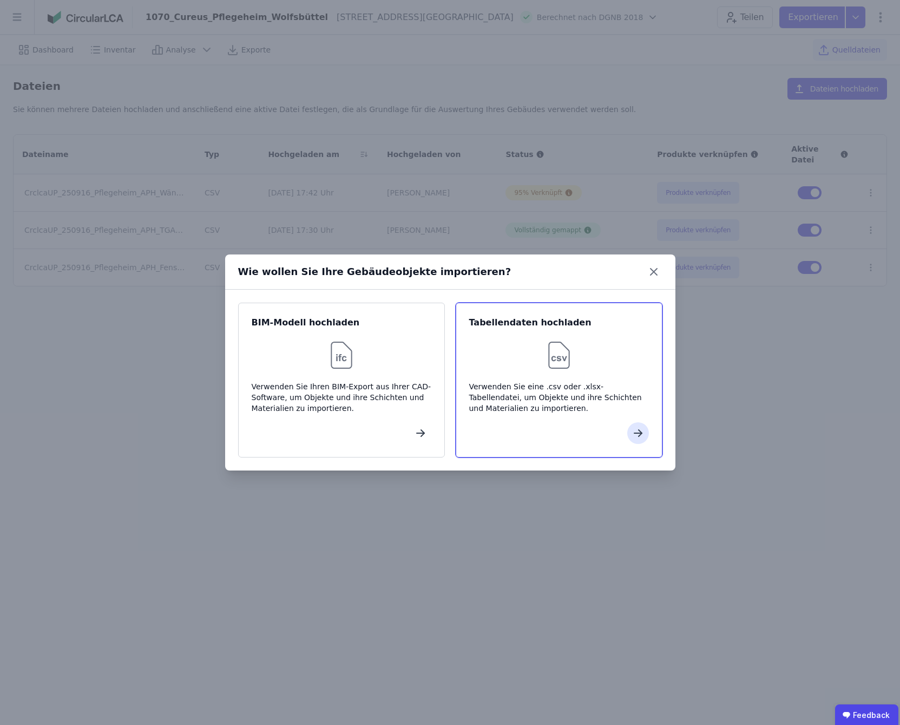
click at [539, 426] on div at bounding box center [559, 433] width 180 height 22
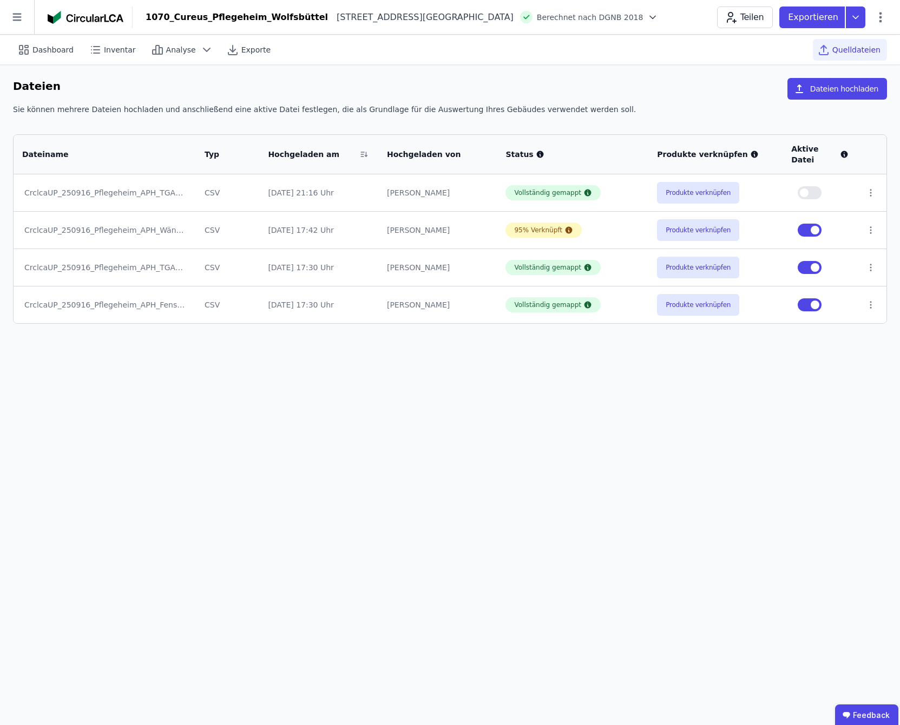
click at [814, 186] on button "button" at bounding box center [810, 192] width 24 height 13
click at [812, 263] on span "button" at bounding box center [815, 267] width 9 height 9
click at [24, 53] on icon at bounding box center [23, 49] width 13 height 13
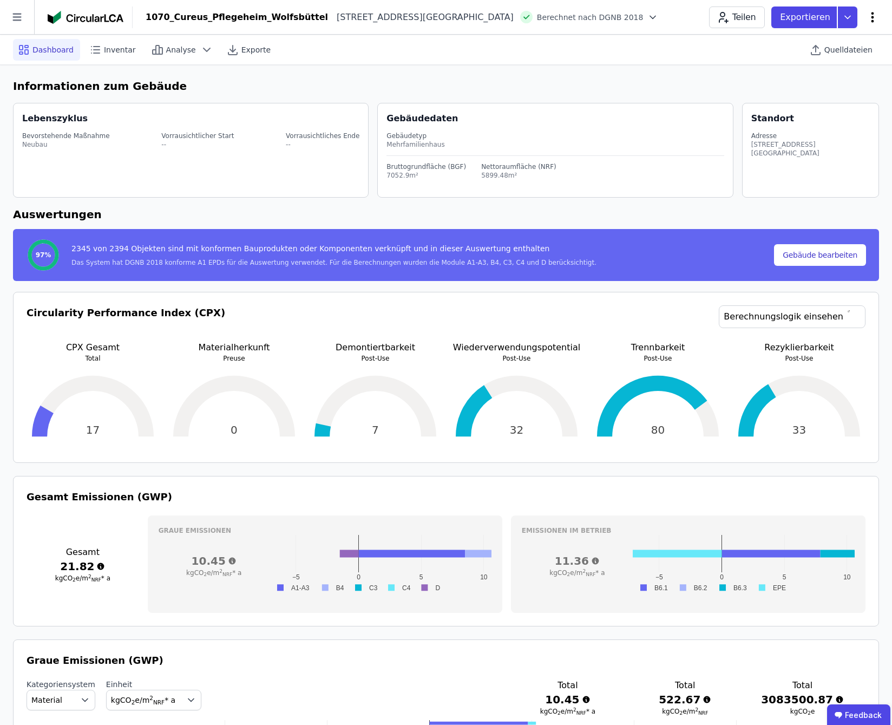
click at [870, 17] on icon at bounding box center [872, 17] width 13 height 13
click at [851, 17] on icon at bounding box center [847, 17] width 19 height 22
click at [779, 82] on div "Ökobilanzierung" at bounding box center [761, 81] width 62 height 11
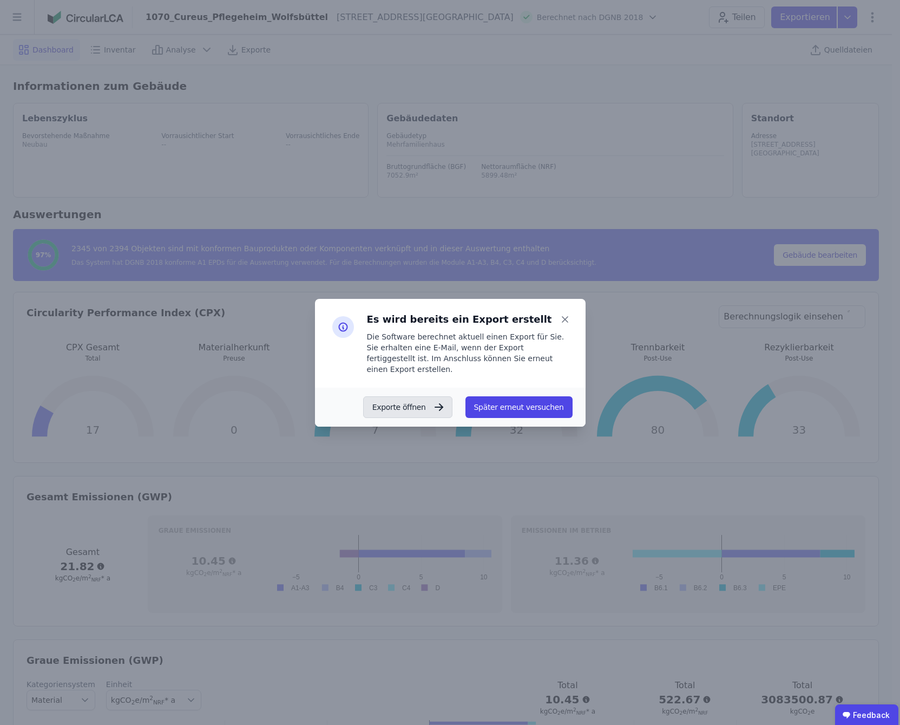
click at [424, 406] on button "Exporte öffnen" at bounding box center [407, 407] width 89 height 22
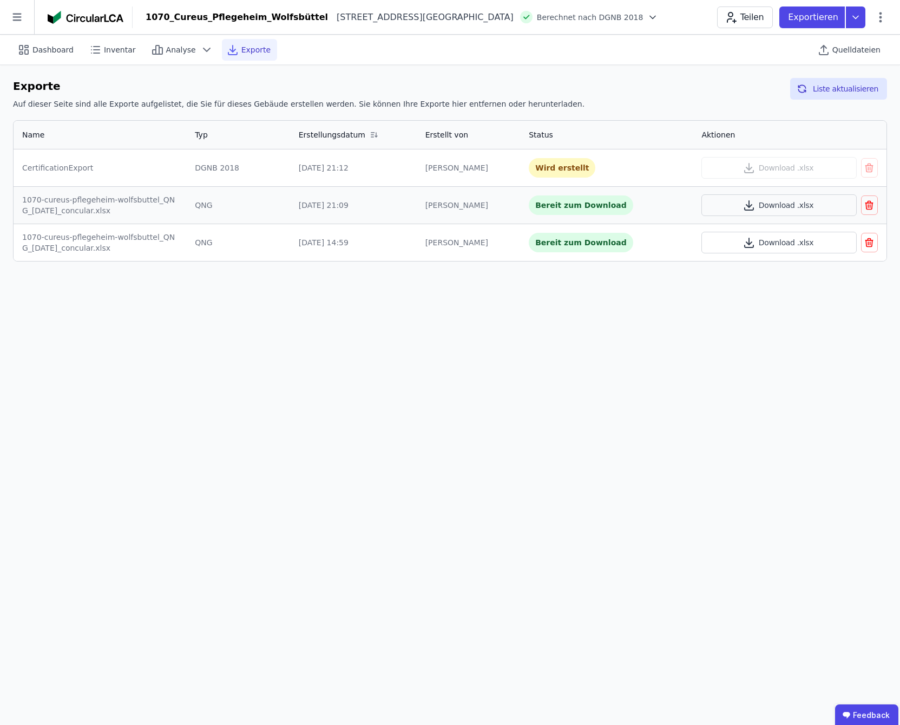
click at [681, 47] on div "Dashboard Inventar Analyse Exporte Quelldateien" at bounding box center [450, 50] width 874 height 30
click at [858, 19] on icon at bounding box center [855, 17] width 19 height 22
click at [797, 85] on div "Ökobilanzierung" at bounding box center [769, 81] width 62 height 11
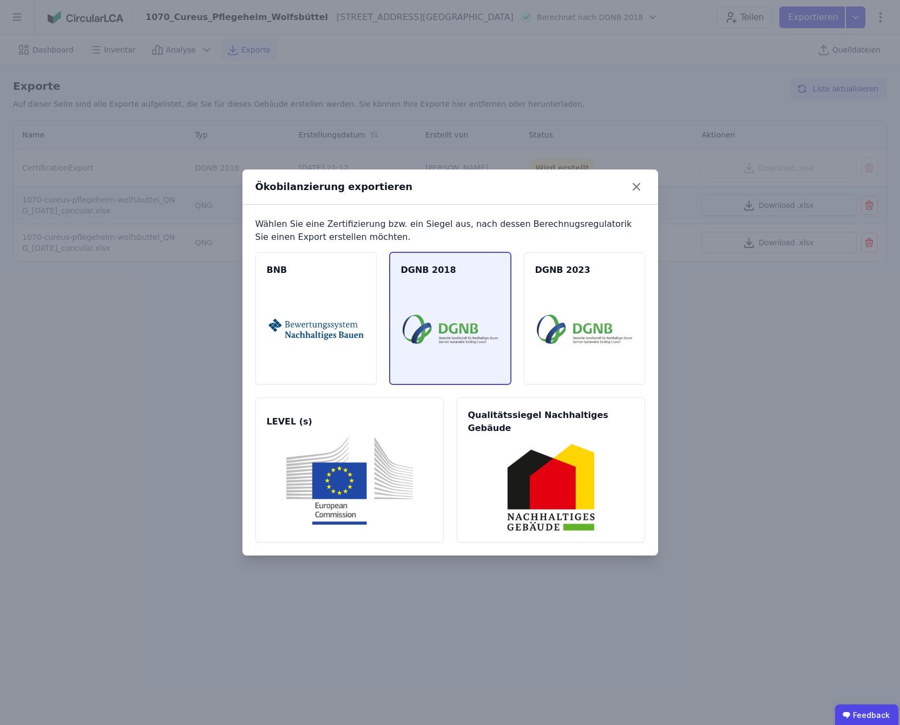
click at [458, 337] on img at bounding box center [450, 329] width 95 height 88
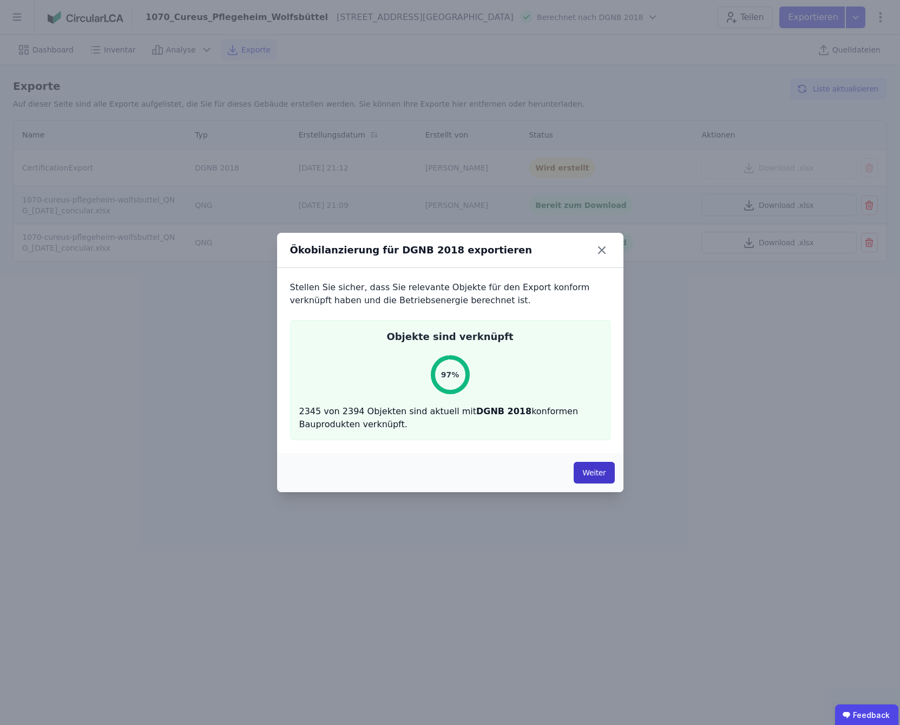
click at [594, 473] on button "Weiter" at bounding box center [594, 473] width 41 height 22
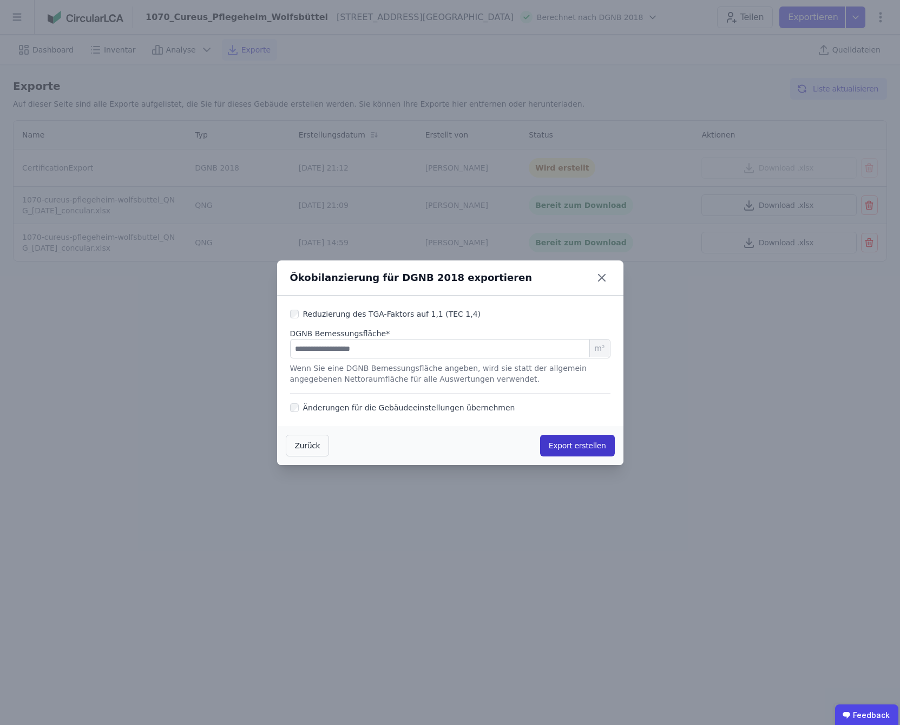
click at [590, 448] on button "Export erstellen" at bounding box center [577, 446] width 75 height 22
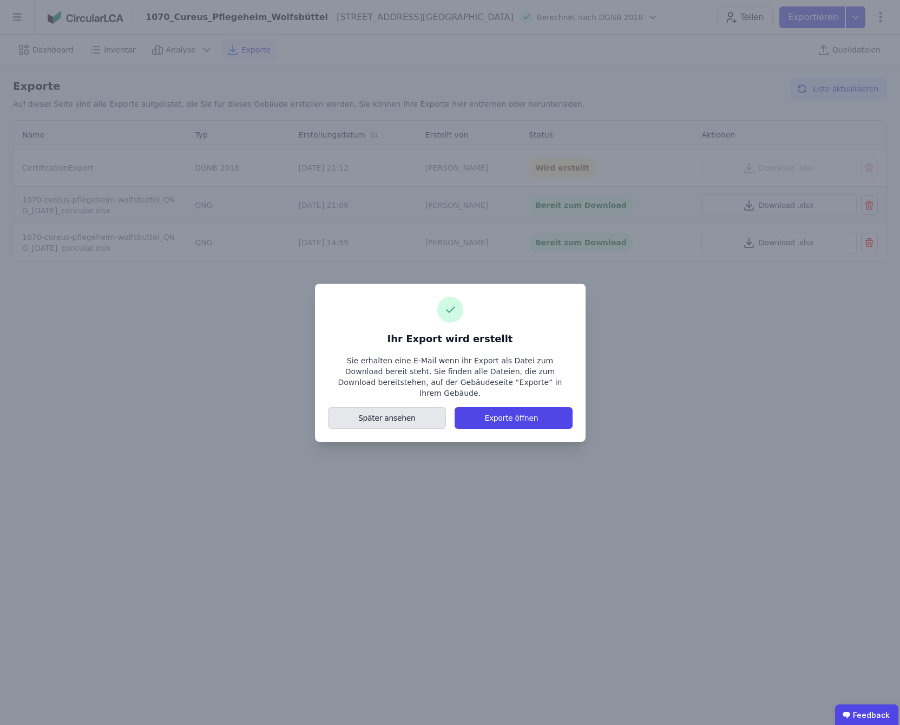
click at [436, 418] on button "Später ansehen" at bounding box center [387, 418] width 119 height 22
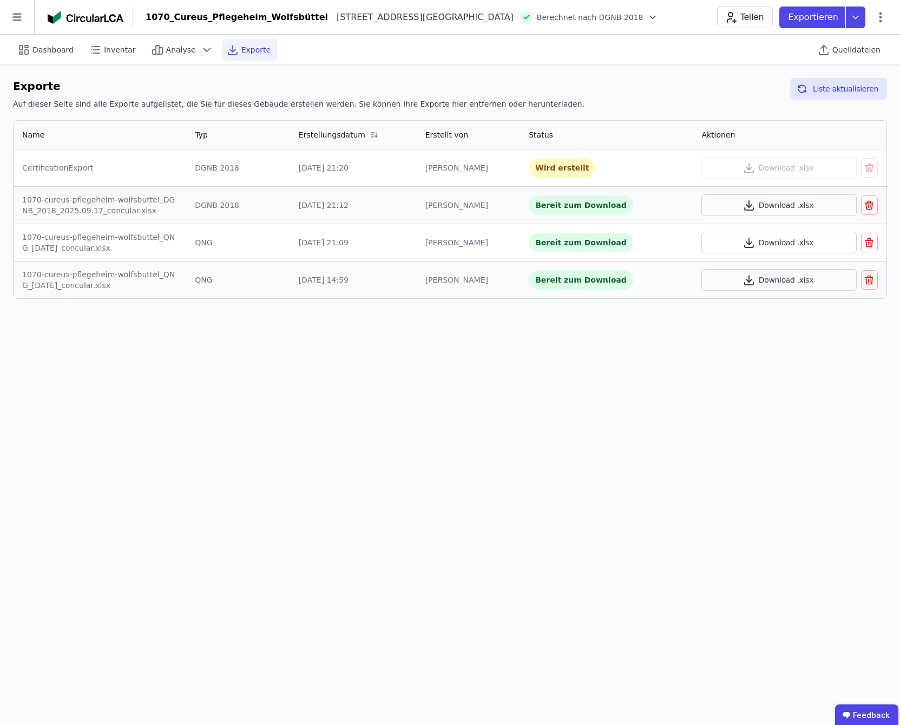
click at [869, 205] on icon "button" at bounding box center [869, 205] width 11 height 13
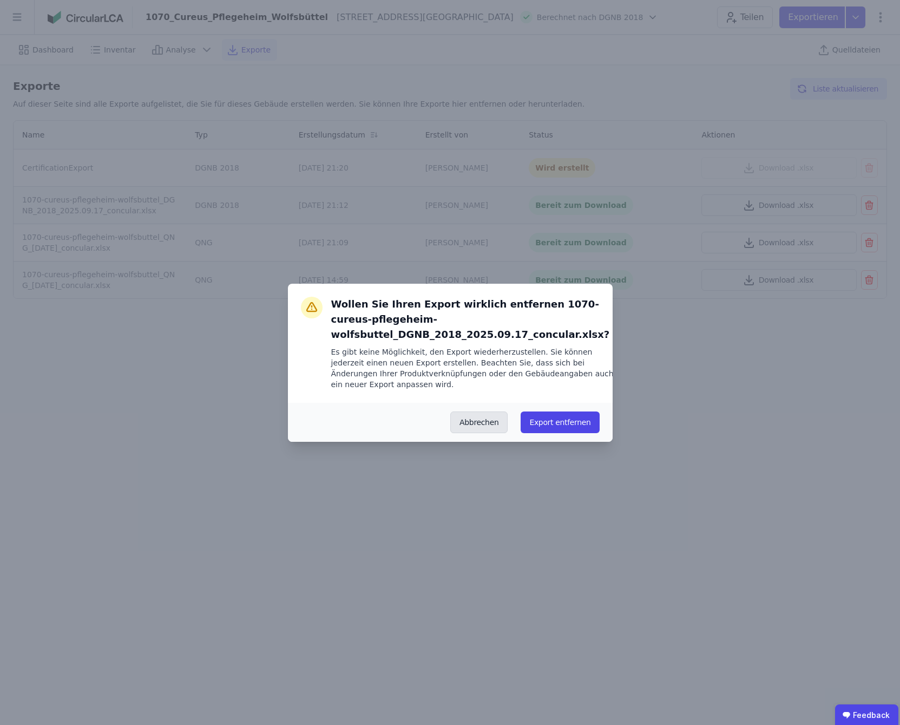
click at [494, 429] on button "Abbrechen" at bounding box center [478, 422] width 57 height 22
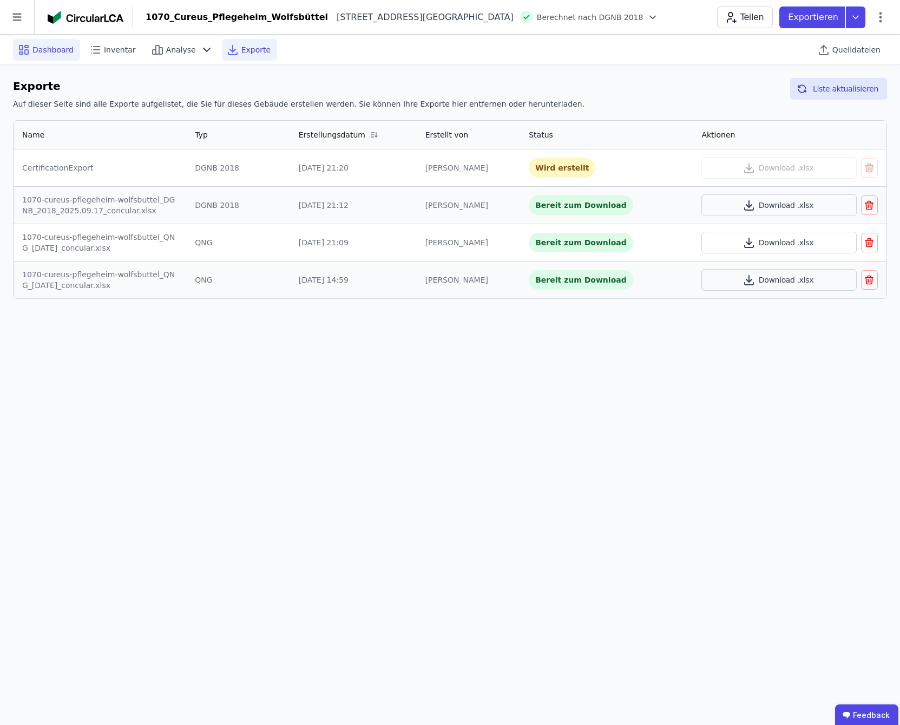
click at [51, 52] on span "Dashboard" at bounding box center [52, 49] width 41 height 11
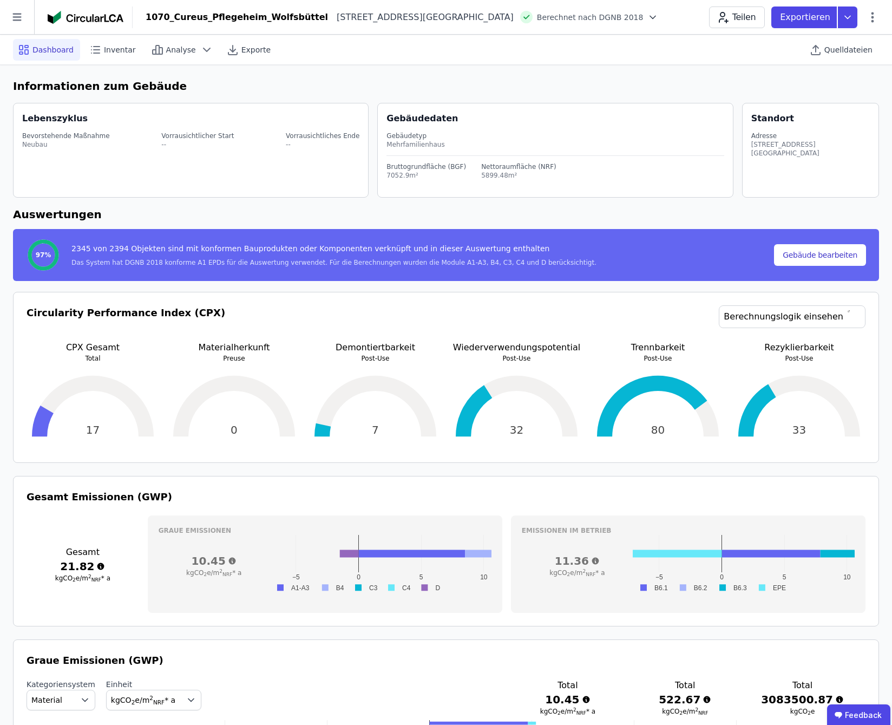
click at [647, 18] on icon at bounding box center [652, 17] width 11 height 11
